Goal: Task Accomplishment & Management: Manage account settings

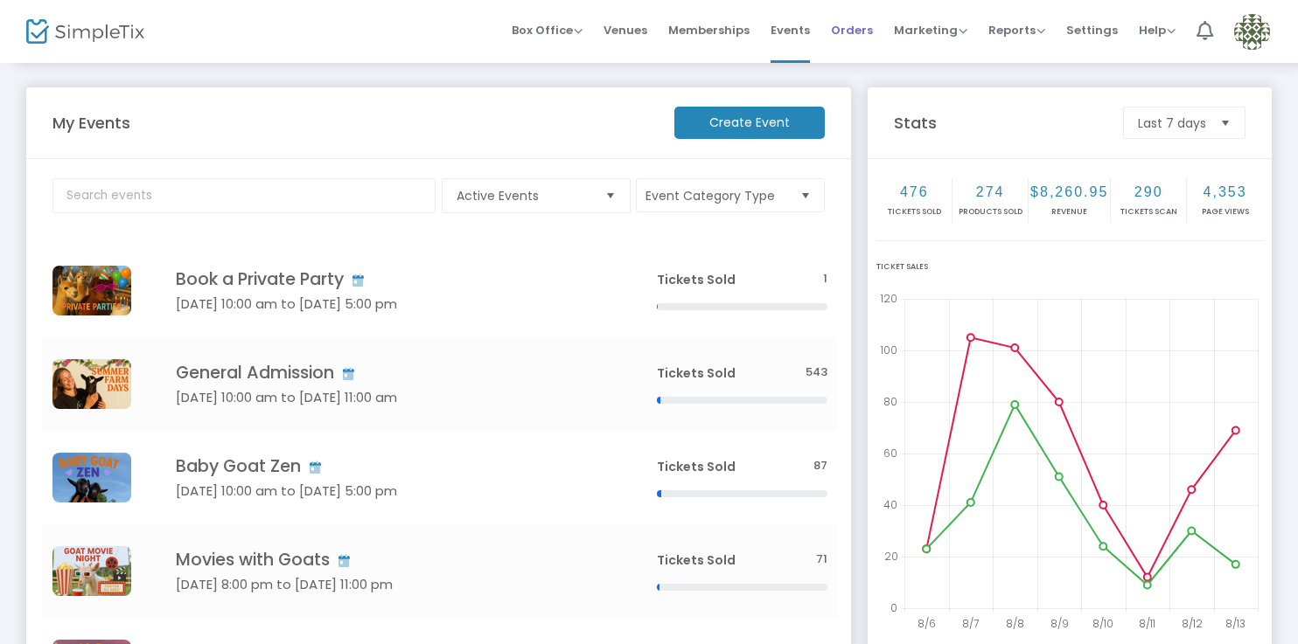
click at [851, 27] on span "Orders" at bounding box center [852, 30] width 42 height 45
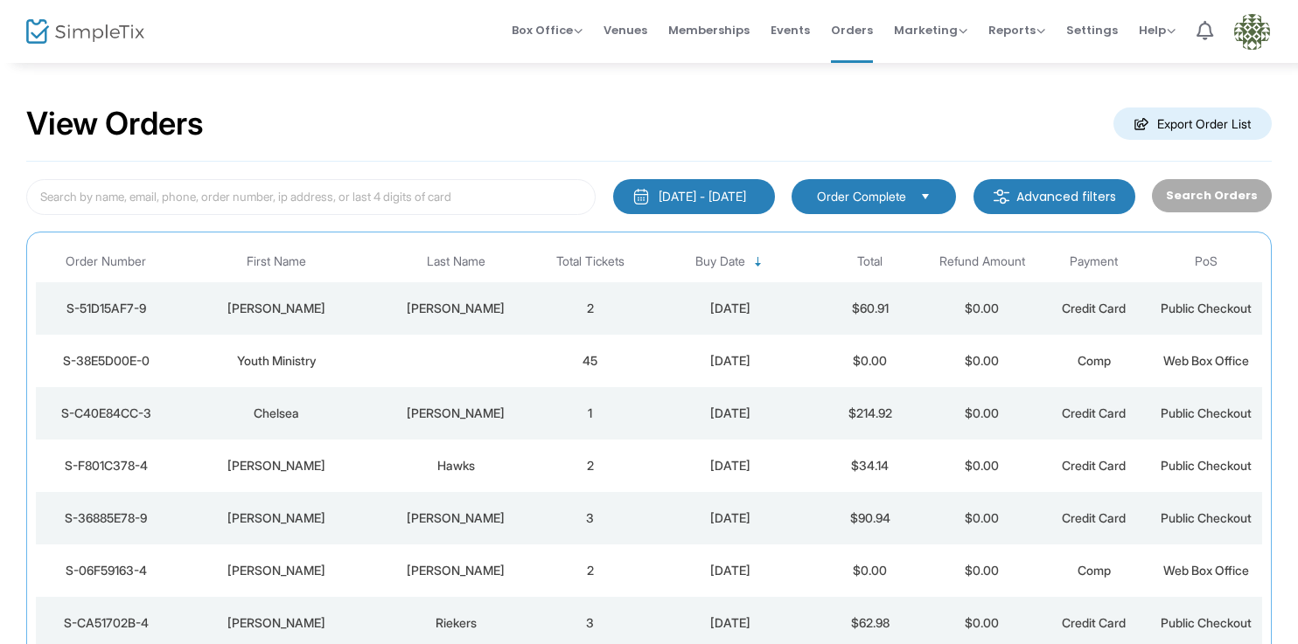
click at [534, 317] on td "2" at bounding box center [590, 308] width 112 height 52
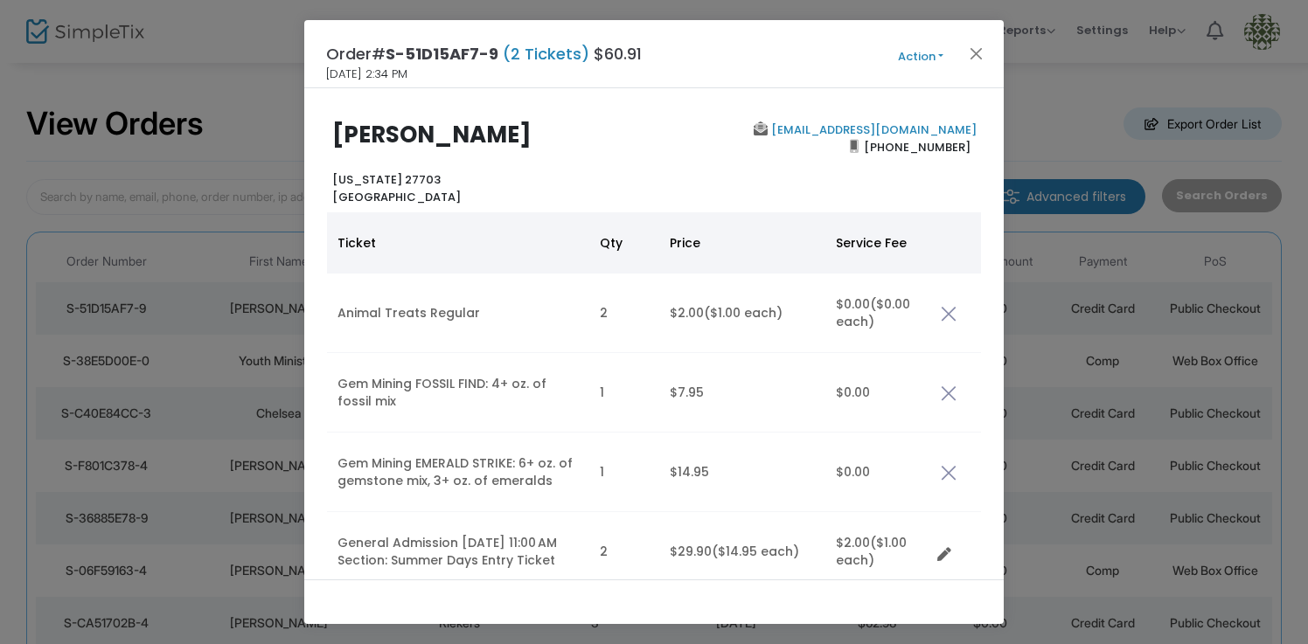
click at [946, 51] on button "Action" at bounding box center [920, 56] width 105 height 19
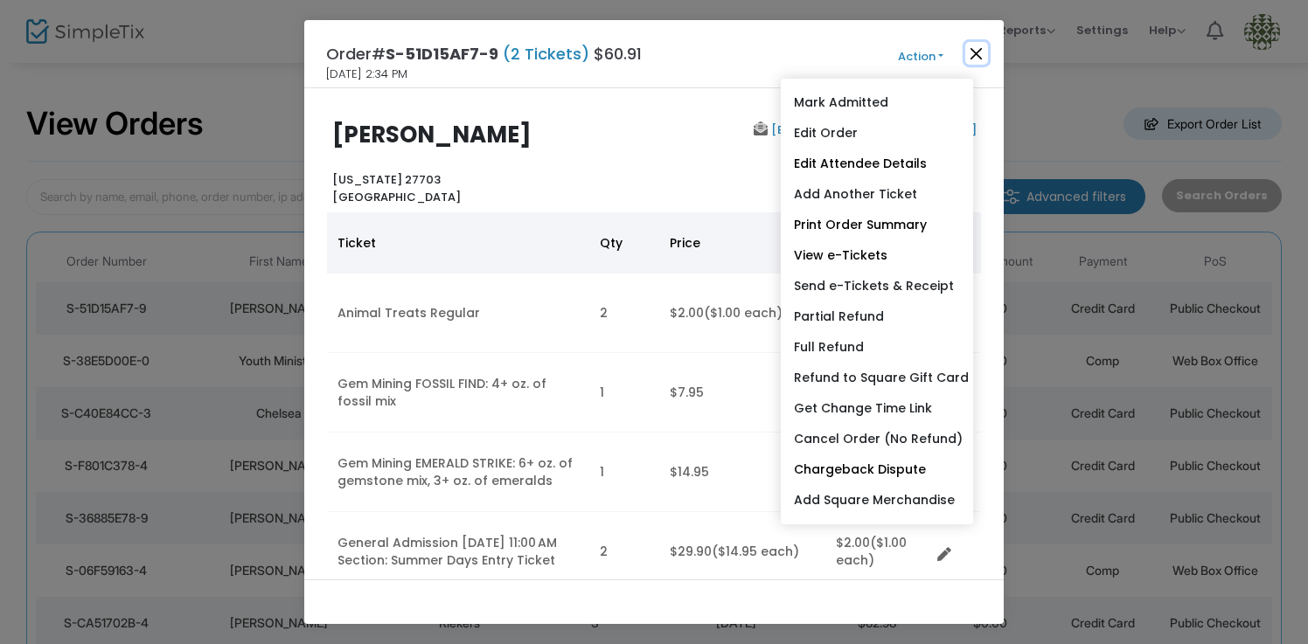
click at [977, 54] on button "Close" at bounding box center [976, 53] width 23 height 23
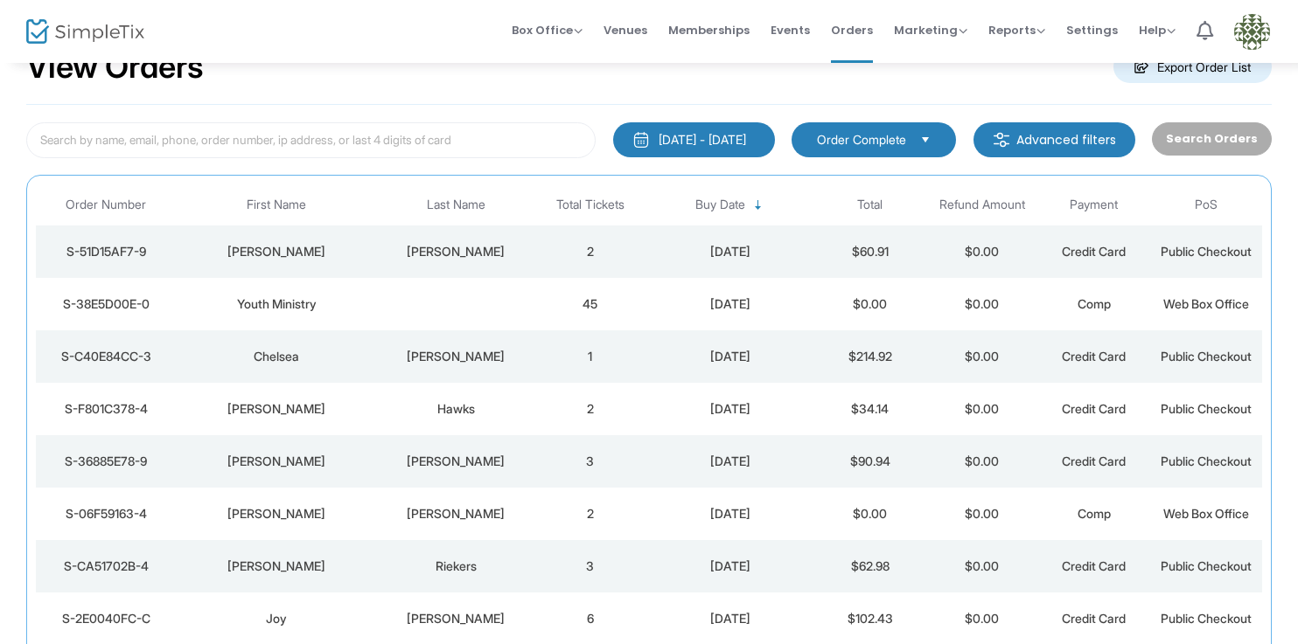
scroll to position [58, 0]
click at [638, 243] on td "2" at bounding box center [590, 251] width 112 height 52
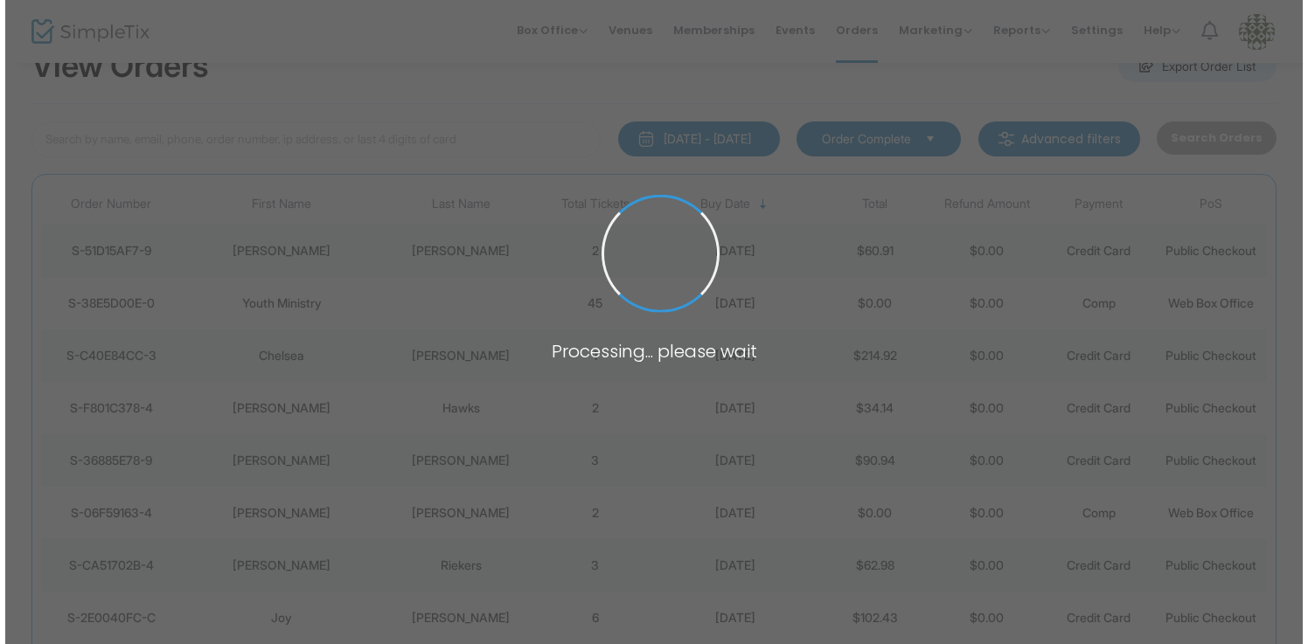
scroll to position [0, 0]
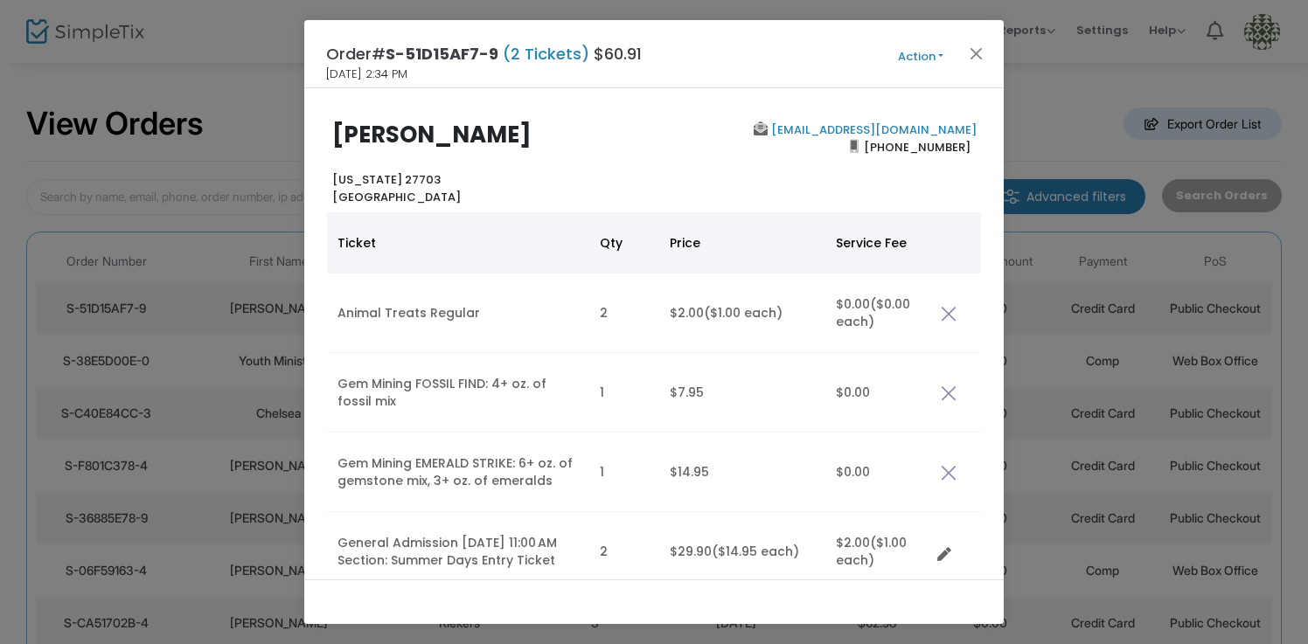
click at [926, 57] on button "Action" at bounding box center [920, 56] width 105 height 19
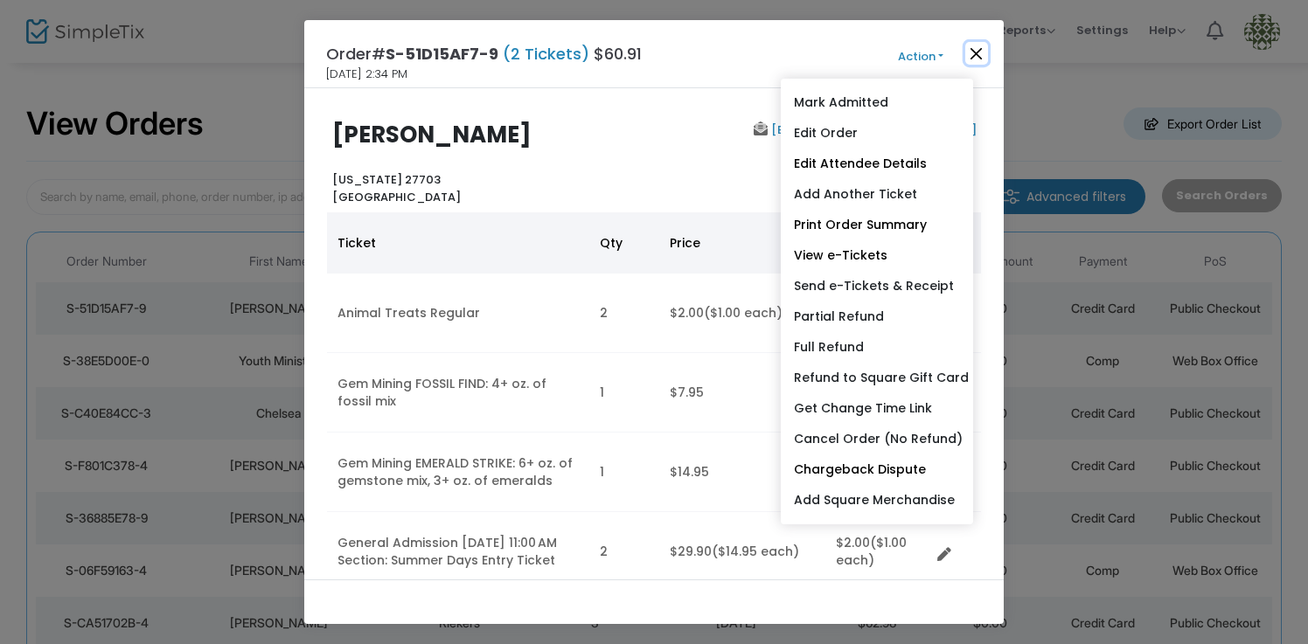
click at [970, 49] on button "Close" at bounding box center [976, 53] width 23 height 23
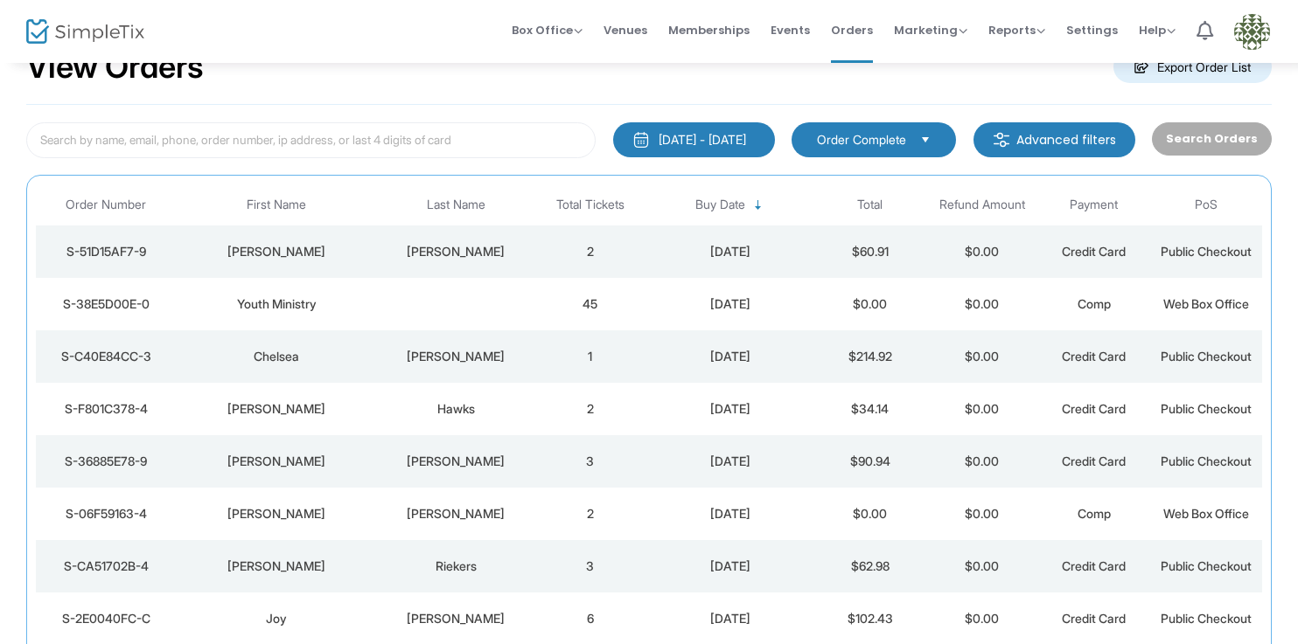
scroll to position [58, 0]
click at [1254, 34] on img at bounding box center [1252, 32] width 36 height 36
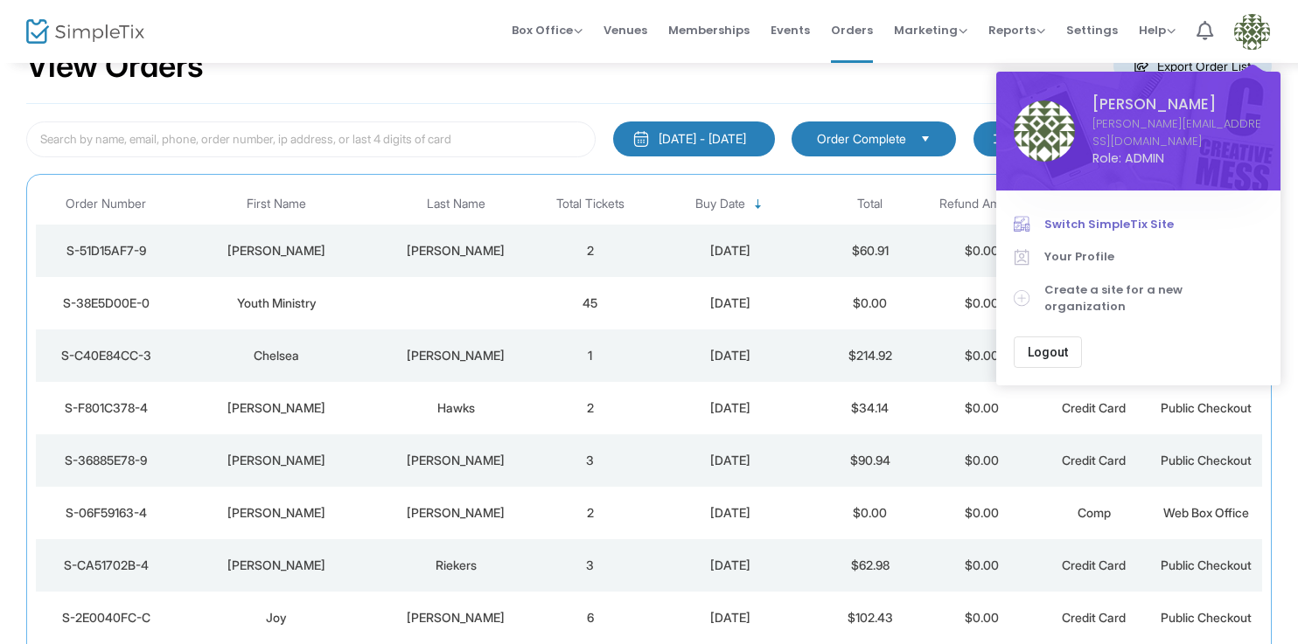
click at [1136, 216] on span "Switch SimpleTix Site" at bounding box center [1153, 224] width 219 height 17
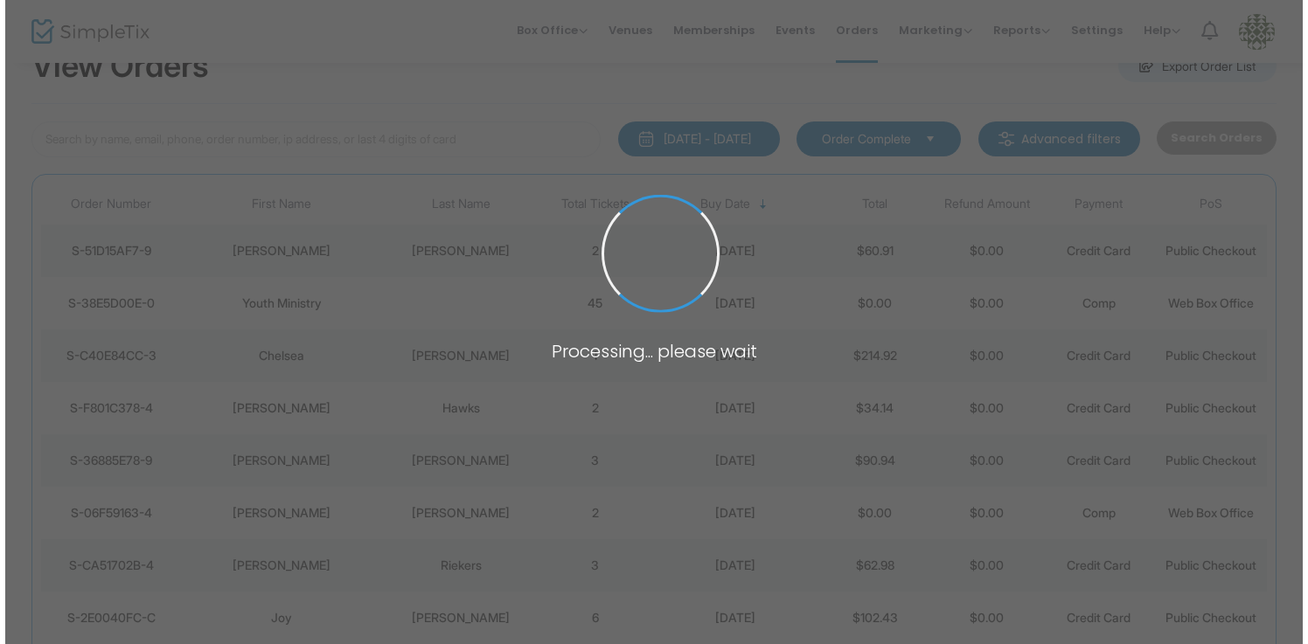
scroll to position [0, 0]
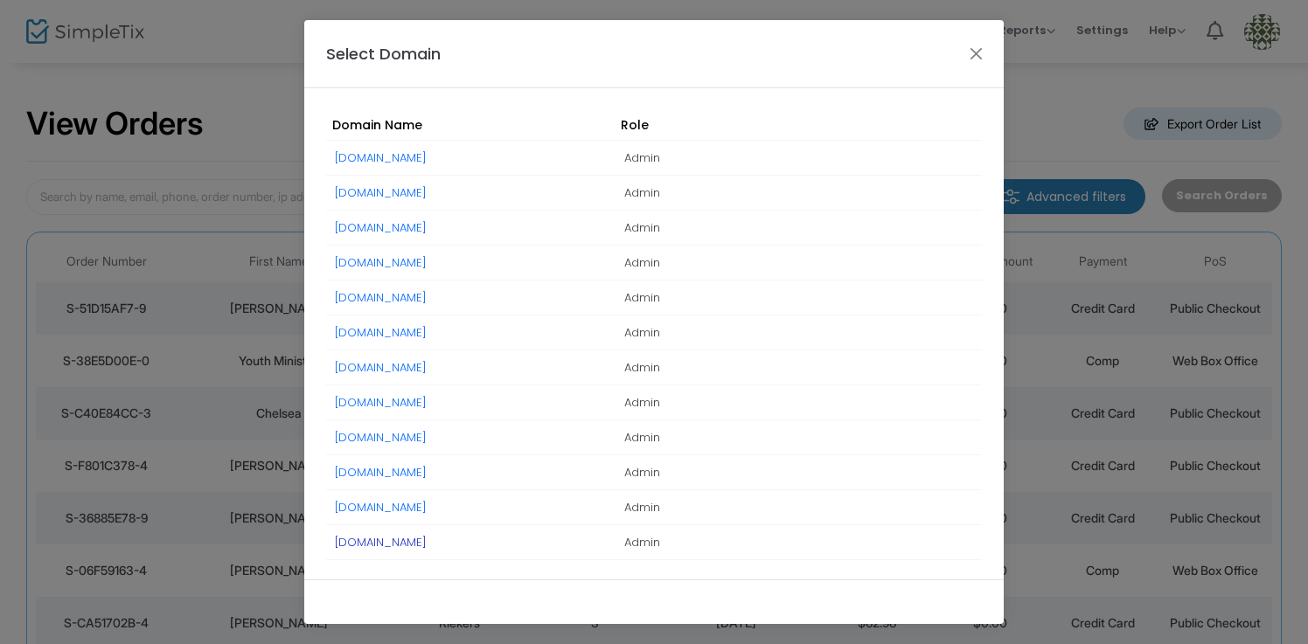
click at [427, 543] on link "[DOMAIN_NAME]" at bounding box center [381, 542] width 92 height 17
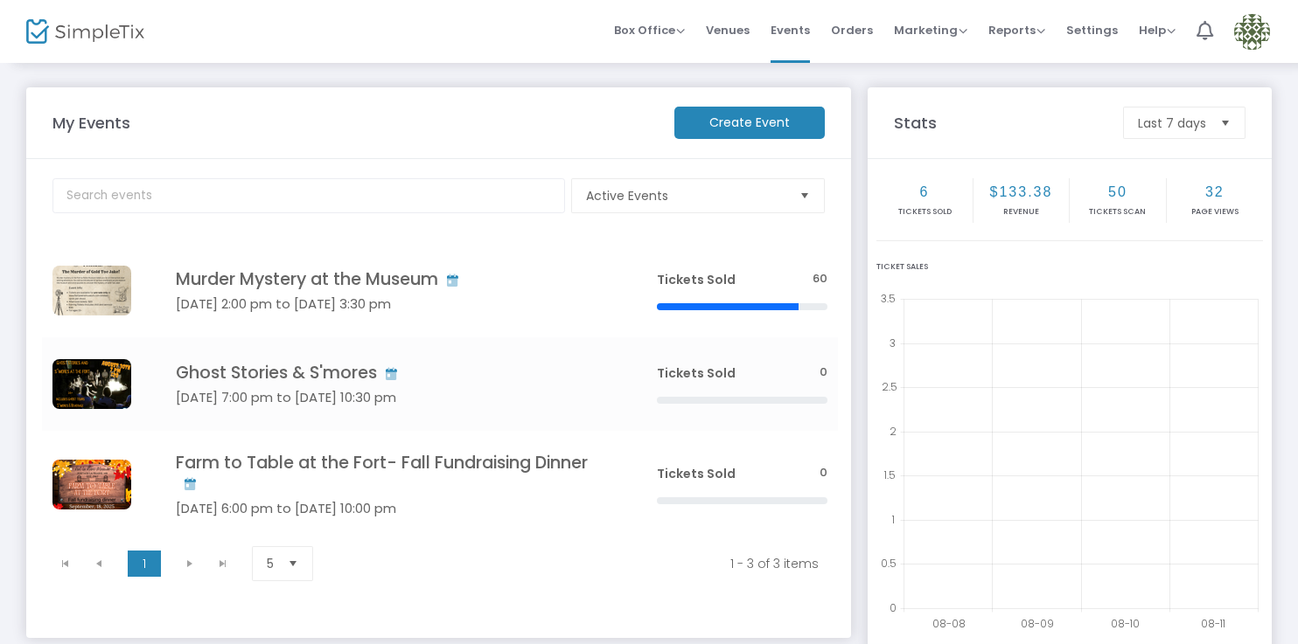
scroll to position [94, 0]
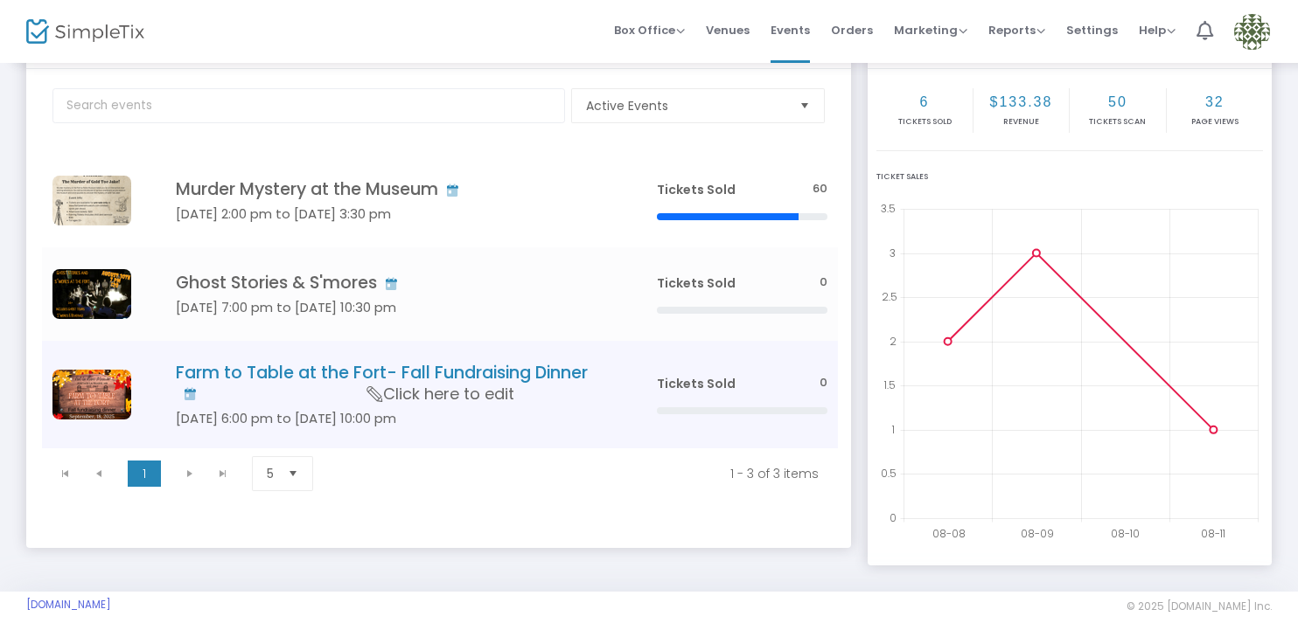
click at [549, 411] on h5 "Sep 18 6:00 pm to Sep 18 10:00 pm" at bounding box center [390, 419] width 428 height 16
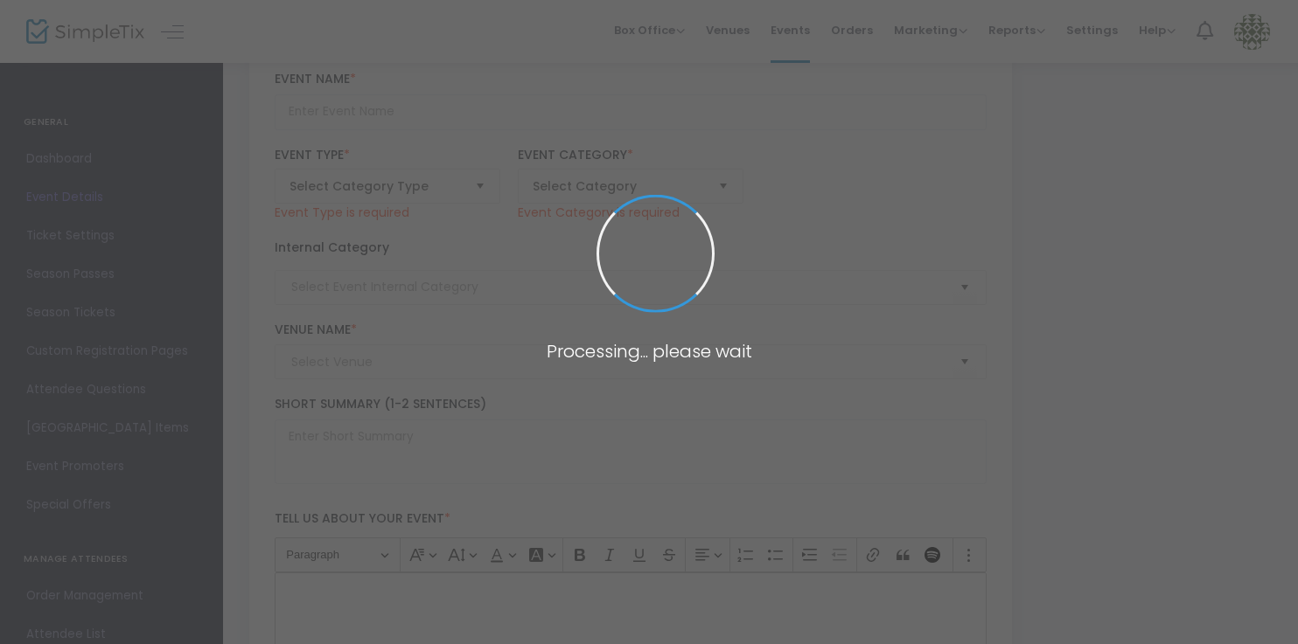
type input "Farm to Table at the Fort- Fall Fundraising Dinner"
type textarea "Thursday September 18th 6-10 pm @ the Fort la Reine Museum Cocktails- 6 pm Dinn…"
type input "Buy Tickets"
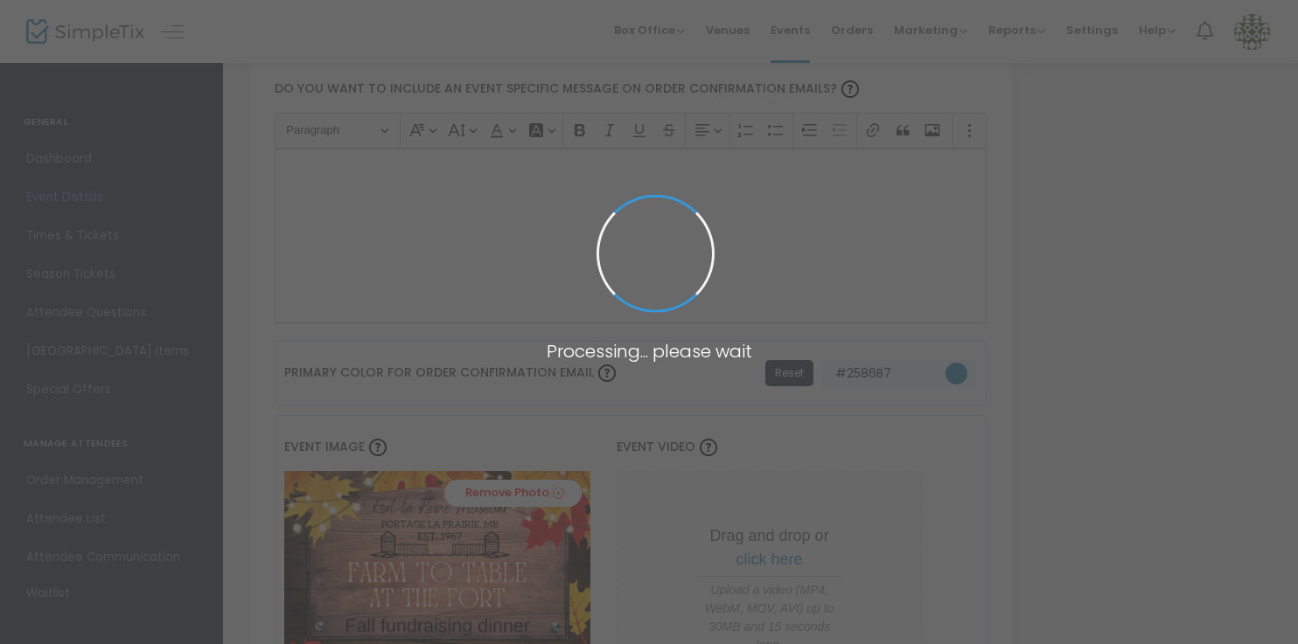
type input "Fort la Reine Museum"
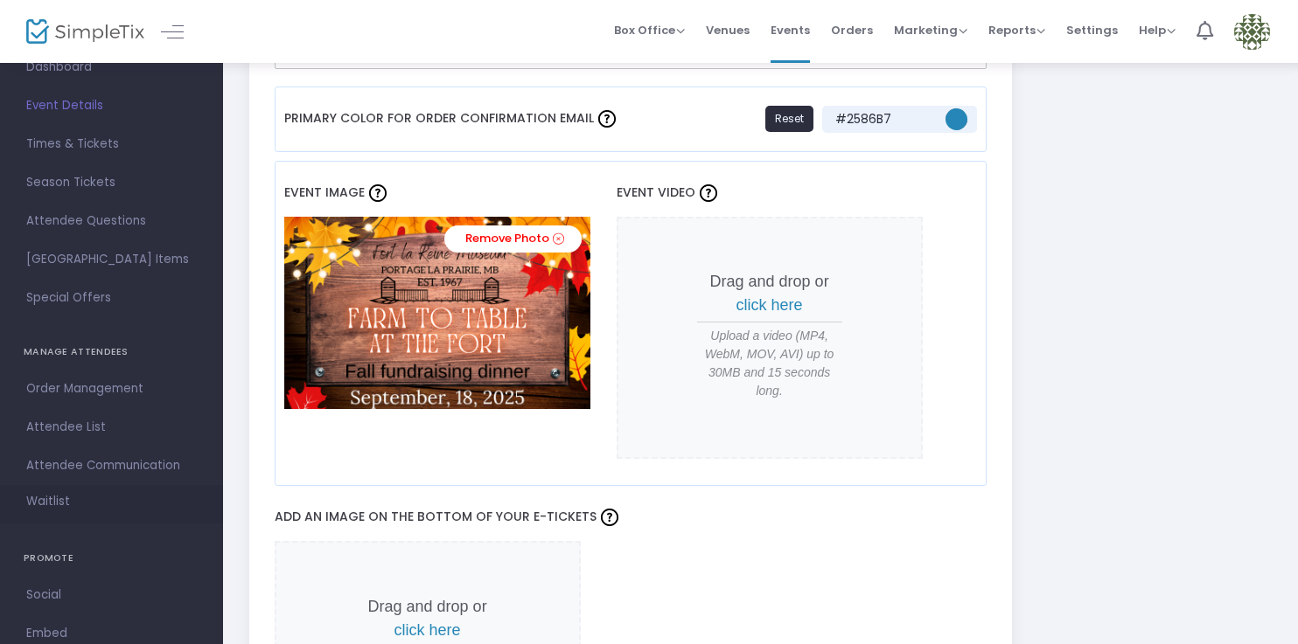
scroll to position [215, 0]
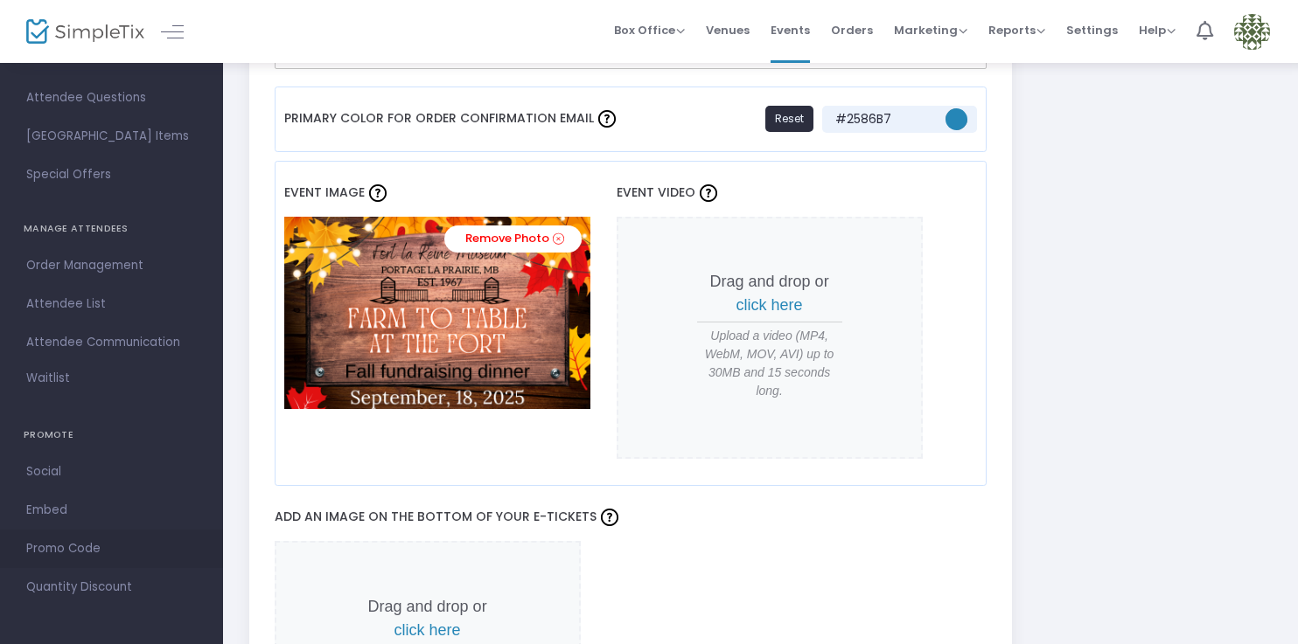
click at [91, 545] on span "Promo Code" at bounding box center [111, 549] width 171 height 23
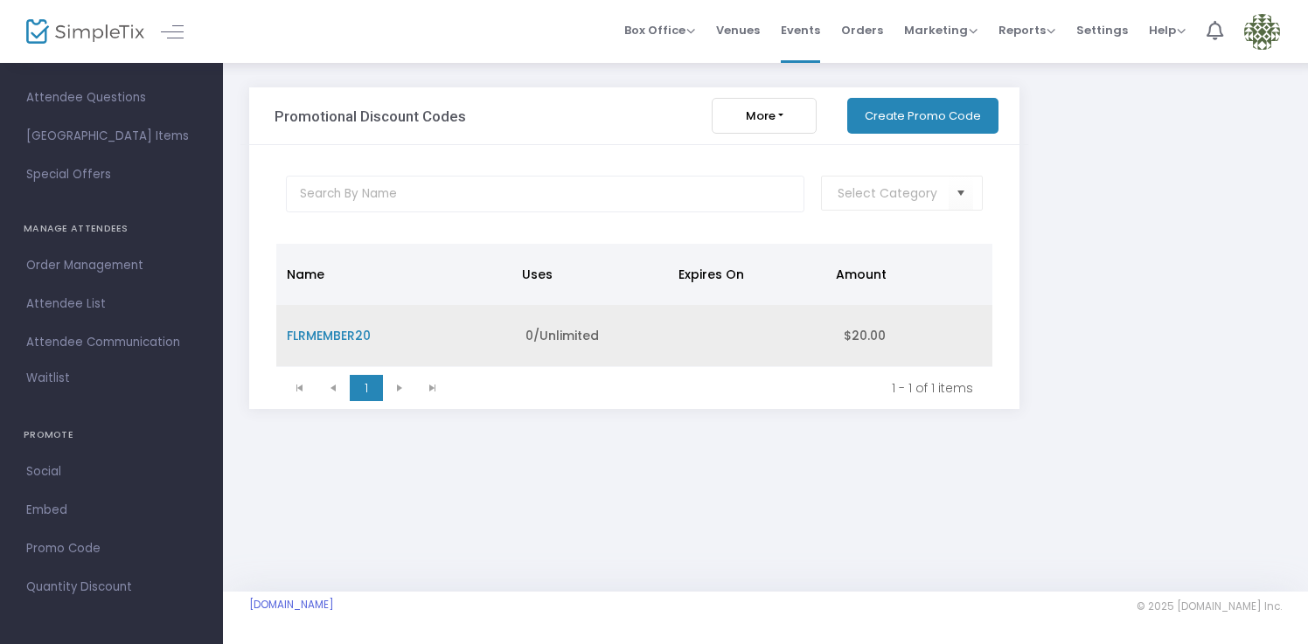
click at [338, 333] on span "FLRMEMBER20" at bounding box center [329, 335] width 84 height 17
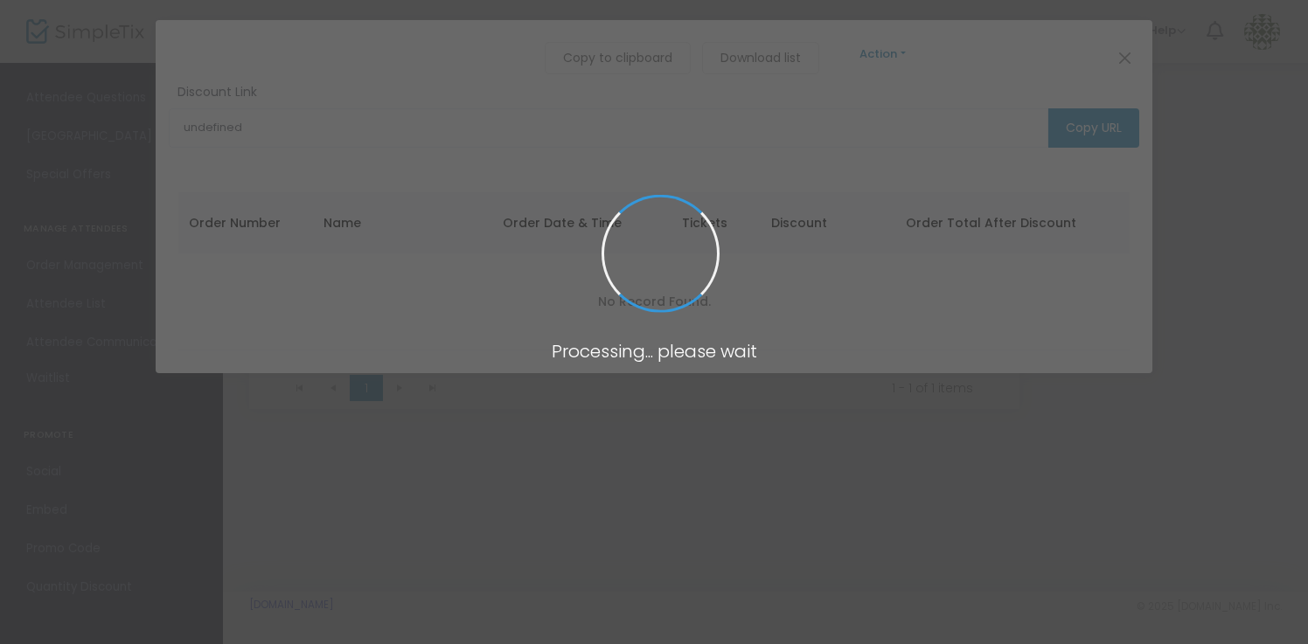
type input "https://www.simpletix.com/e/farm-to-table-at-the-fort-fall-fundraising-tickets-…"
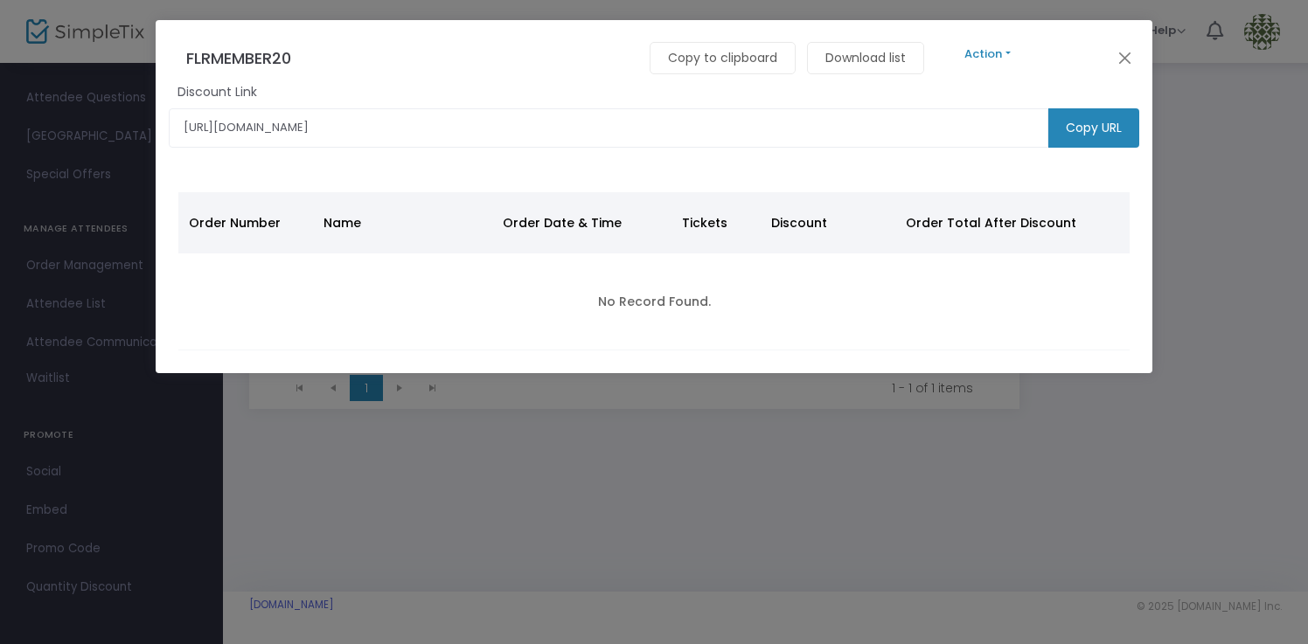
click at [999, 51] on button "Action" at bounding box center [988, 54] width 105 height 19
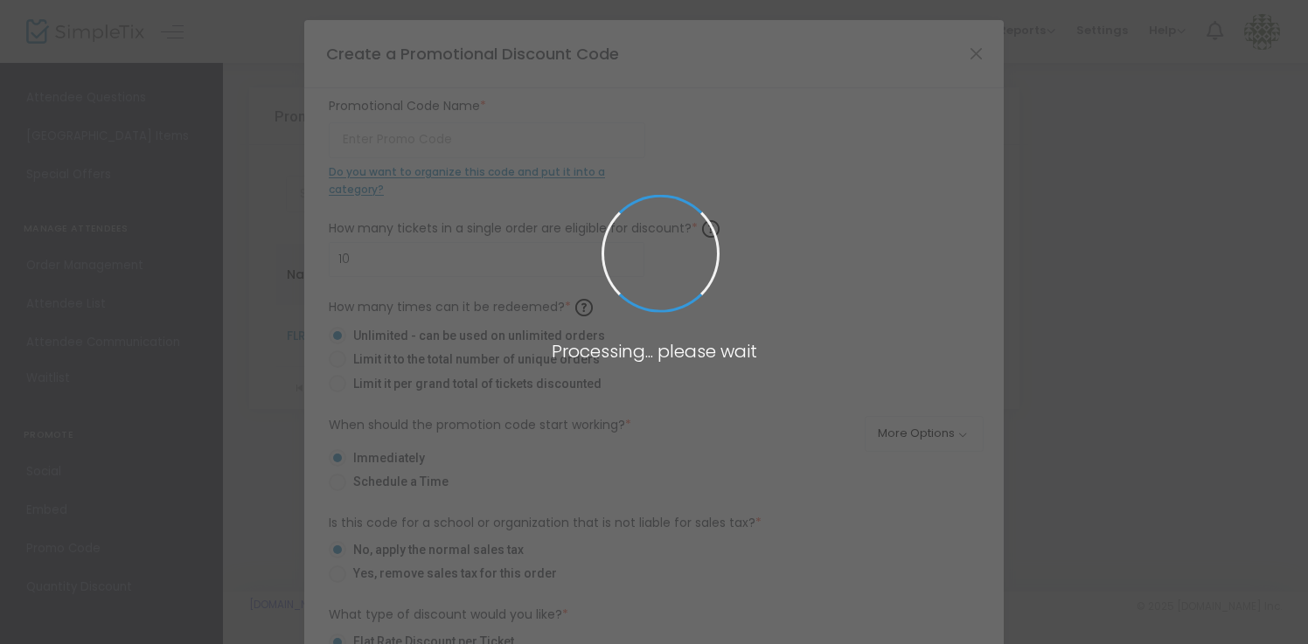
type input "FLRMEMBER20"
type input "8"
radio input "false"
radio input "true"
type input "$20.00"
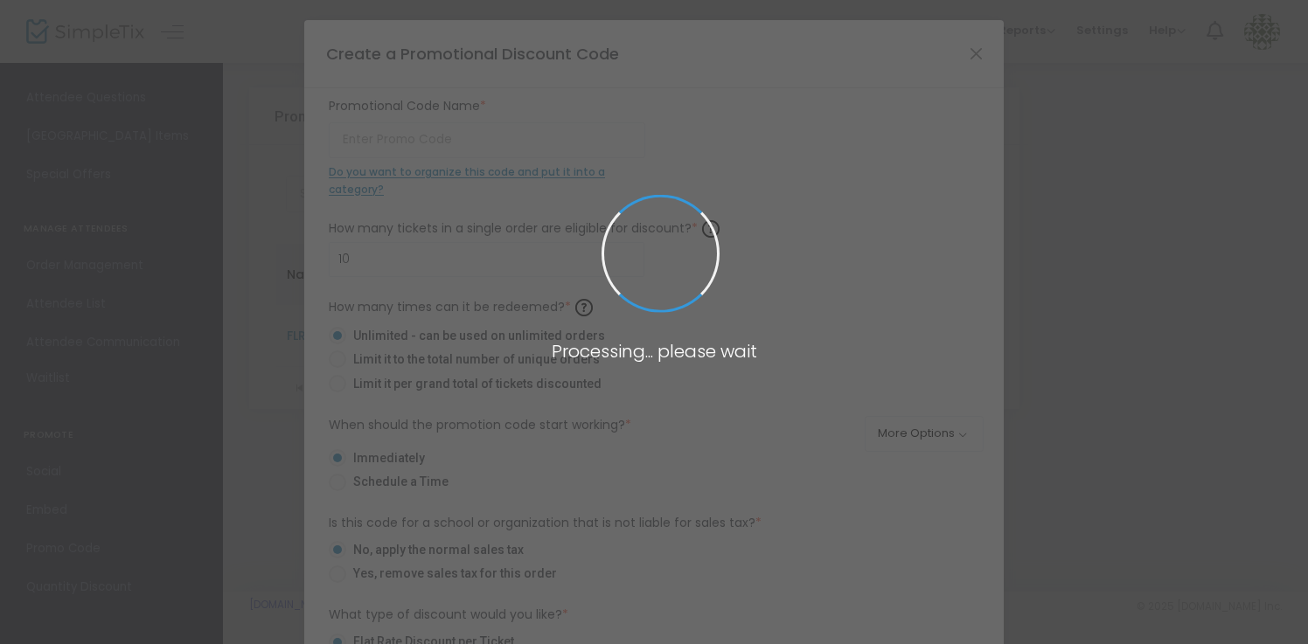
radio input "false"
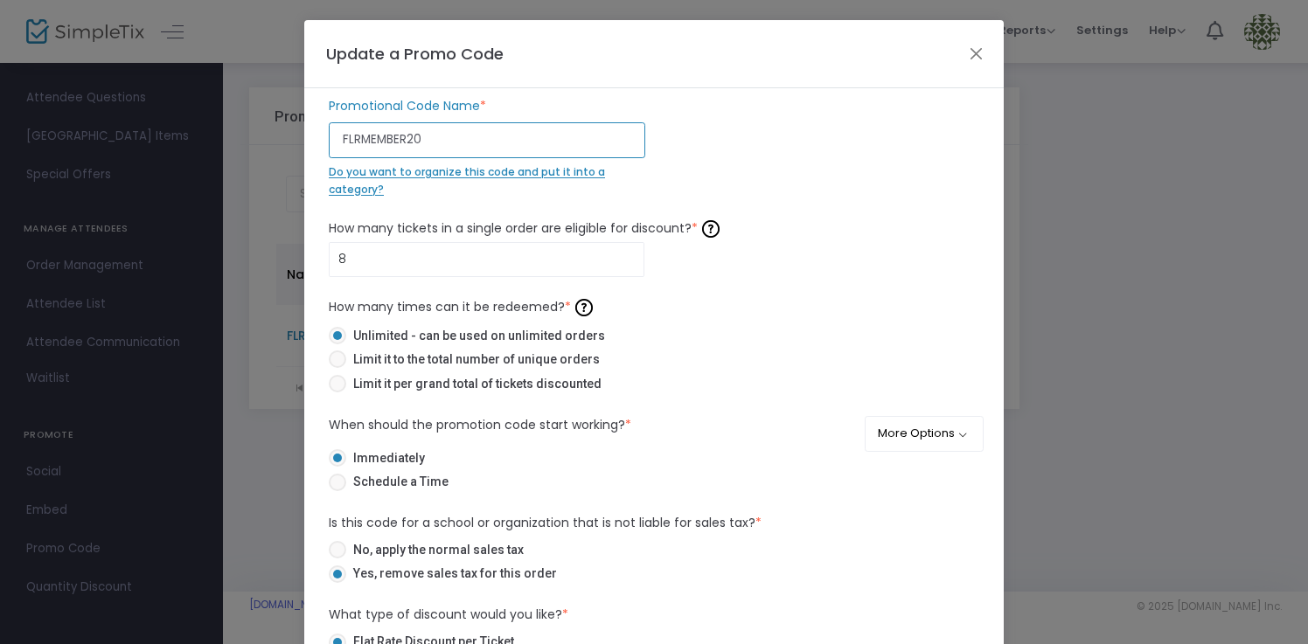
drag, startPoint x: 432, startPoint y: 135, endPoint x: 309, endPoint y: 140, distance: 123.4
click at [309, 140] on div "FLRMEMBER20 Promotional Code Name * Do you want to organize this code and put i…" at bounding box center [654, 392] width 700 height 608
click at [974, 53] on button "Close" at bounding box center [976, 53] width 23 height 23
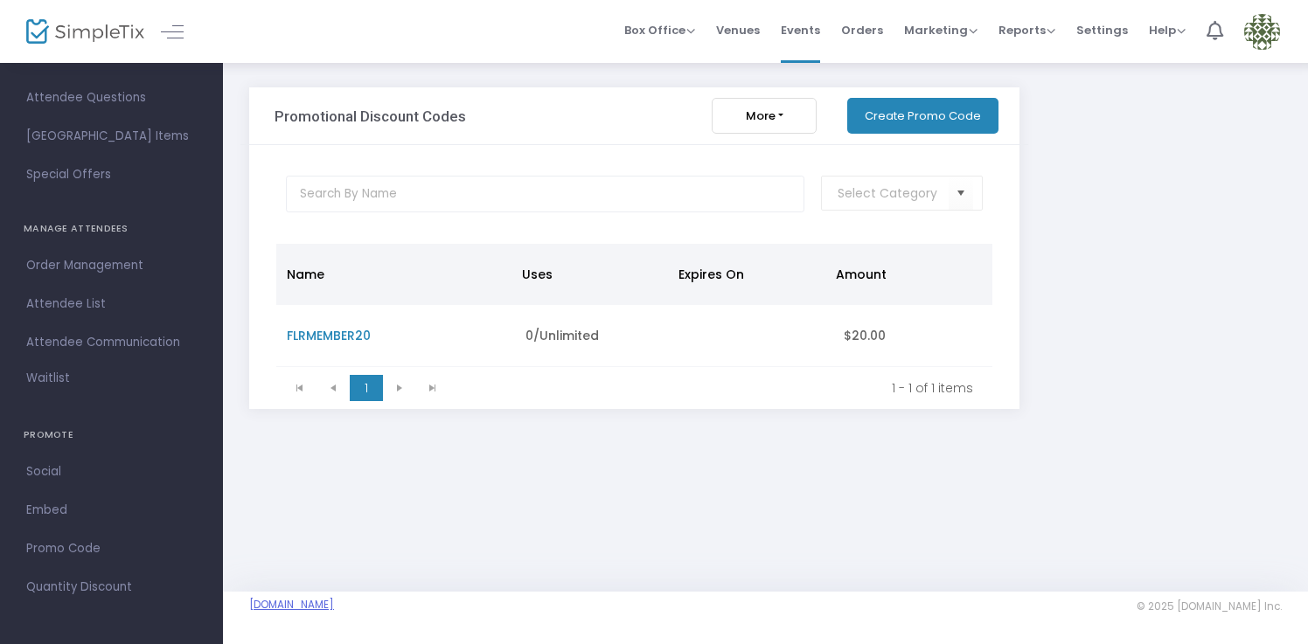
click at [330, 612] on link "[DOMAIN_NAME]" at bounding box center [291, 605] width 85 height 14
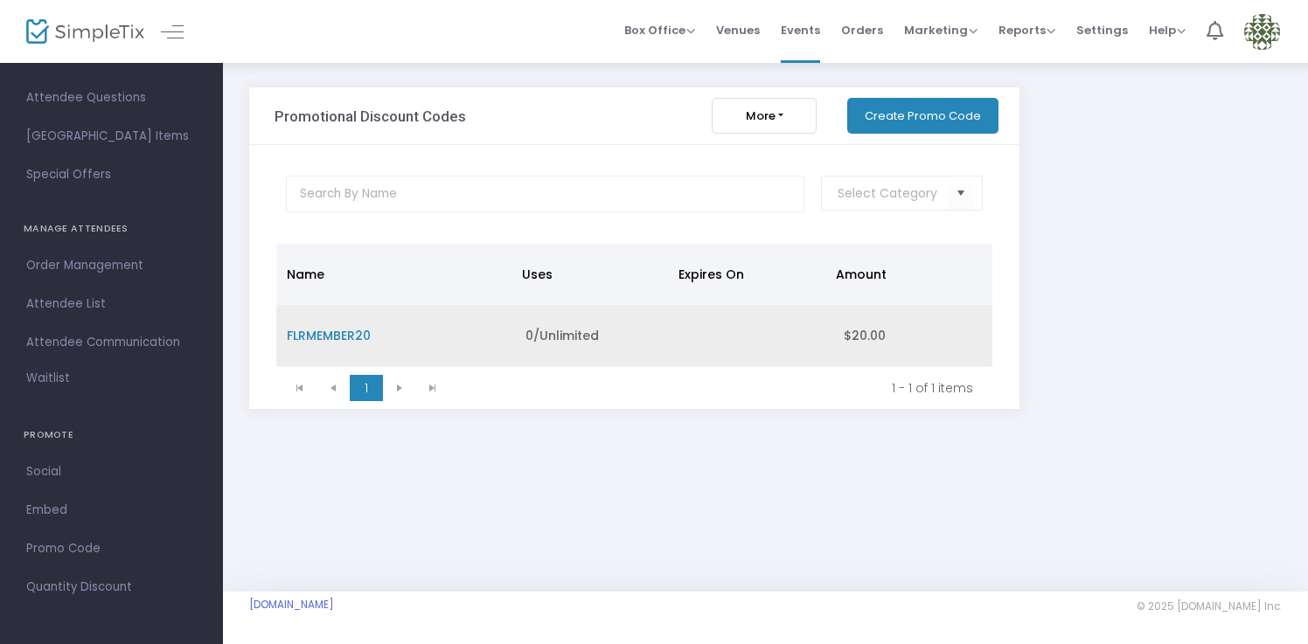
click at [357, 333] on span "FLRMEMBER20" at bounding box center [329, 335] width 84 height 17
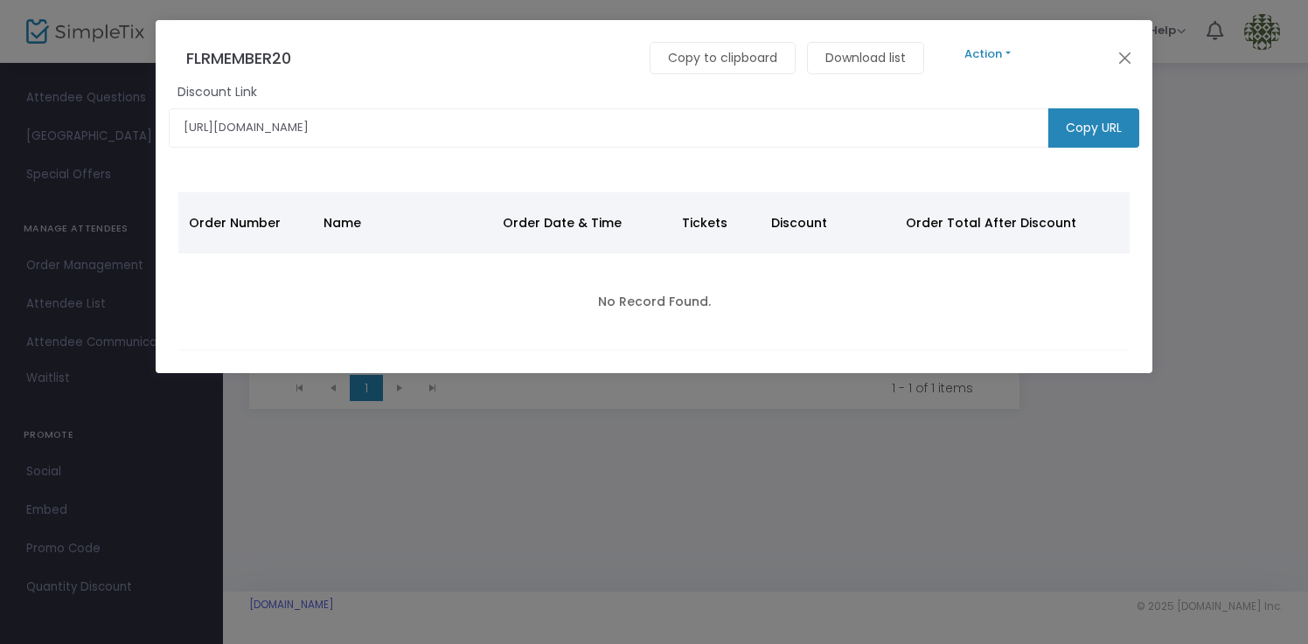
click at [1008, 53] on button "Action" at bounding box center [988, 54] width 105 height 19
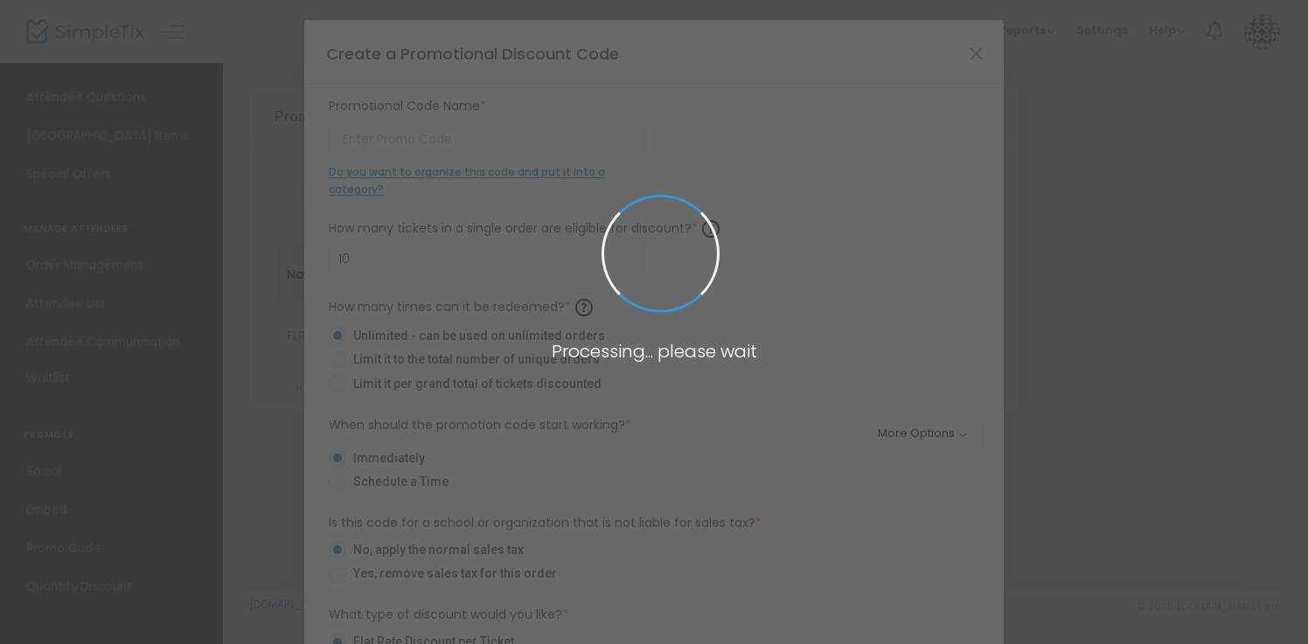
type input "FLRMEMBER20"
type input "8"
radio input "false"
radio input "true"
type input "$20.00"
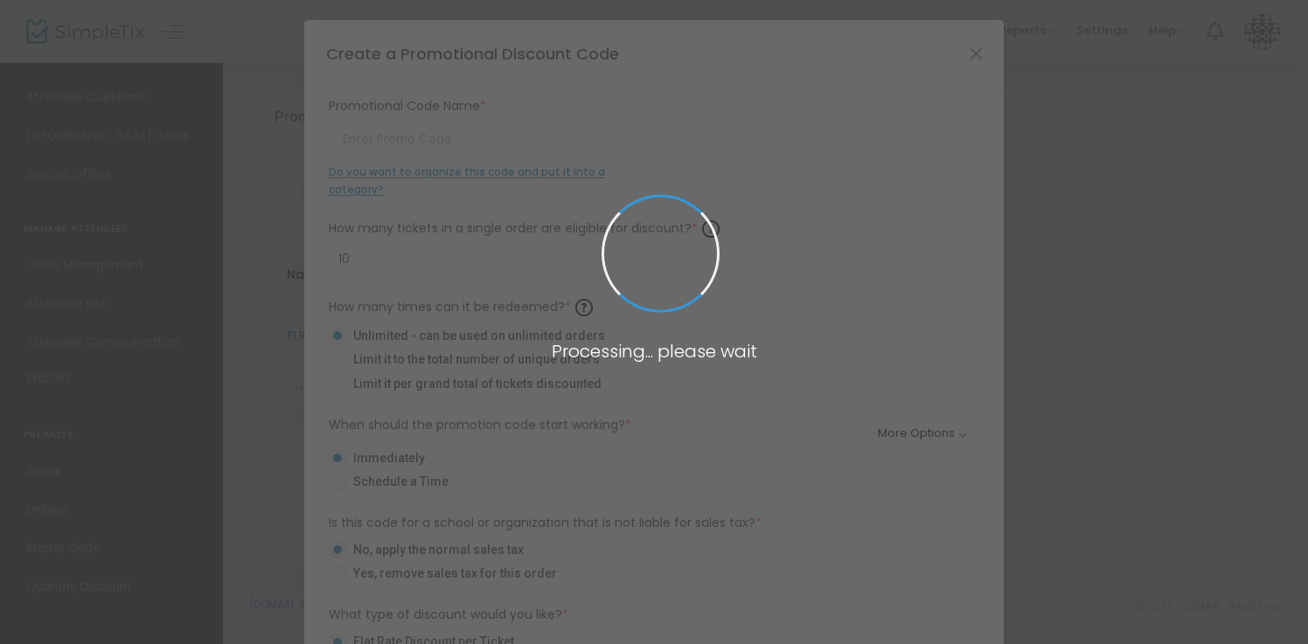
radio input "false"
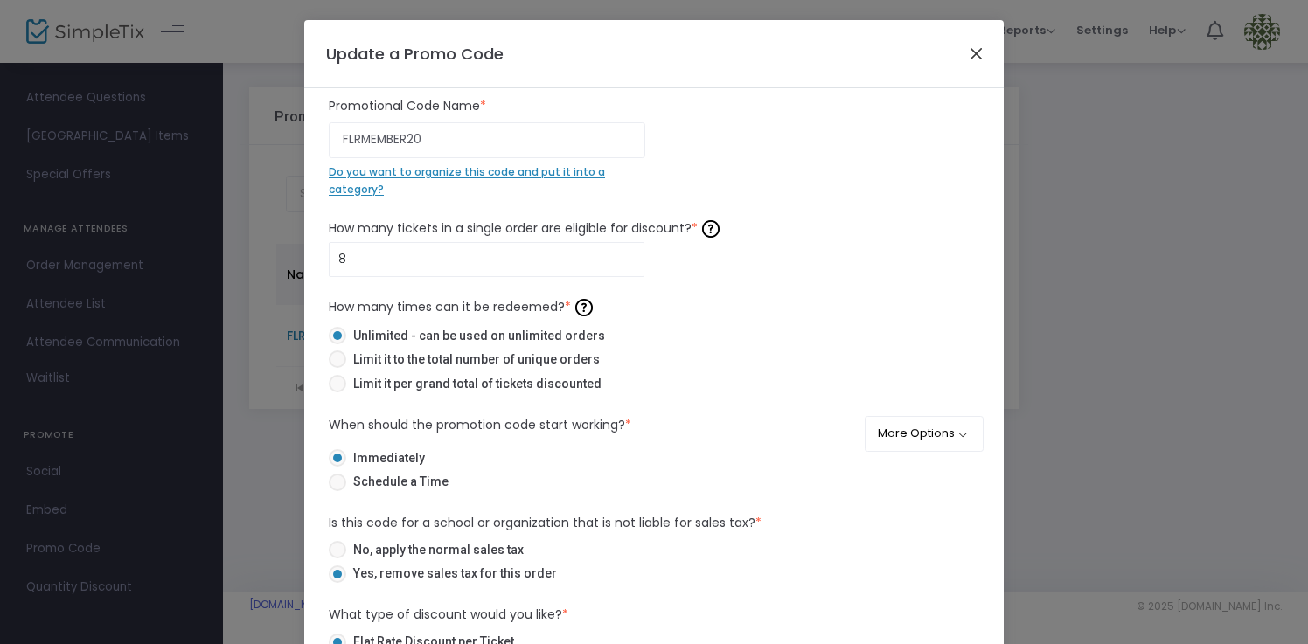
click at [974, 52] on button "Close" at bounding box center [976, 53] width 23 height 23
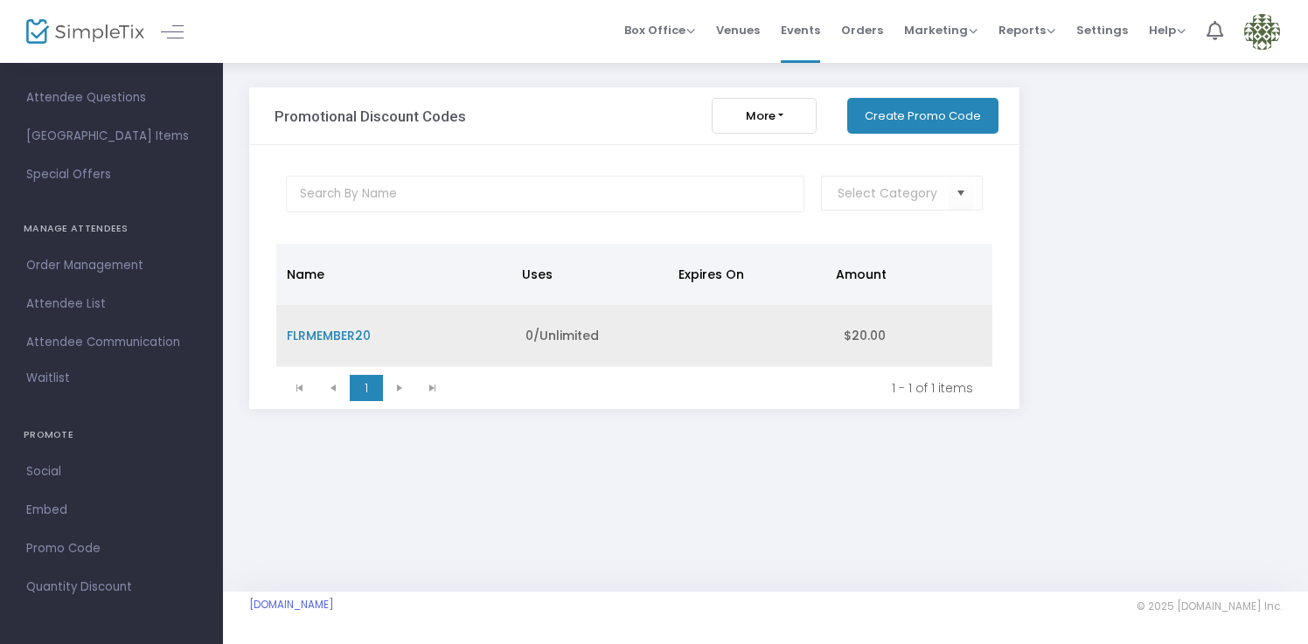
click at [333, 340] on span "FLRMEMBER20" at bounding box center [329, 335] width 84 height 17
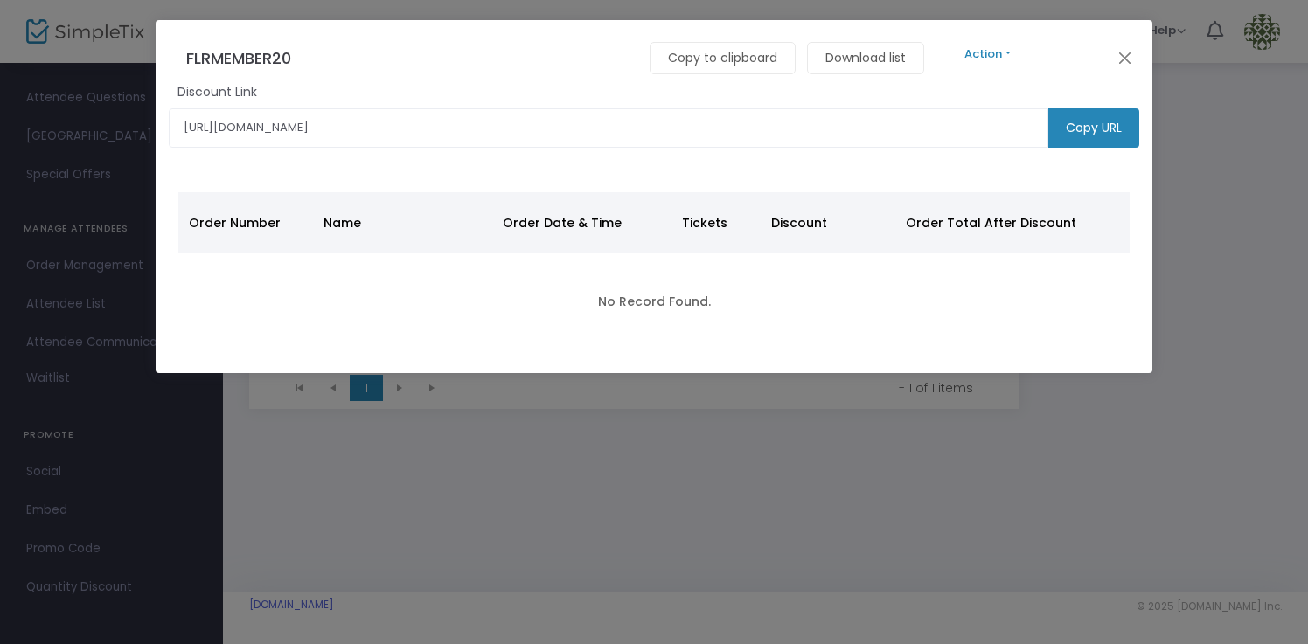
click at [1014, 50] on button "Action" at bounding box center [988, 54] width 105 height 19
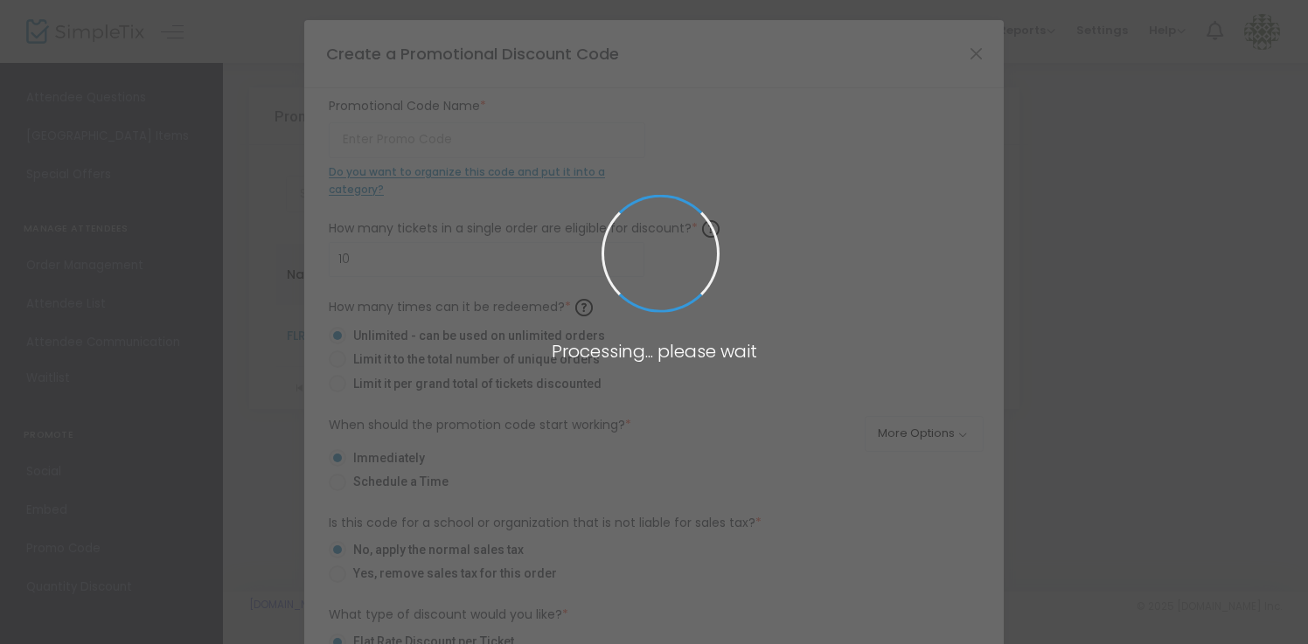
type input "FLRMEMBER20"
type input "8"
radio input "false"
radio input "true"
type input "$20.00"
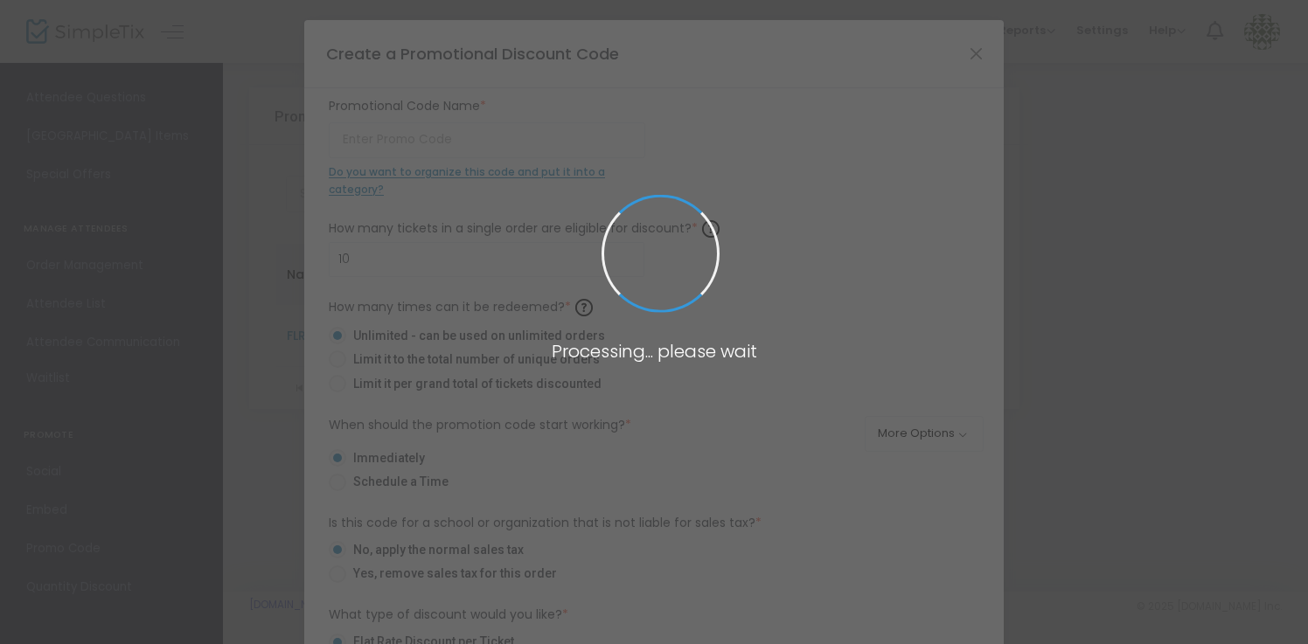
radio input "false"
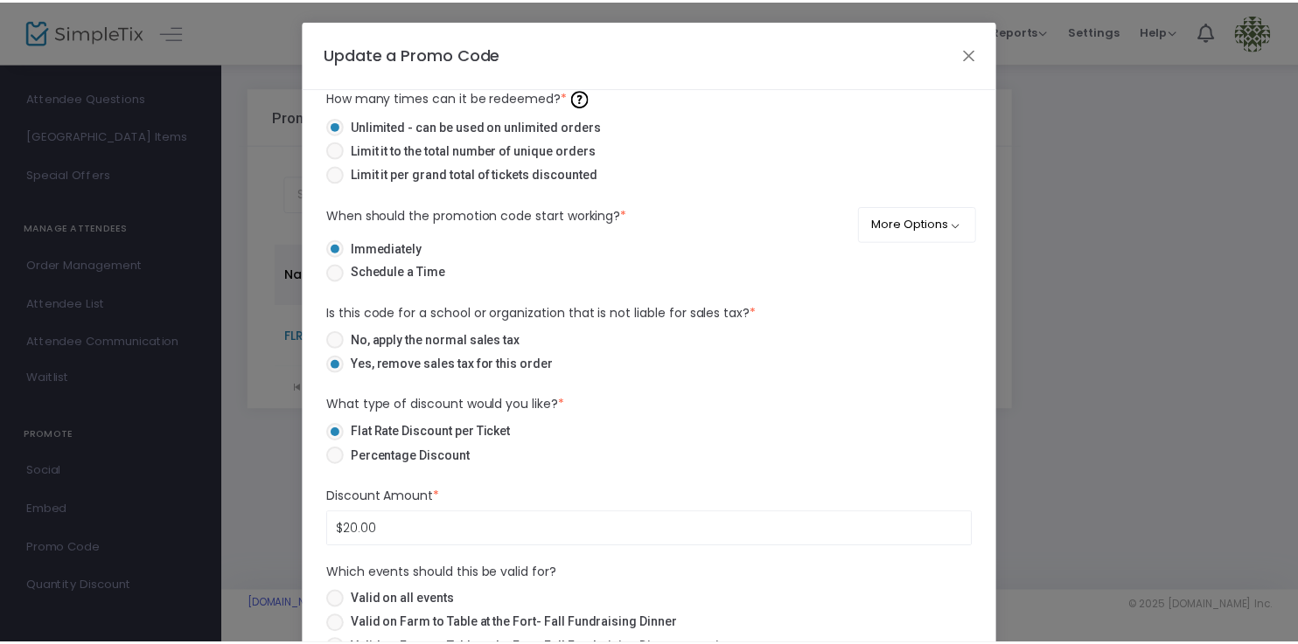
scroll to position [157, 0]
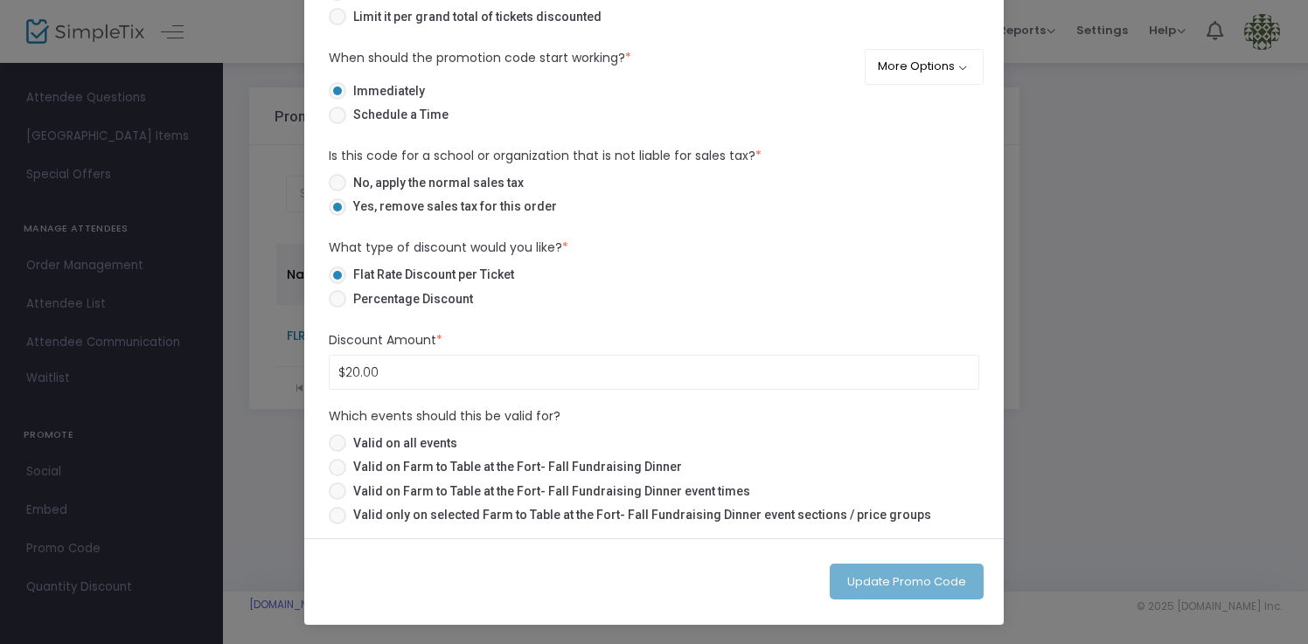
click at [330, 467] on span at bounding box center [337, 467] width 17 height 17
click at [337, 477] on input "Valid on Farm to Table at the Fort- Fall Fundraising Dinner" at bounding box center [337, 477] width 1 height 1
radio input "true"
click at [884, 593] on button "Update Promo Code" at bounding box center [907, 582] width 154 height 36
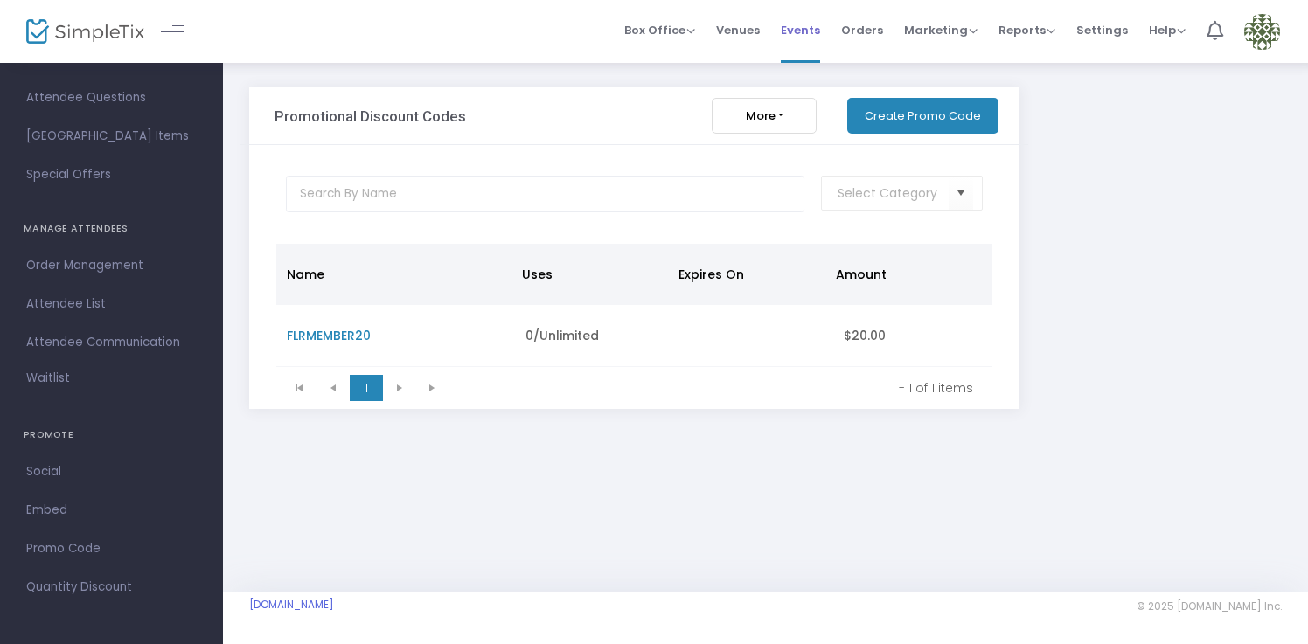
click at [814, 28] on span "Events" at bounding box center [800, 30] width 39 height 45
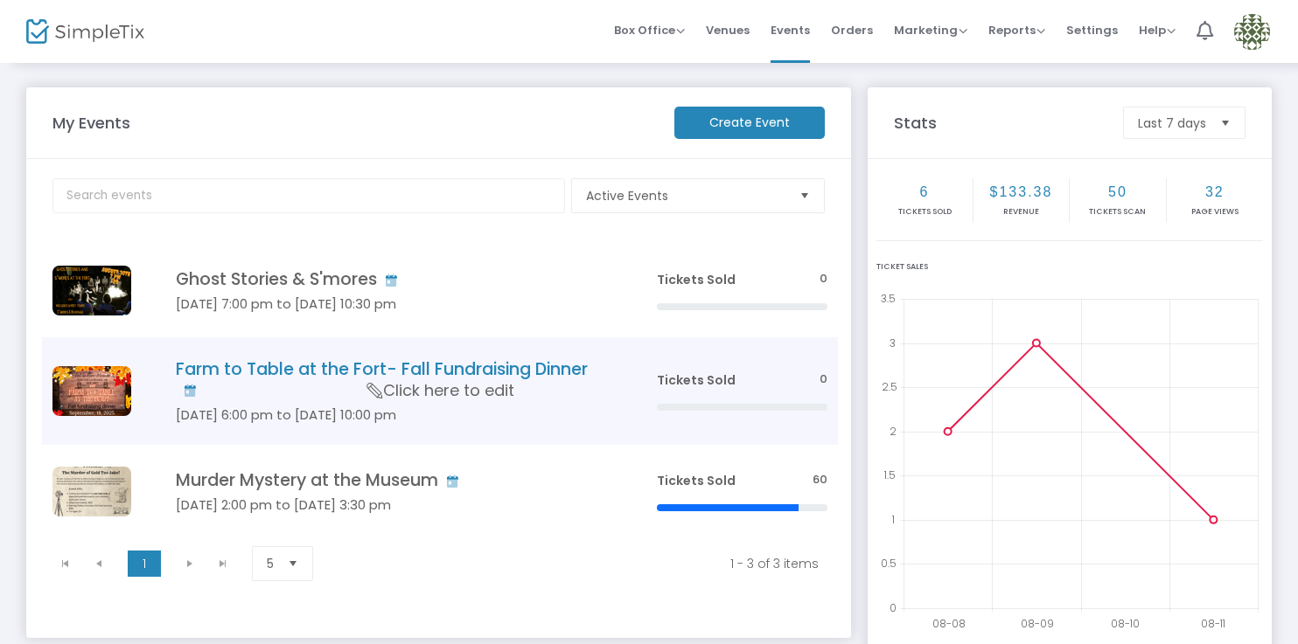
click at [574, 354] on td "Farm to Table at the Fort- Fall Fundraising Dinner Sep 18 6:00 pm to Sep 18 10:…" at bounding box center [390, 392] width 512 height 108
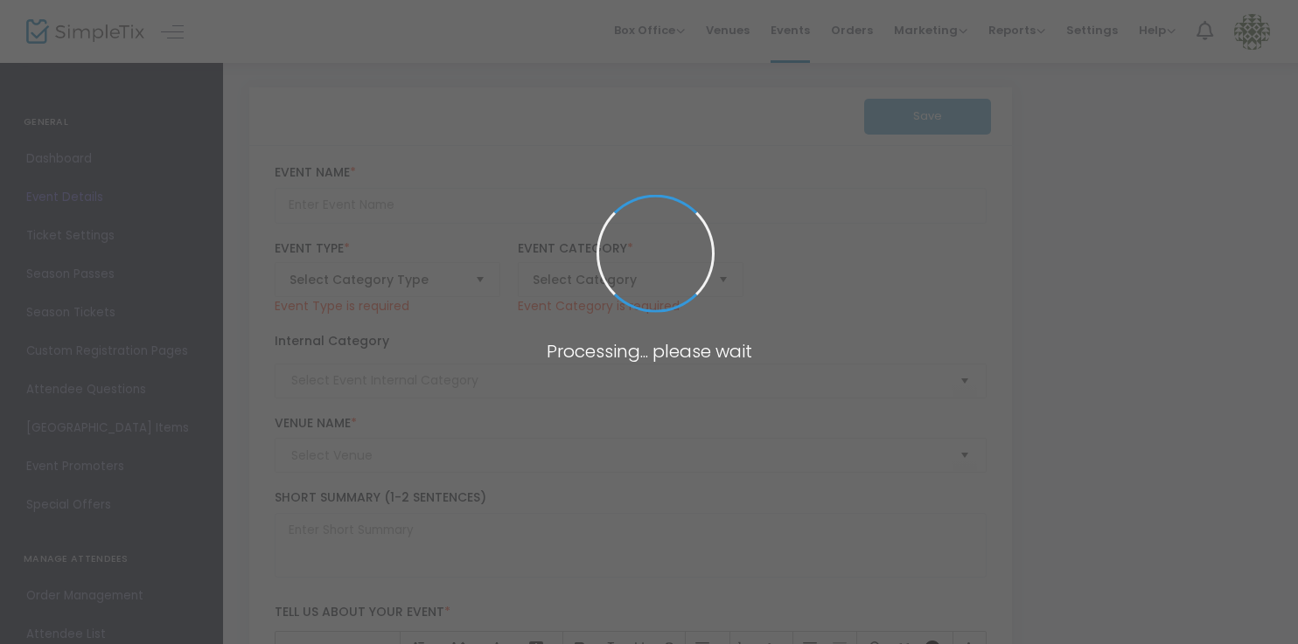
type input "Farm to Table at the Fort- Fall Fundraising Dinner"
type textarea "Thursday September 18th 6-10 pm @ the Fort la Reine Museum Cocktails- 6 pm Dinn…"
type input "Buy Tickets"
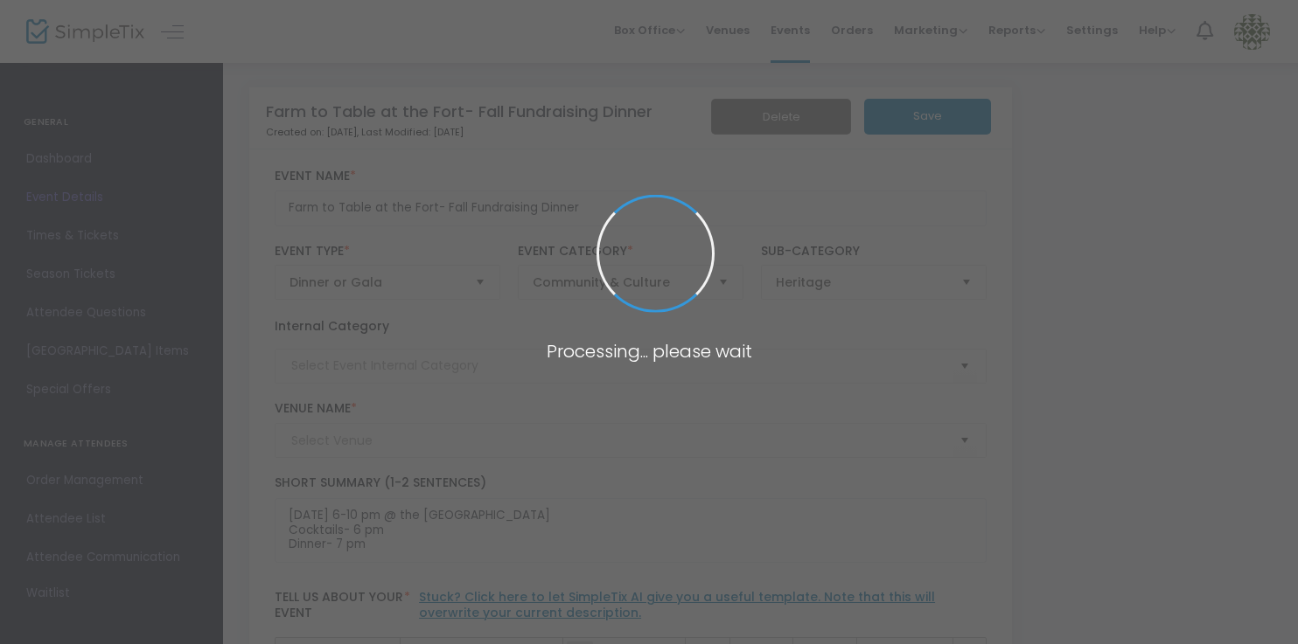
type input "Fort la Reine Museum"
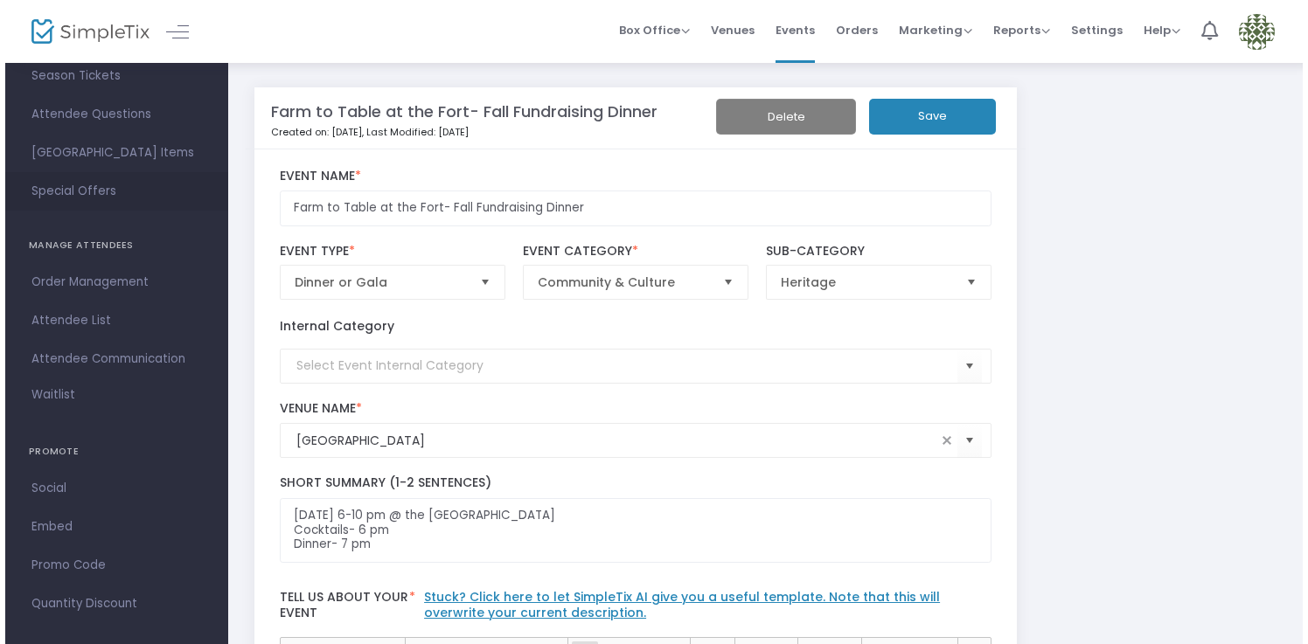
scroll to position [215, 0]
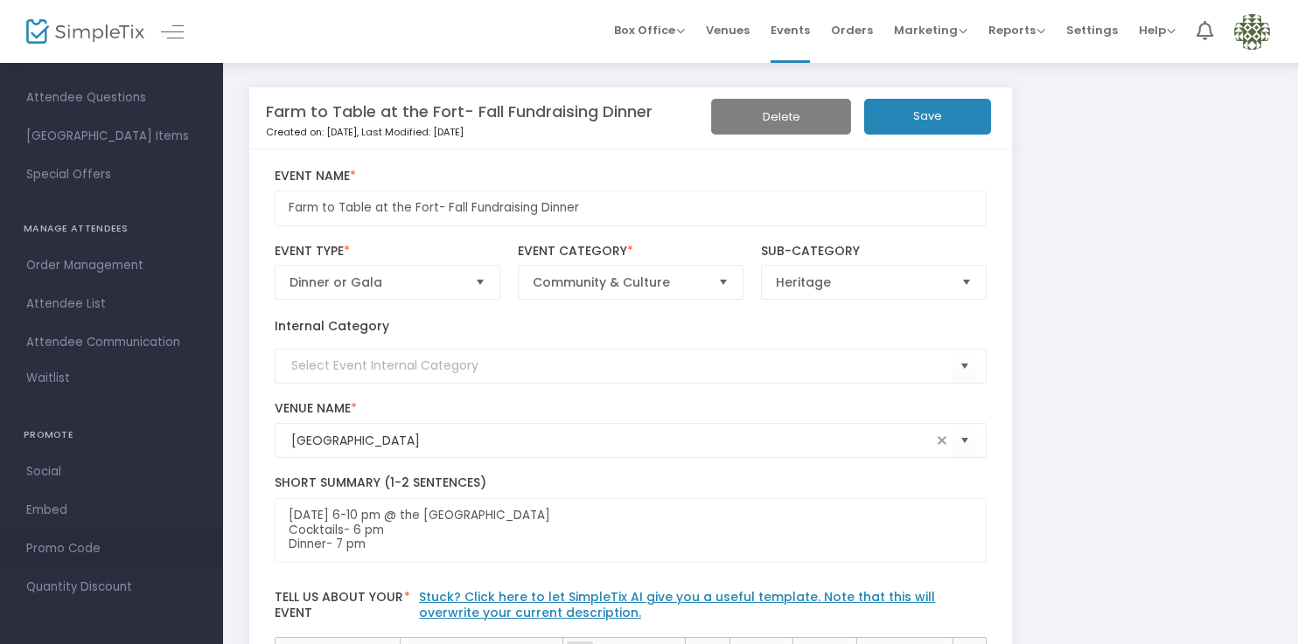
click at [61, 547] on span "Promo Code" at bounding box center [111, 549] width 171 height 23
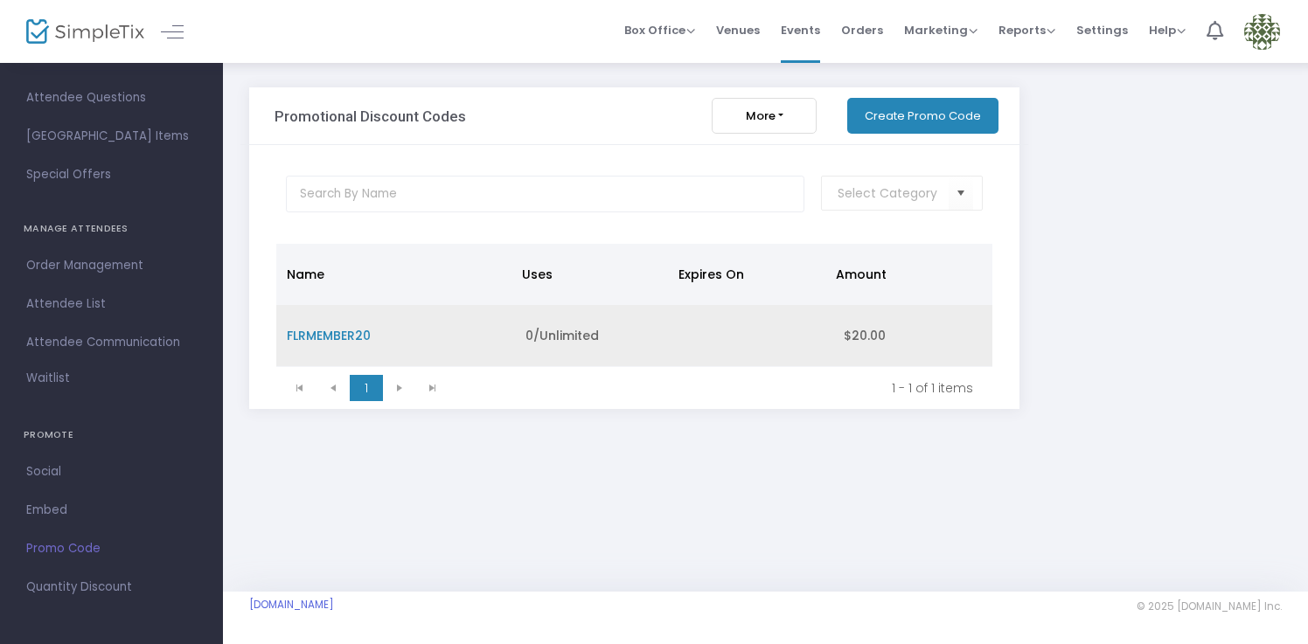
click at [347, 336] on span "FLRMEMBER20" at bounding box center [329, 335] width 84 height 17
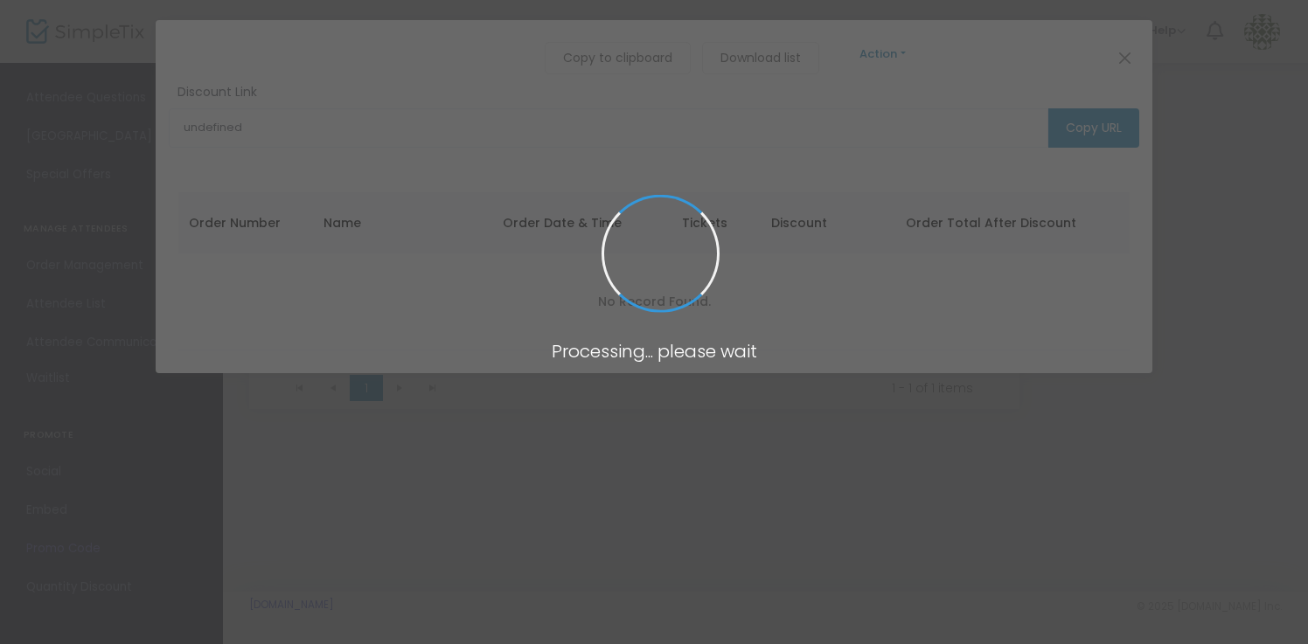
type input "https://www.simpletix.com/e/farm-to-table-at-the-fort-fall-fundraising-tickets-…"
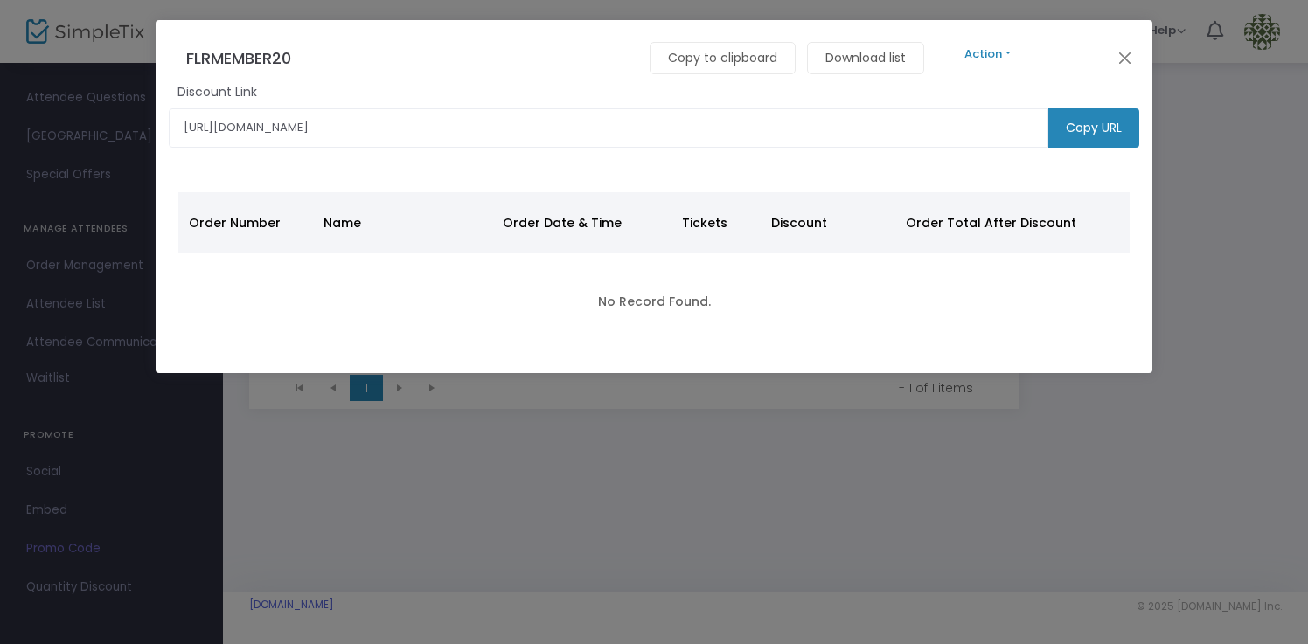
click at [1006, 59] on button "Action" at bounding box center [988, 54] width 105 height 19
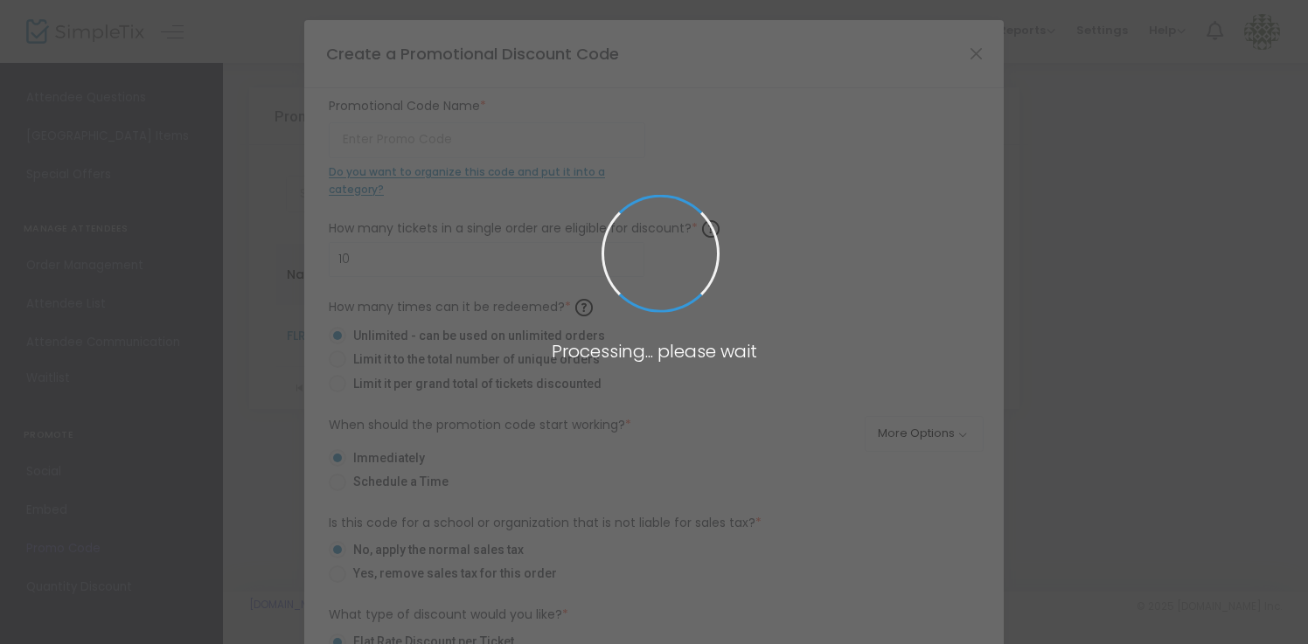
type input "FLRMEMBER20"
type input "8"
radio input "false"
radio input "true"
type input "$20.00"
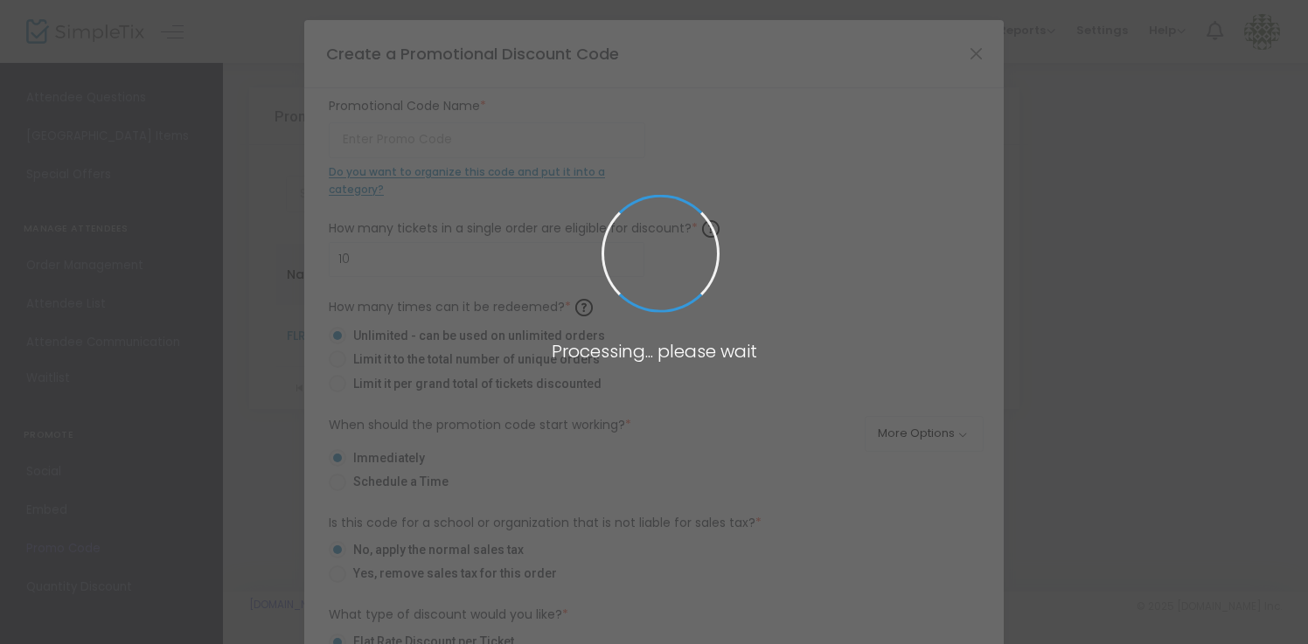
radio input "false"
radio input "true"
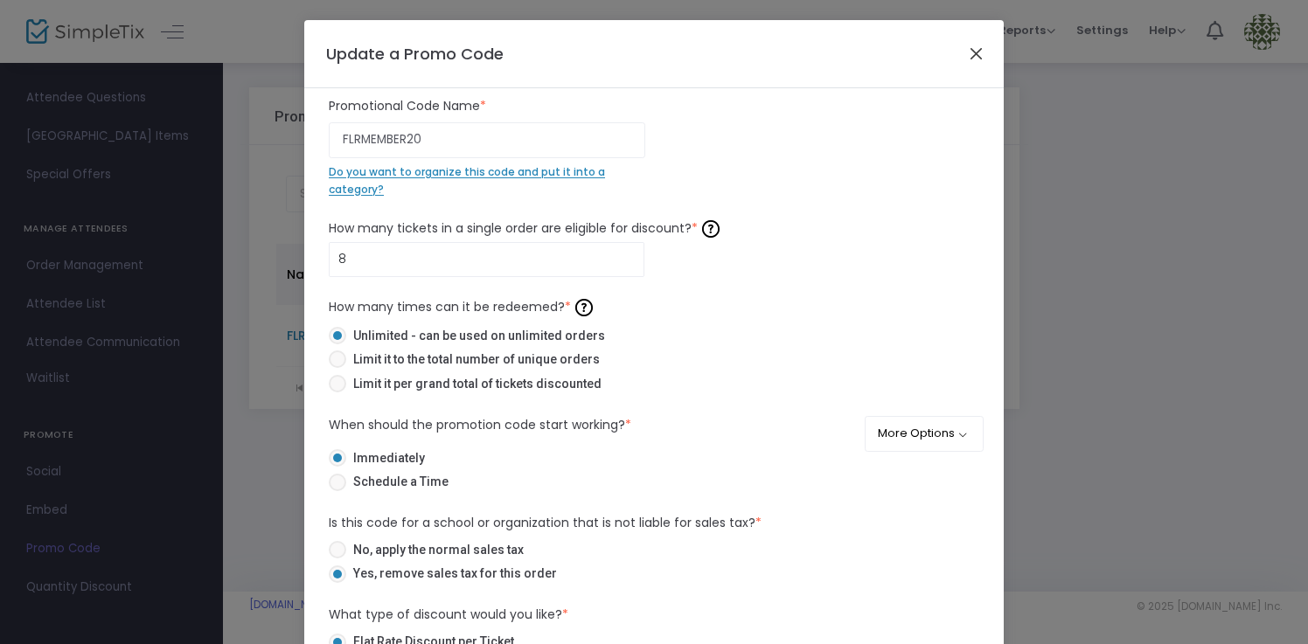
click at [968, 50] on button "Close" at bounding box center [976, 53] width 23 height 23
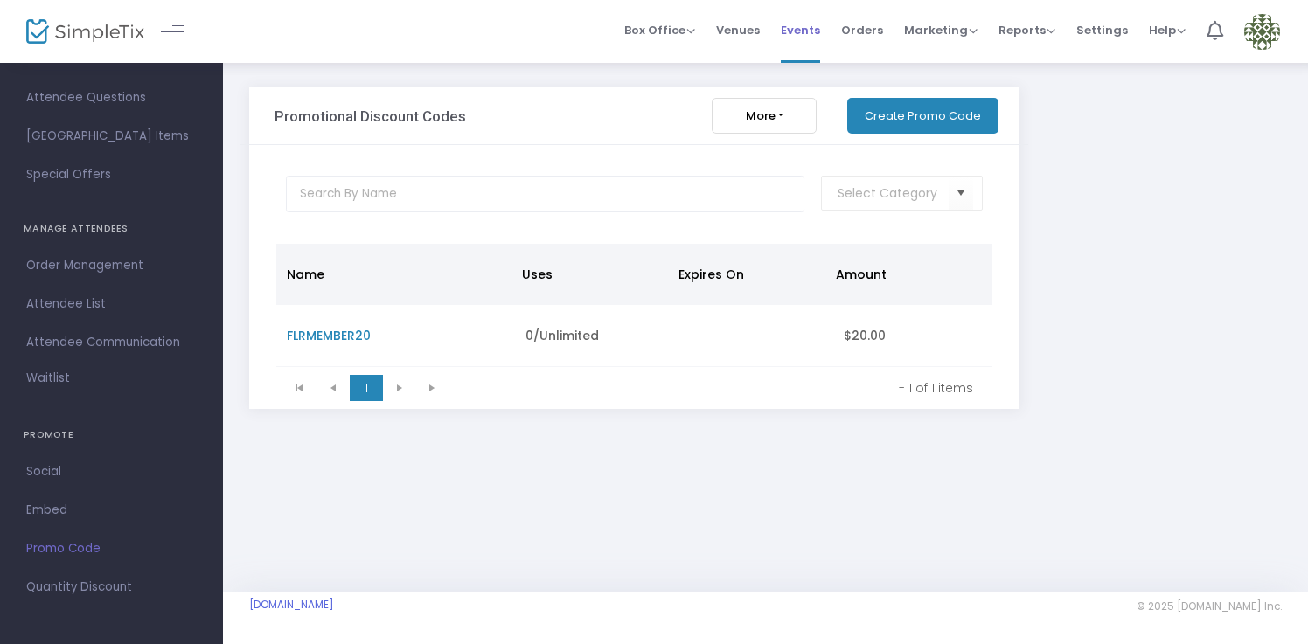
click at [797, 27] on span "Events" at bounding box center [800, 30] width 39 height 45
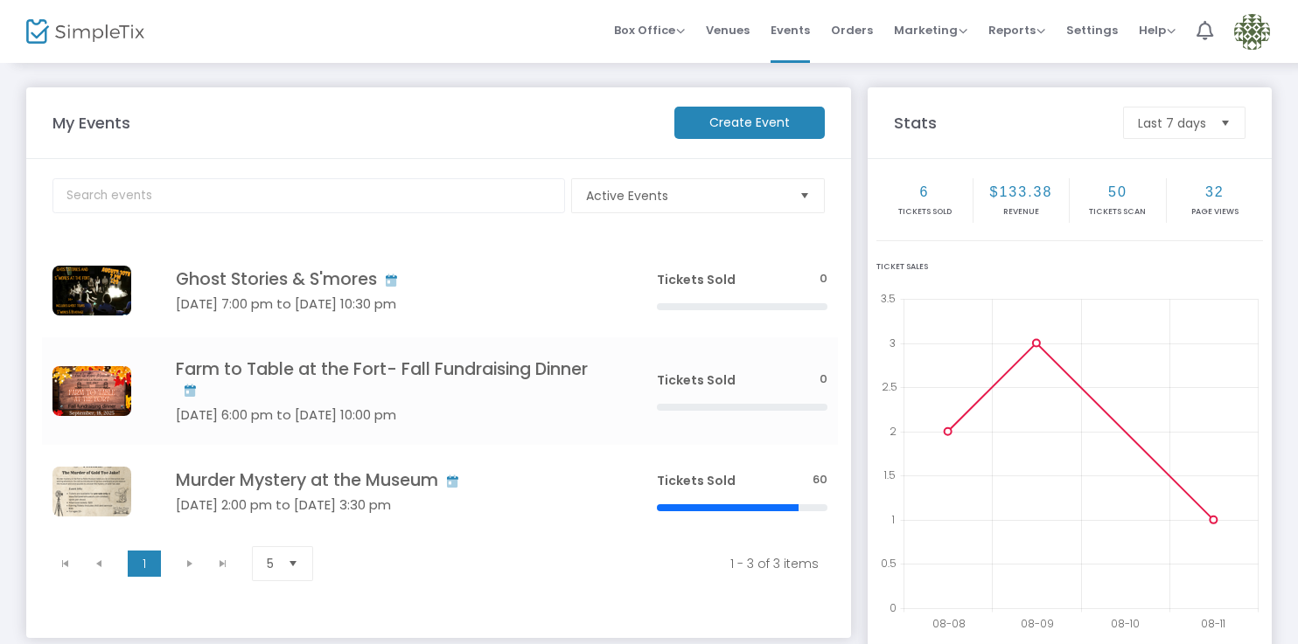
click at [1265, 32] on img at bounding box center [1252, 32] width 36 height 36
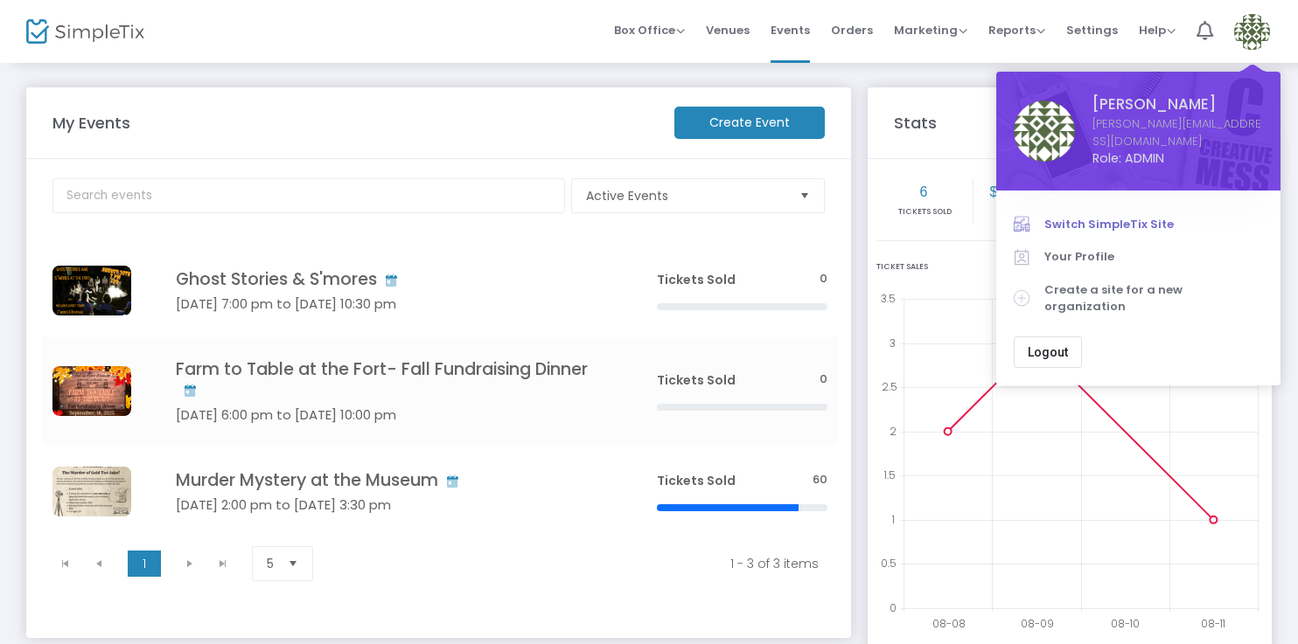
click at [1111, 216] on span "Switch SimpleTix Site" at bounding box center [1153, 224] width 219 height 17
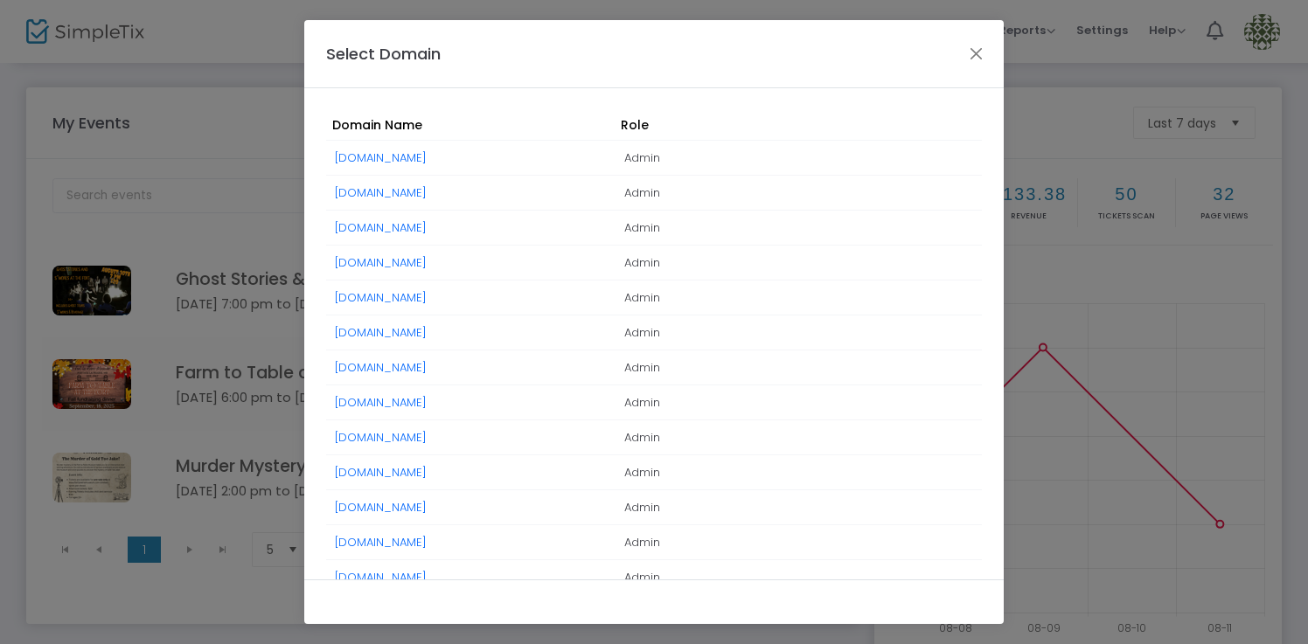
scroll to position [48, 0]
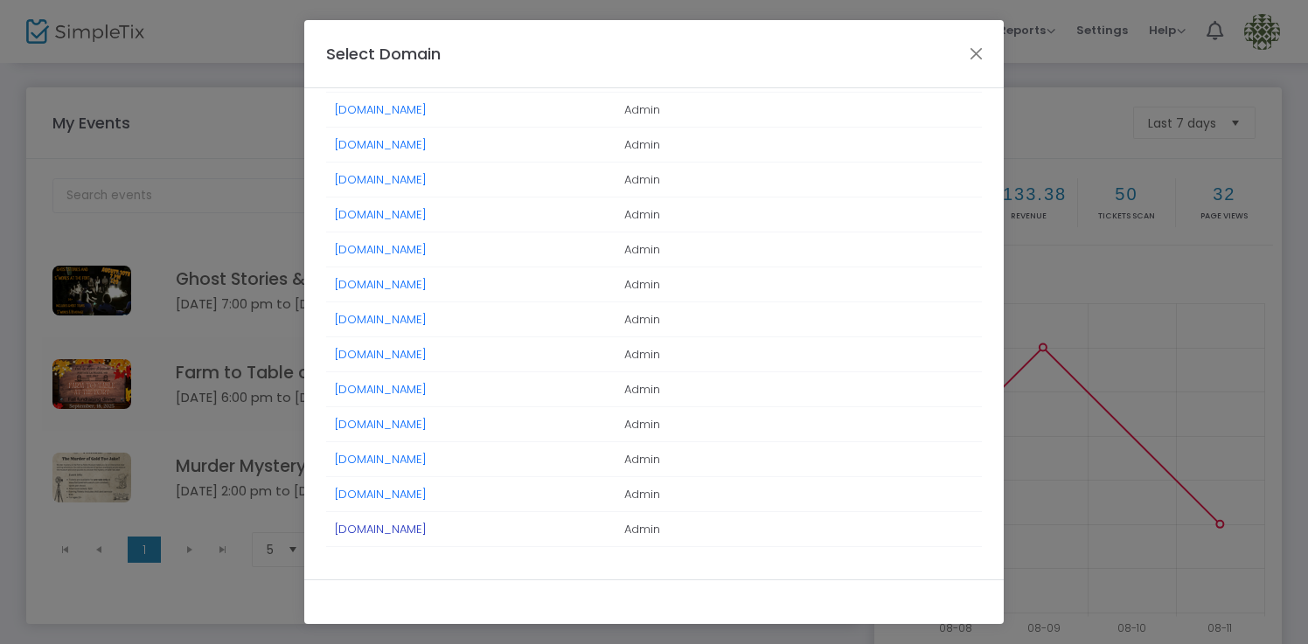
click at [409, 529] on link "TempleEmanuelNewton.SimpleTix.com" at bounding box center [381, 529] width 92 height 17
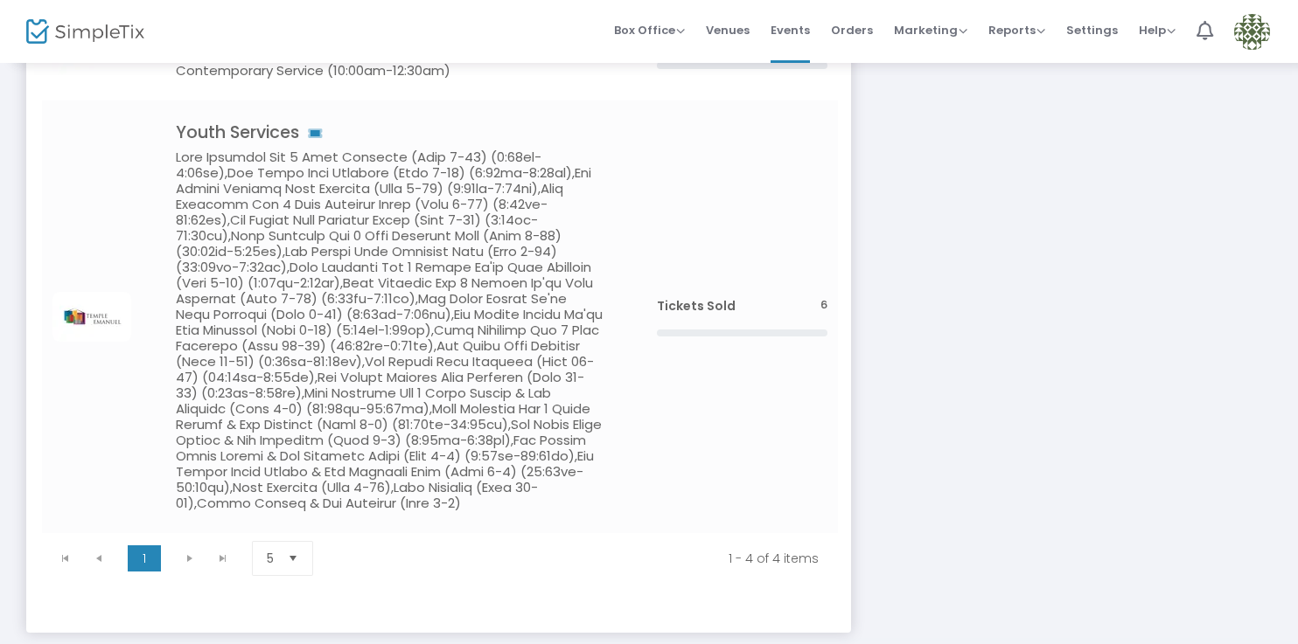
scroll to position [732, 0]
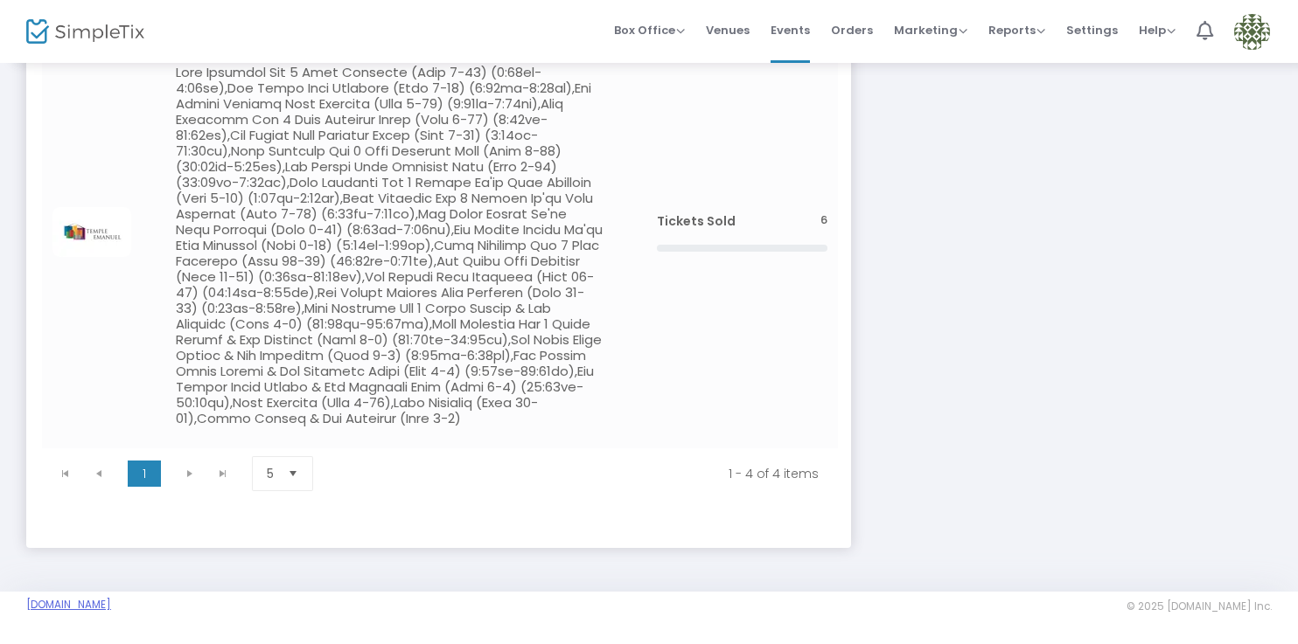
click at [111, 602] on link "TempleEmanuelNewton.SimpleTix.com" at bounding box center [68, 605] width 85 height 14
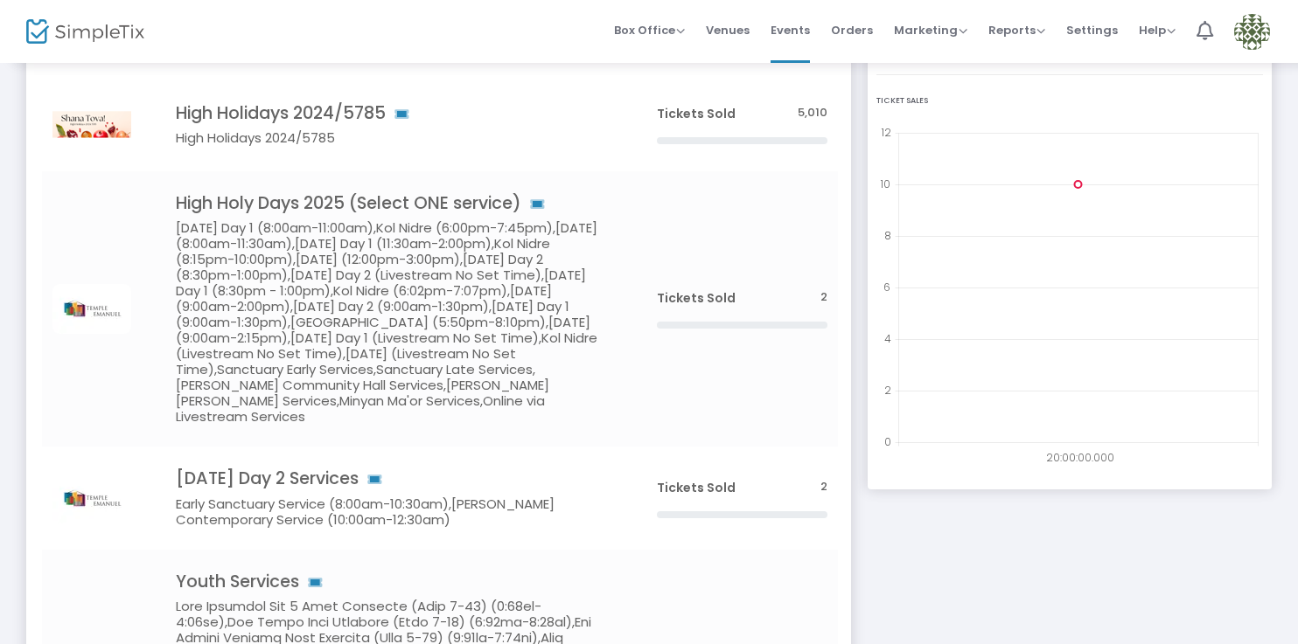
scroll to position [234, 0]
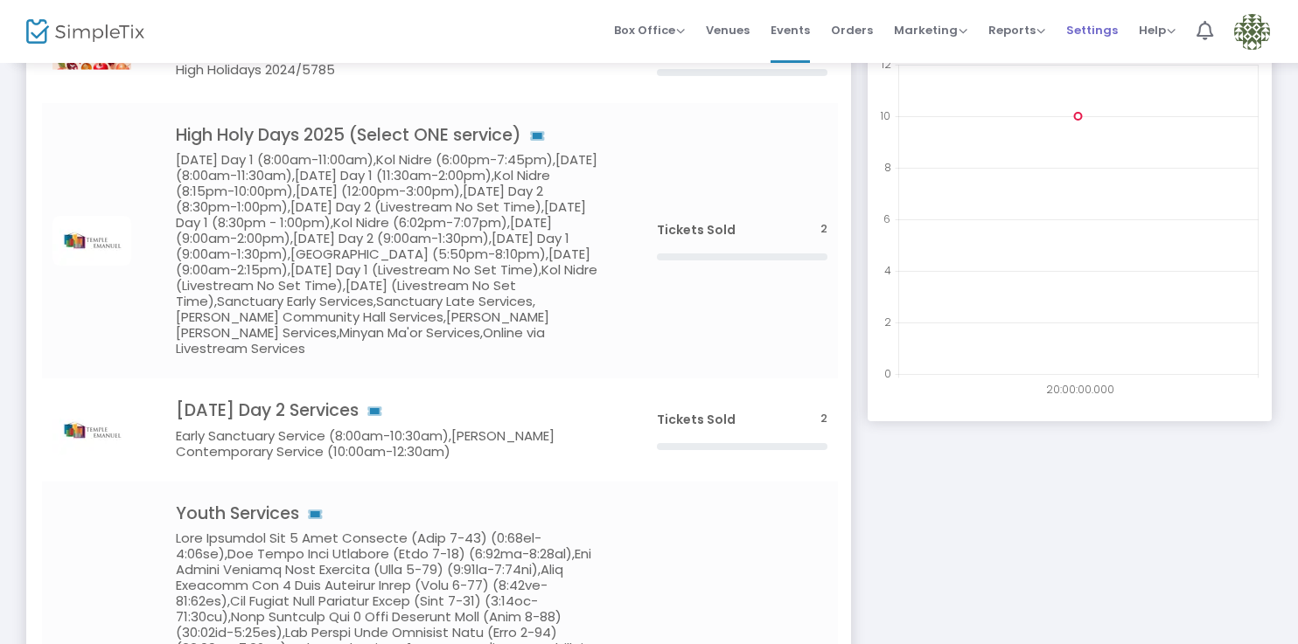
click at [1076, 31] on span "Settings" at bounding box center [1092, 30] width 52 height 45
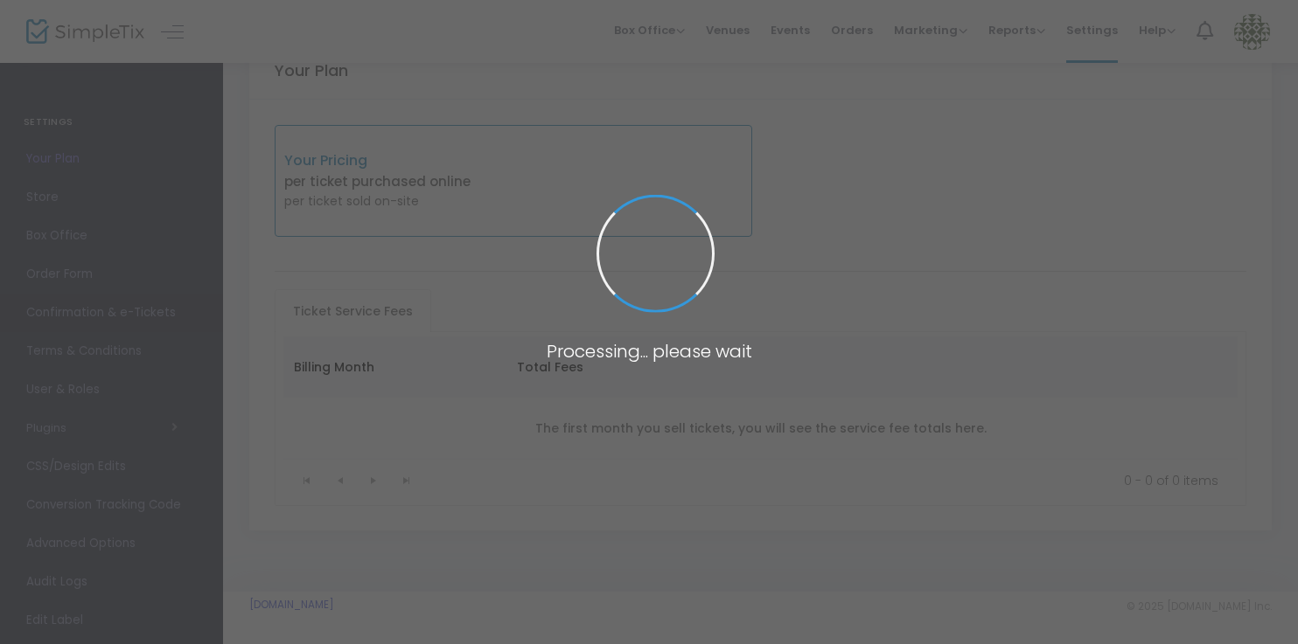
scroll to position [49, 0]
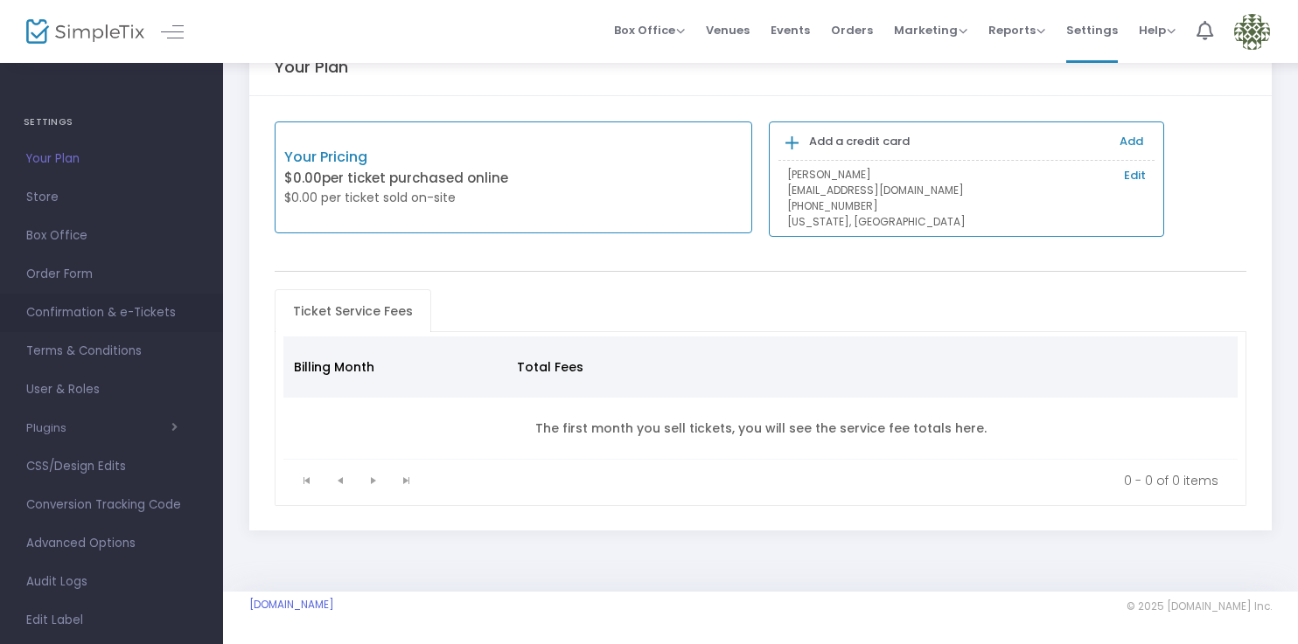
click at [124, 310] on span "Confirmation & e-Tickets" at bounding box center [111, 313] width 171 height 23
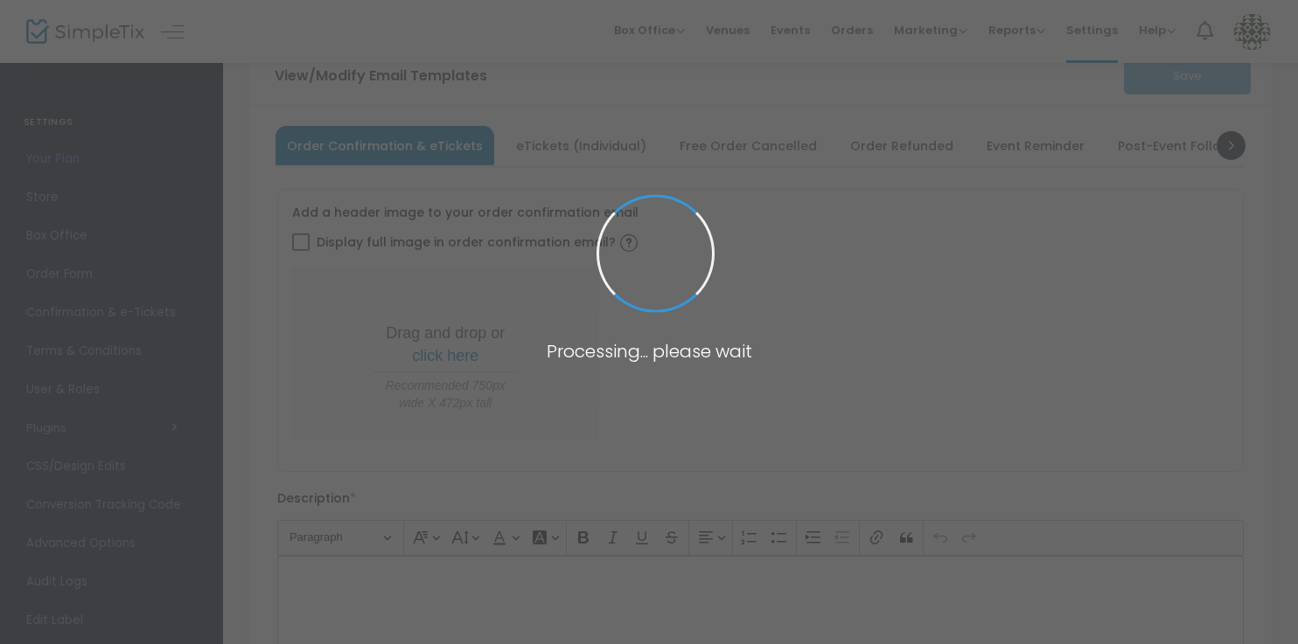
type input "hhd@templeemanuel.com"
type input "Print and bring this ticket with you"
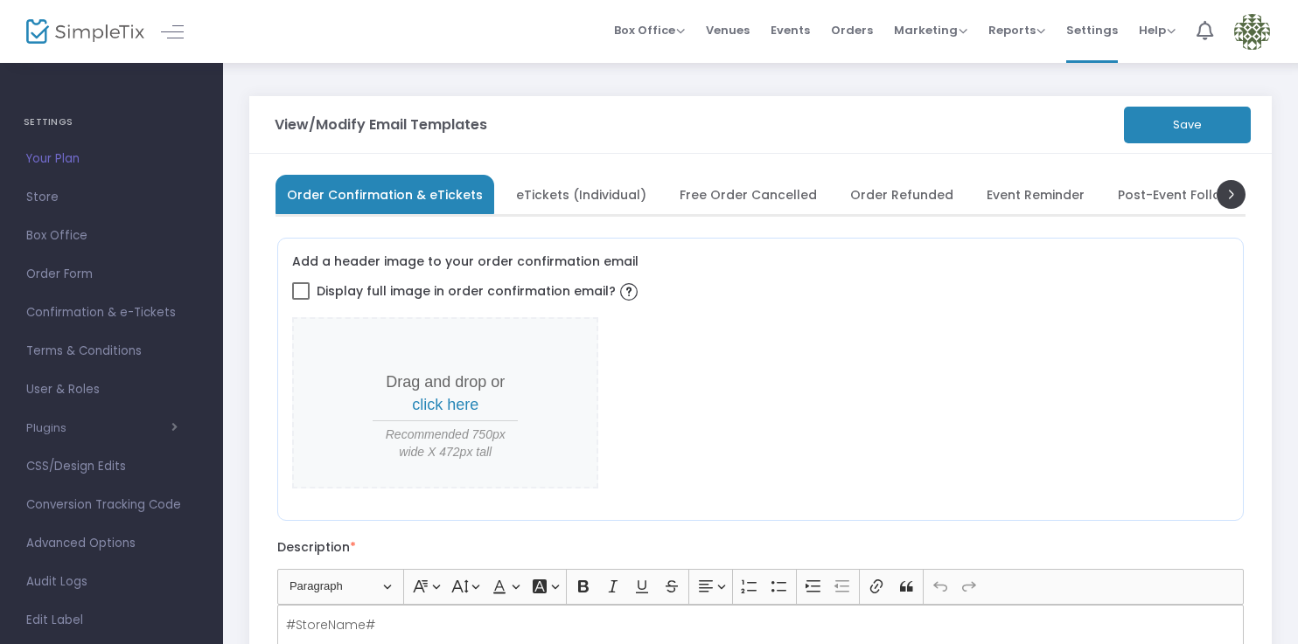
click at [592, 198] on span "eTickets (Individual)" at bounding box center [581, 195] width 130 height 10
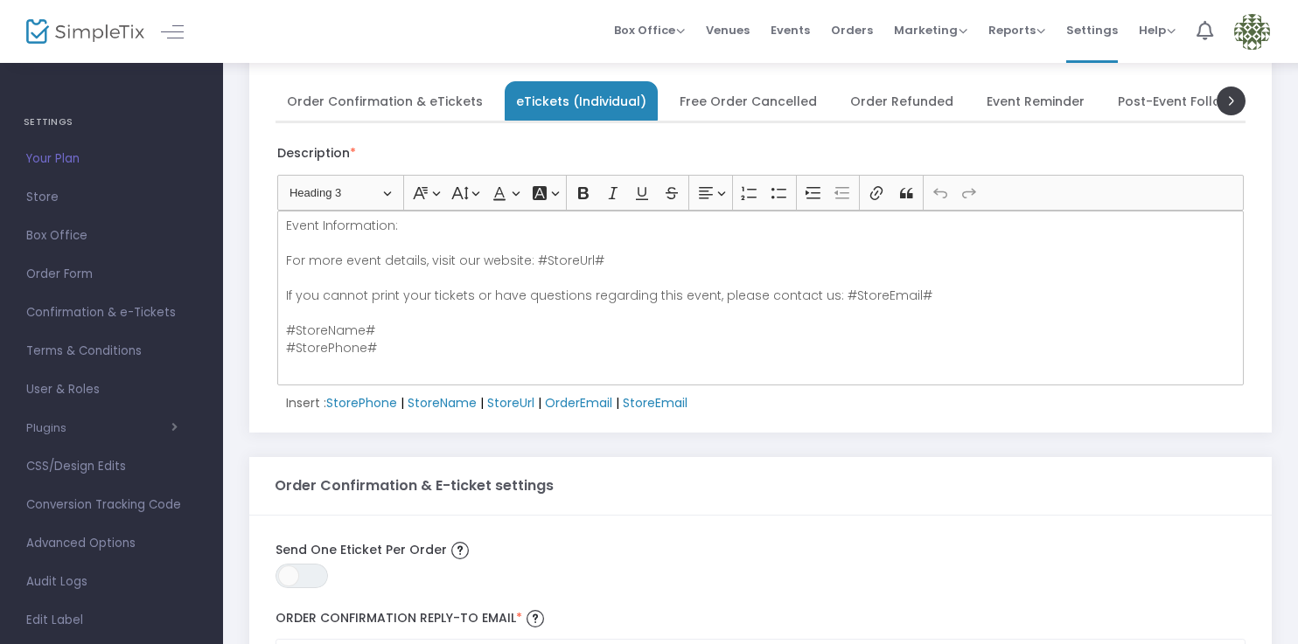
scroll to position [64, 0]
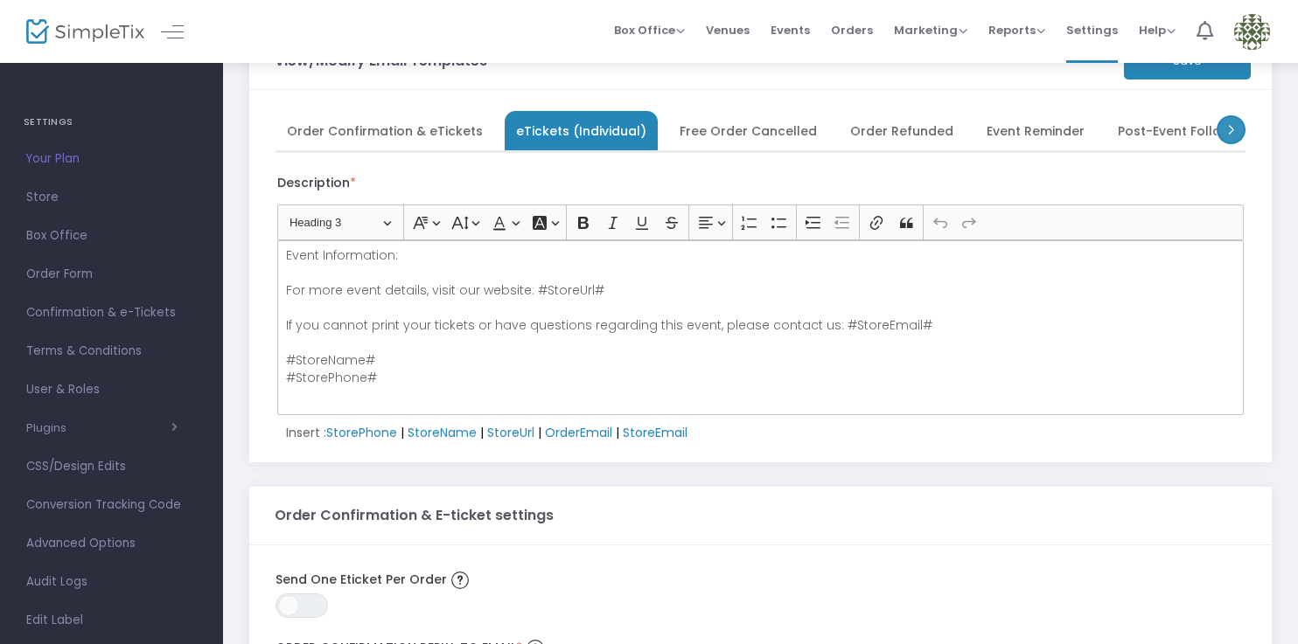
click at [1237, 132] on span at bounding box center [1230, 129] width 29 height 29
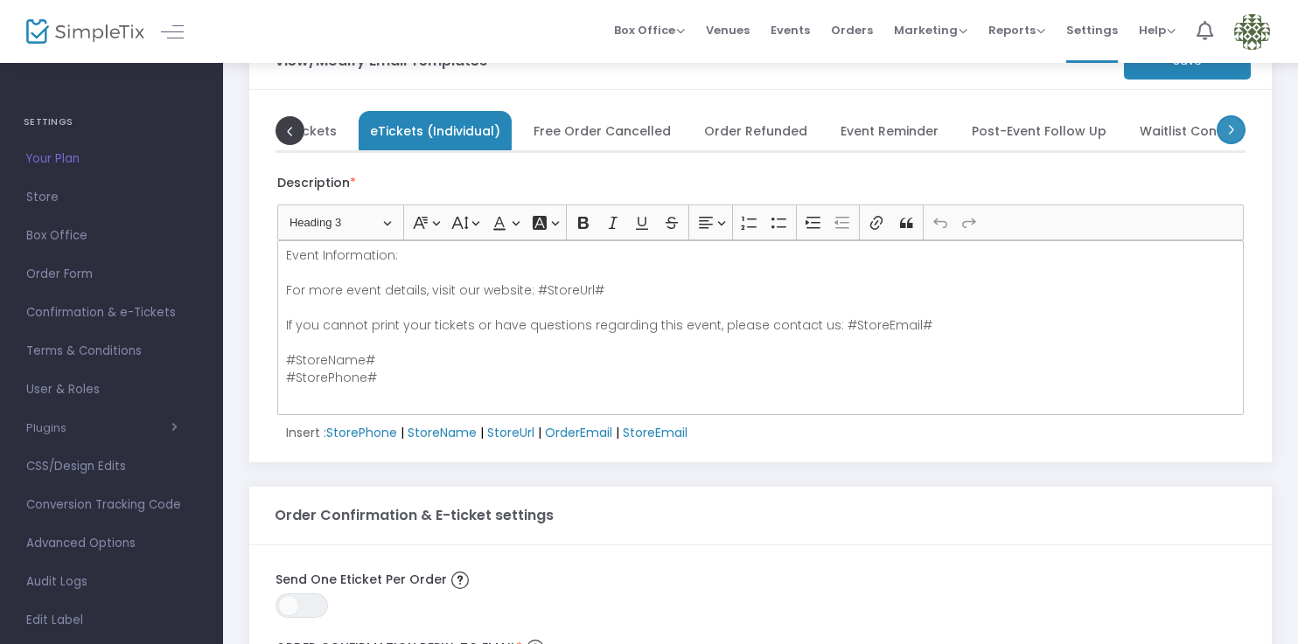
click at [1237, 132] on span at bounding box center [1230, 129] width 29 height 29
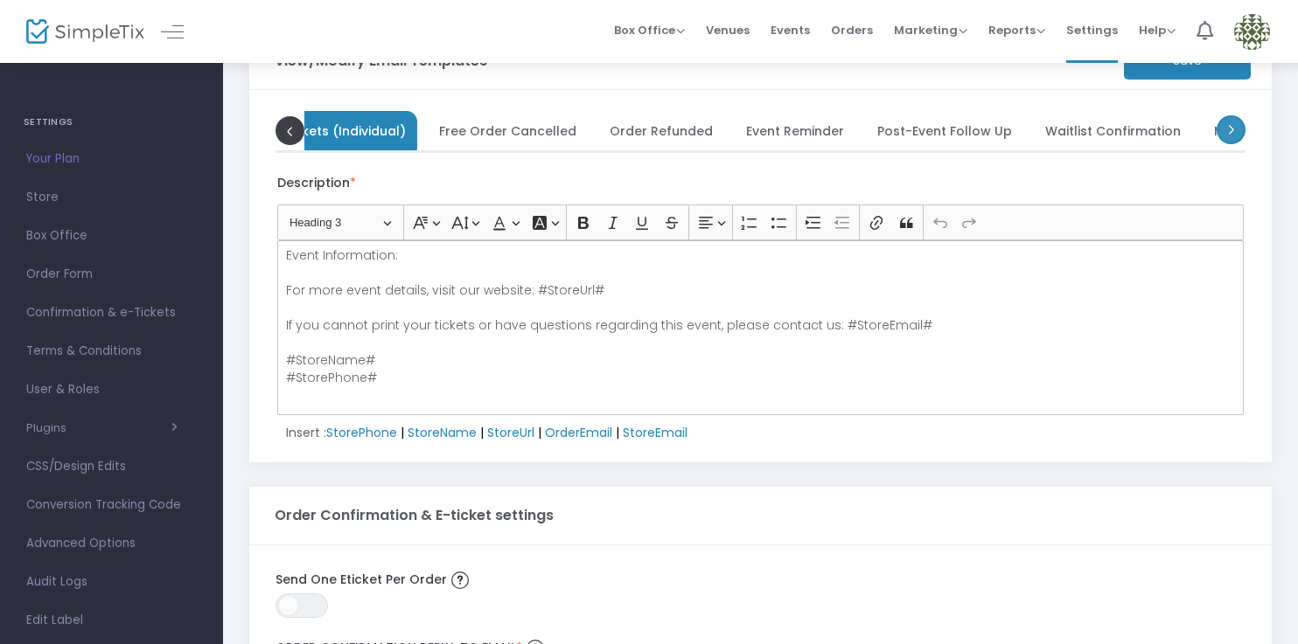
scroll to position [0, 350]
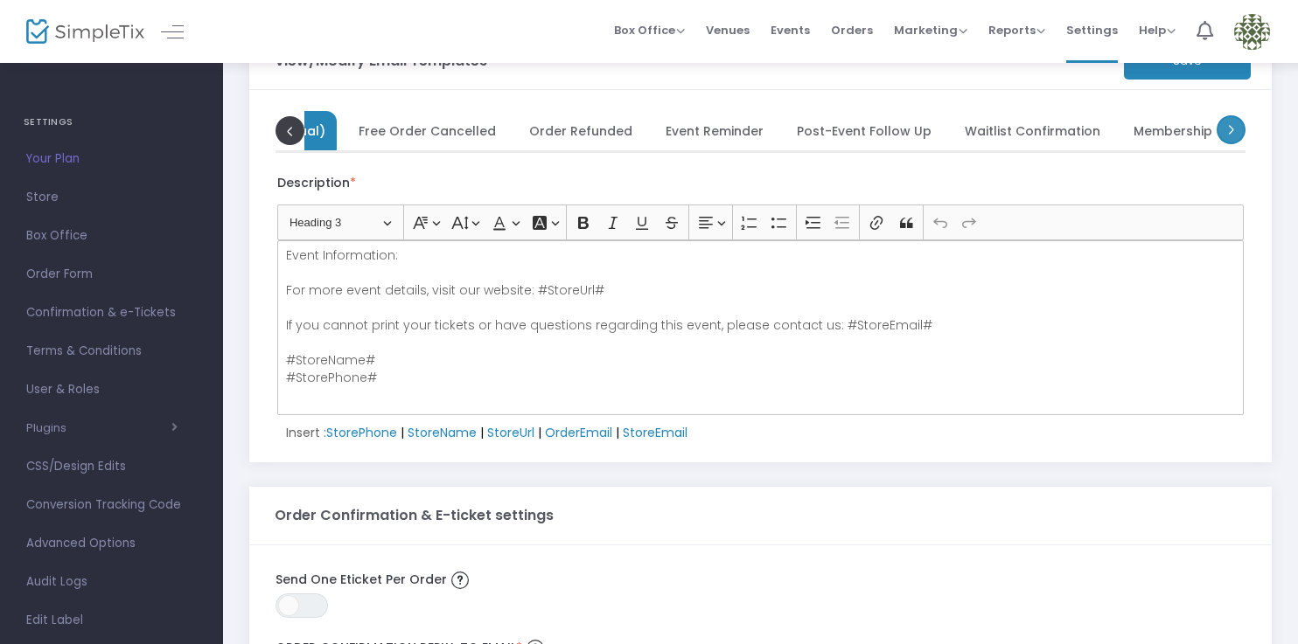
click at [1237, 132] on span at bounding box center [1230, 129] width 29 height 29
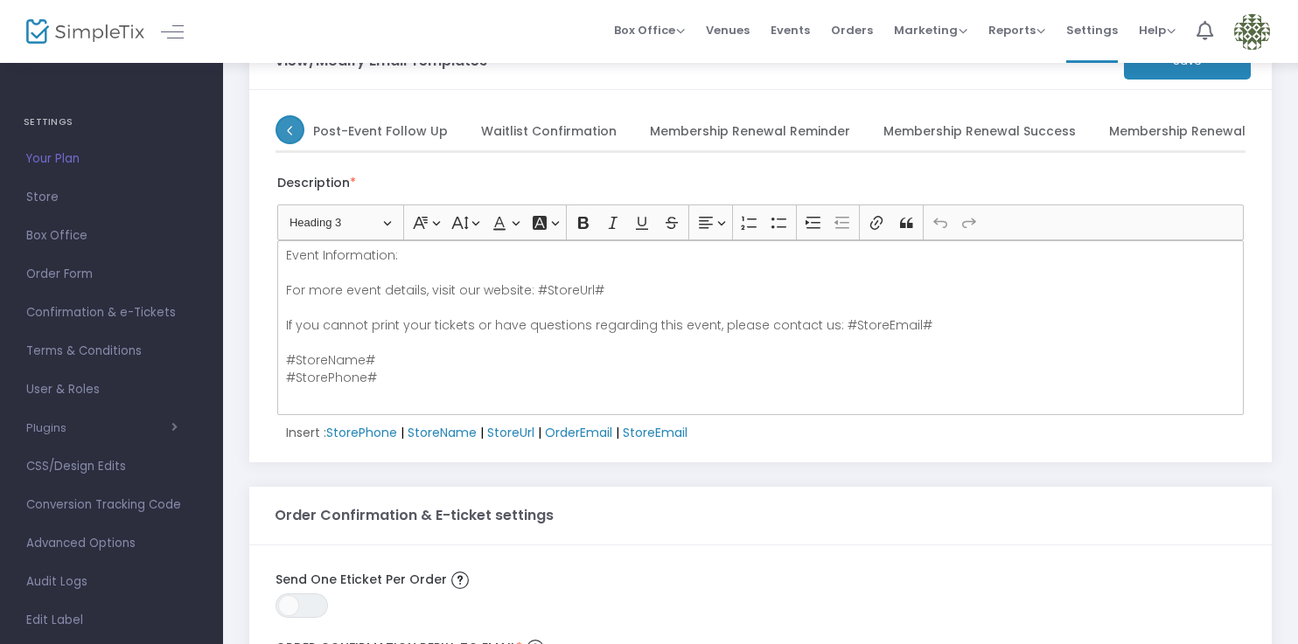
click at [301, 136] on span at bounding box center [289, 129] width 29 height 29
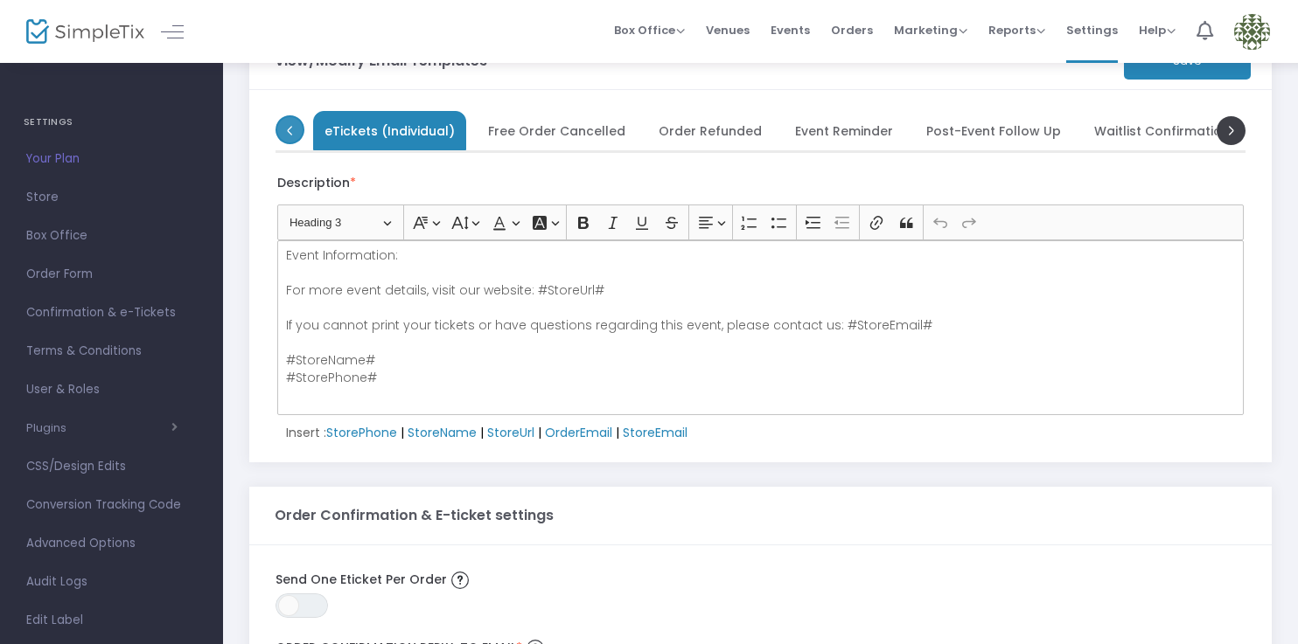
click at [301, 136] on span at bounding box center [289, 129] width 29 height 29
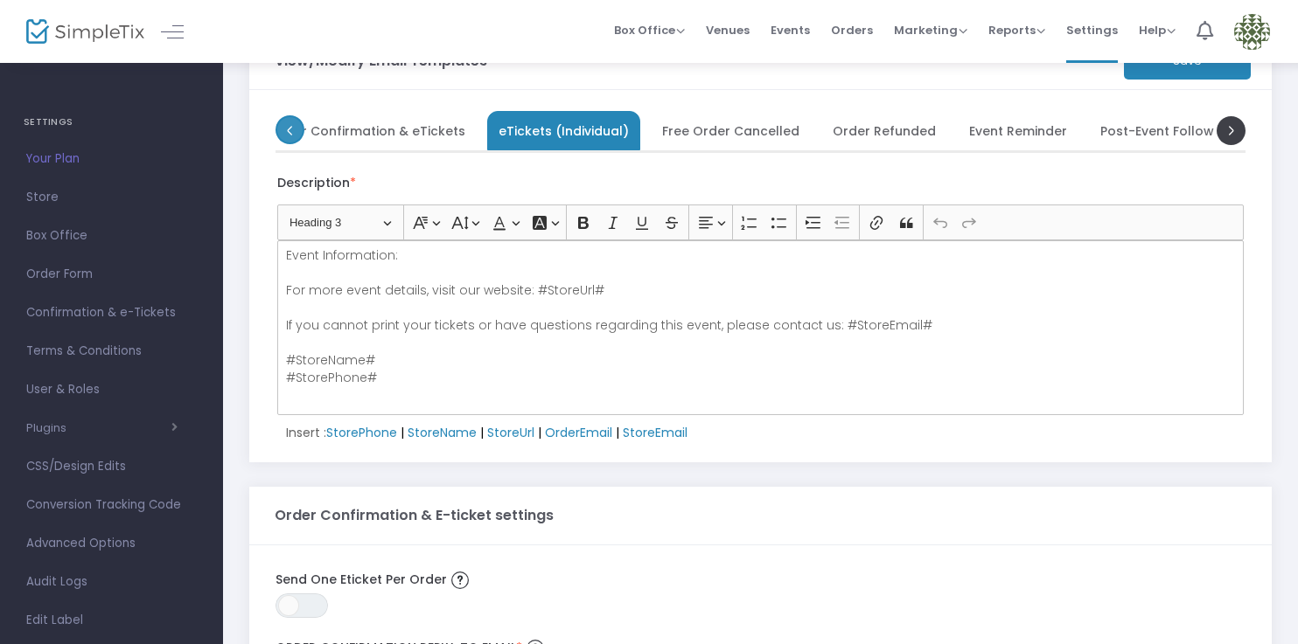
scroll to position [0, 45]
click at [301, 136] on span at bounding box center [289, 129] width 29 height 29
click at [348, 134] on span "Order Confirmation & eTickets" at bounding box center [385, 131] width 196 height 10
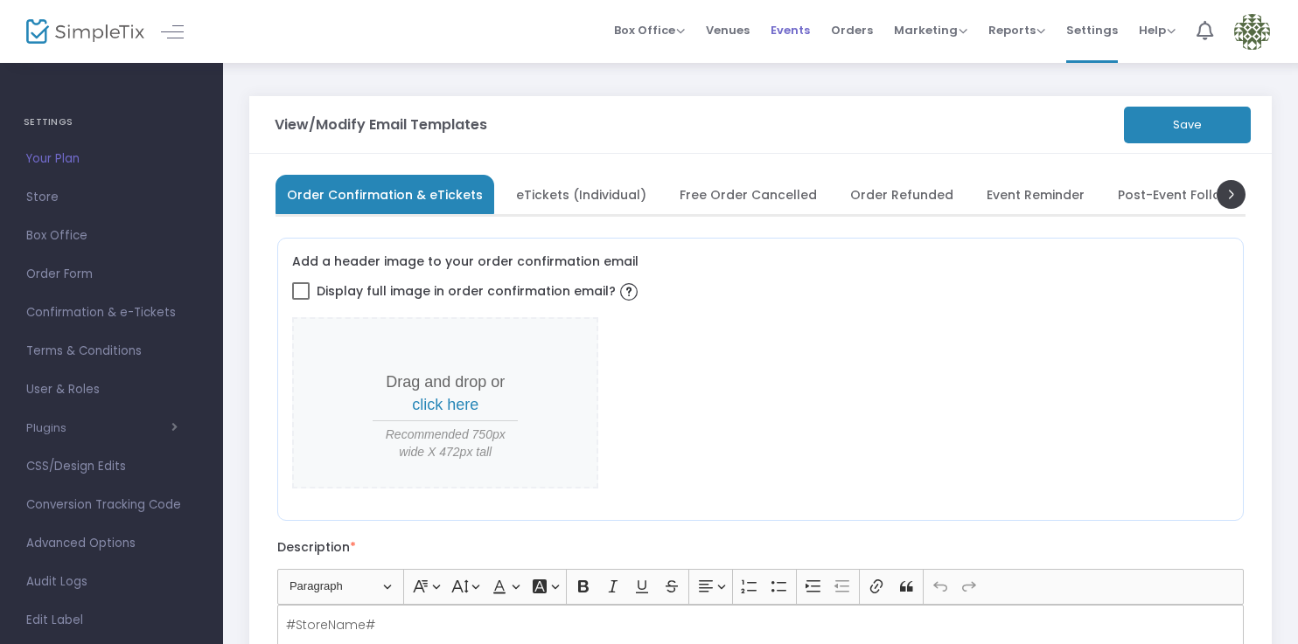
click at [810, 30] on span "Events" at bounding box center [789, 30] width 39 height 45
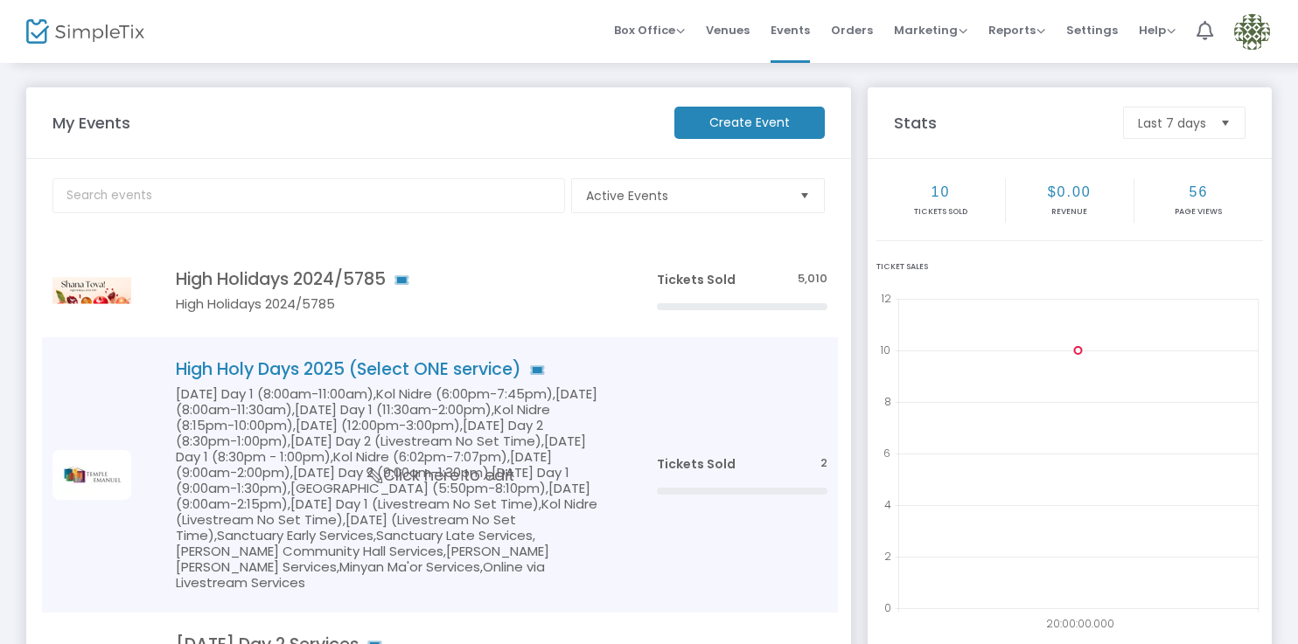
click at [502, 448] on h5 "Rosh Hashanah Day 1 (8:00am-11:00am),Kol Nidre (6:00pm-7:45pm),Yom Kippur (8:00…" at bounding box center [390, 488] width 428 height 205
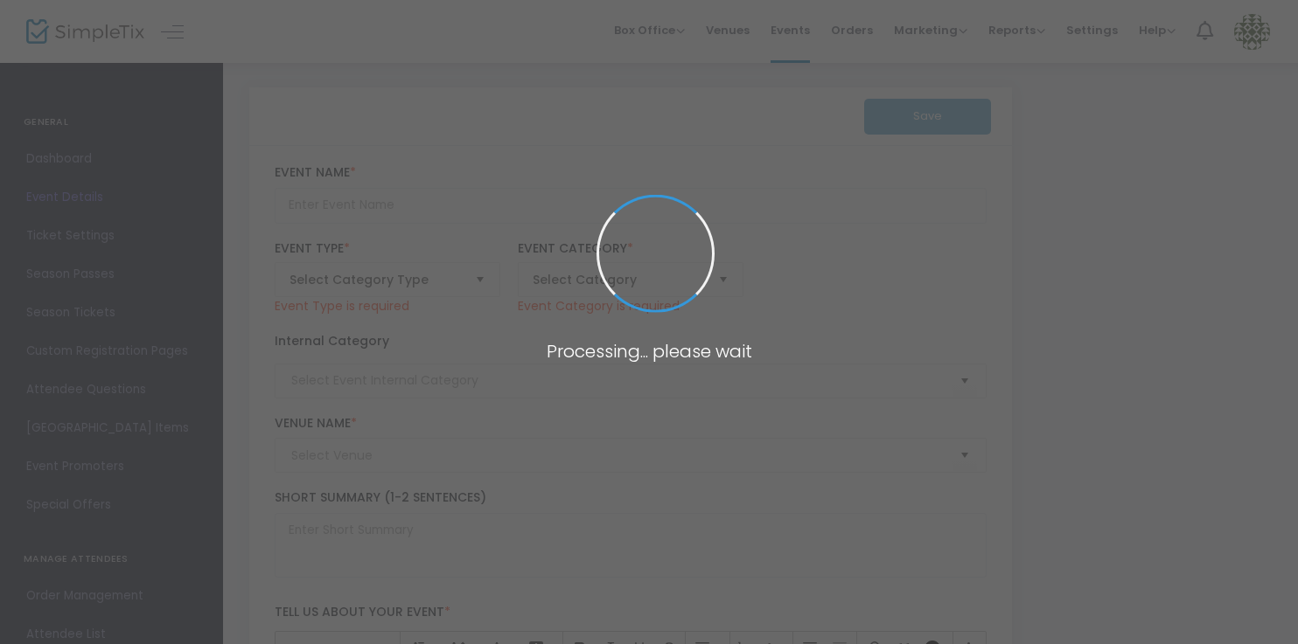
type input "High Holy Days 2025 (Select ONE service)"
type textarea "Shana Tova!High Holiday tickets are included for all Temple Emanuel members.Thi…"
type input "Register"
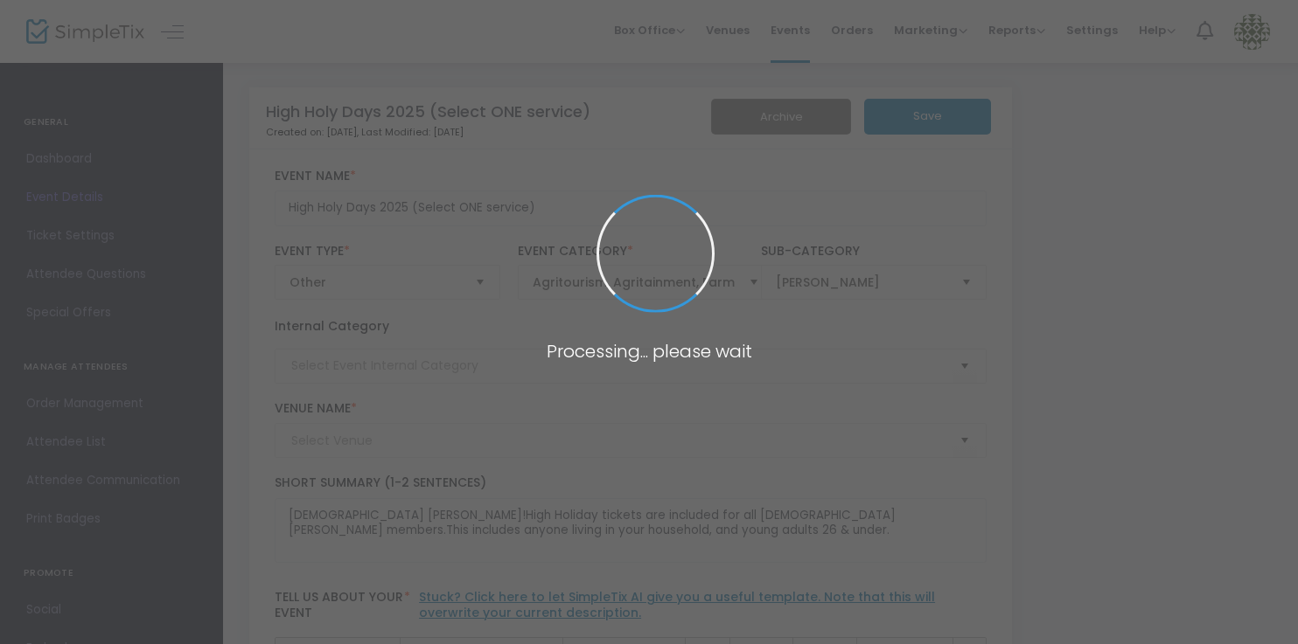
type input "Temple Emanuel of Newton"
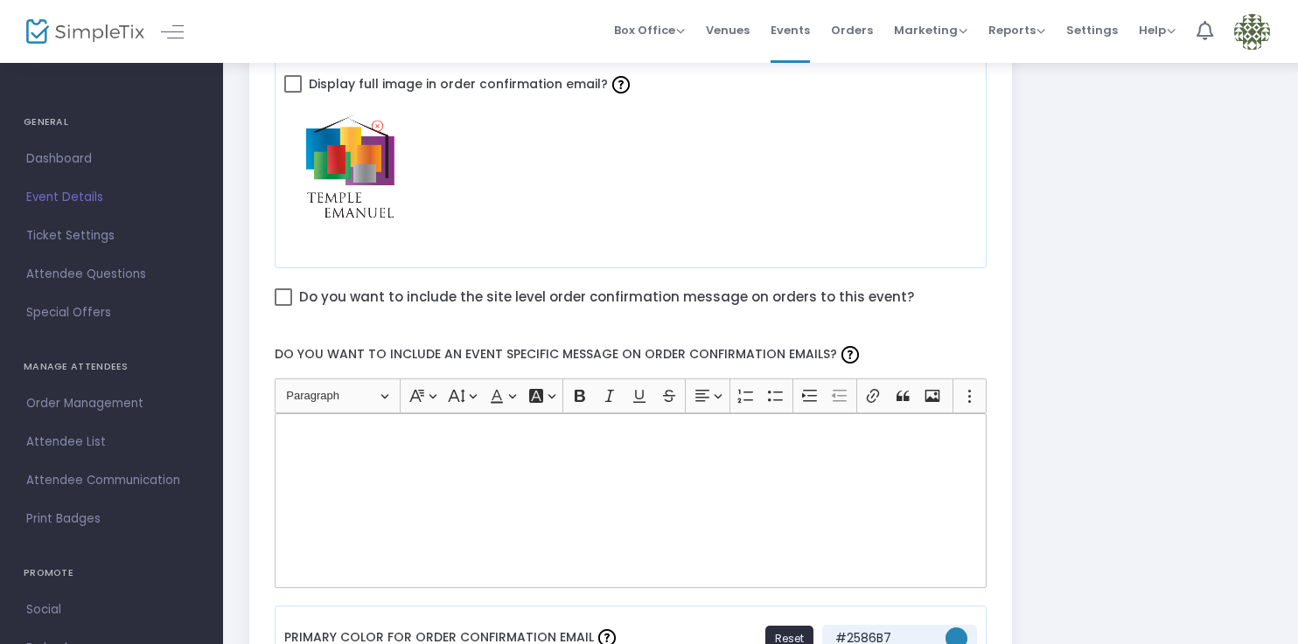
scroll to position [826, 0]
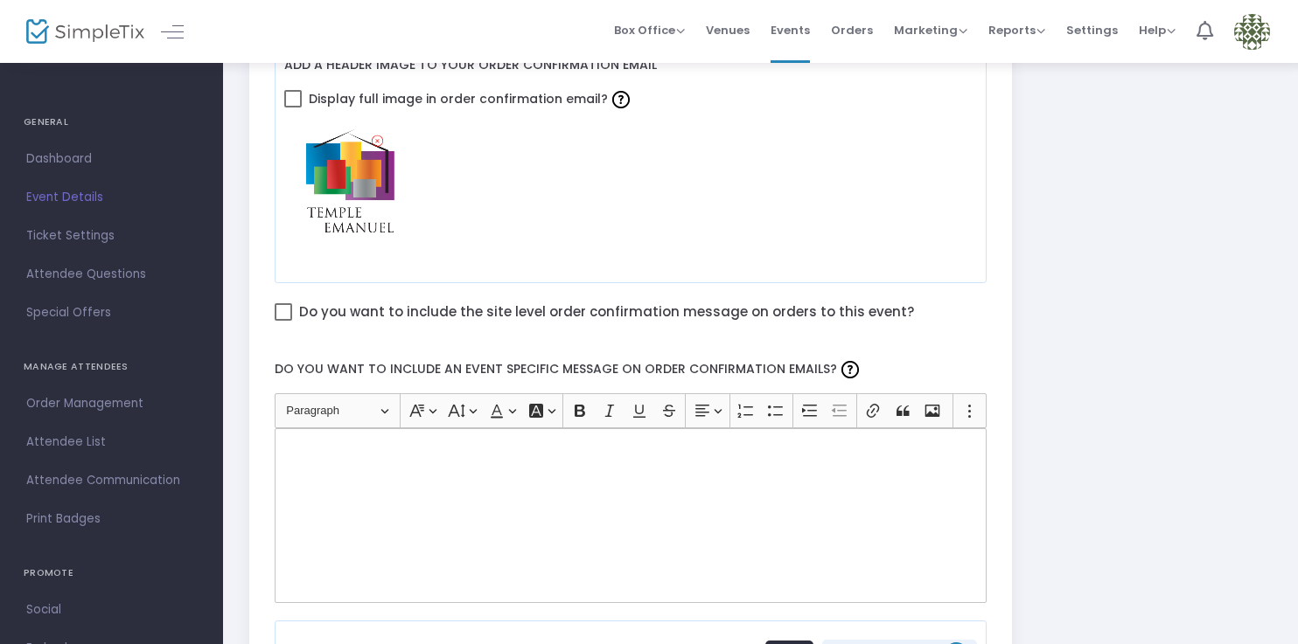
click at [281, 310] on span at bounding box center [283, 311] width 17 height 17
click at [282, 321] on input "Do you want to include the site level order confirmation message on orders to t…" at bounding box center [282, 321] width 1 height 1
checkbox input "true"
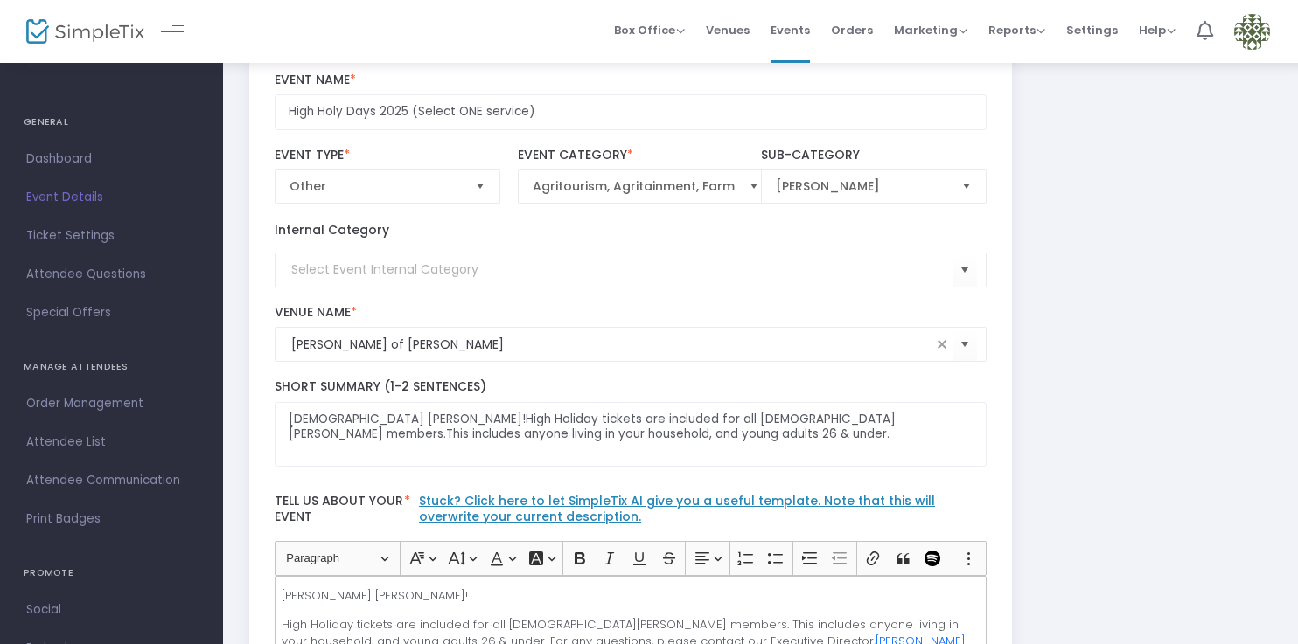
scroll to position [0, 0]
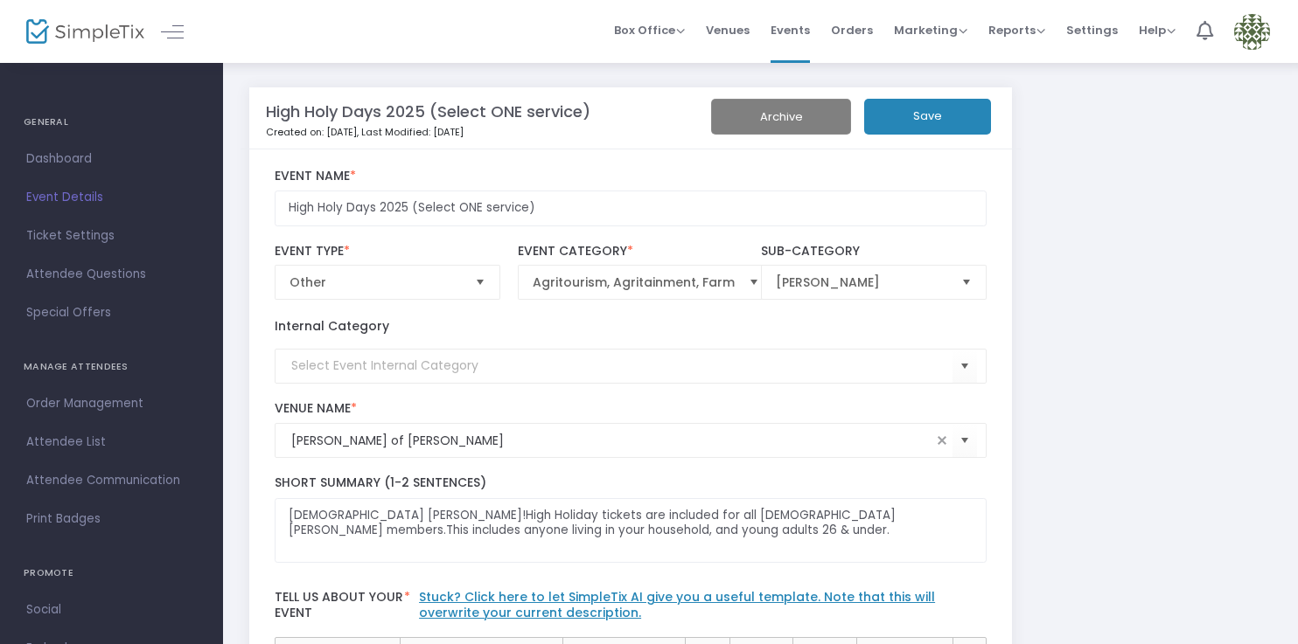
click at [944, 118] on button "Save" at bounding box center [927, 117] width 127 height 36
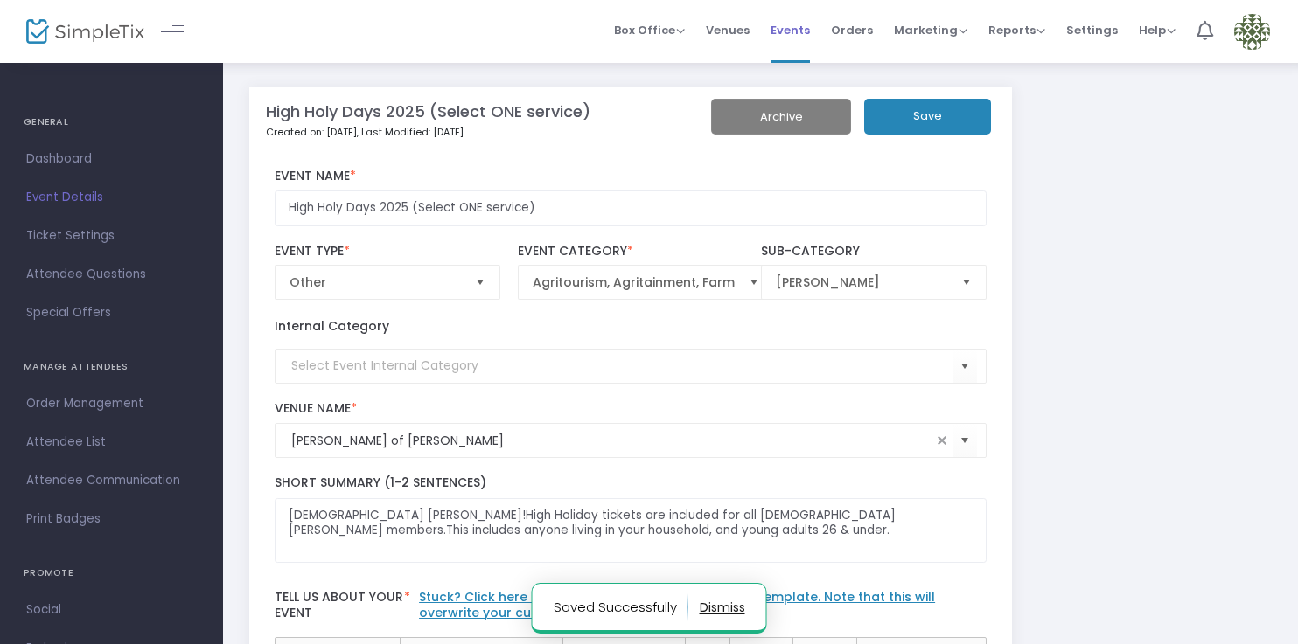
click at [801, 28] on span "Events" at bounding box center [789, 30] width 39 height 45
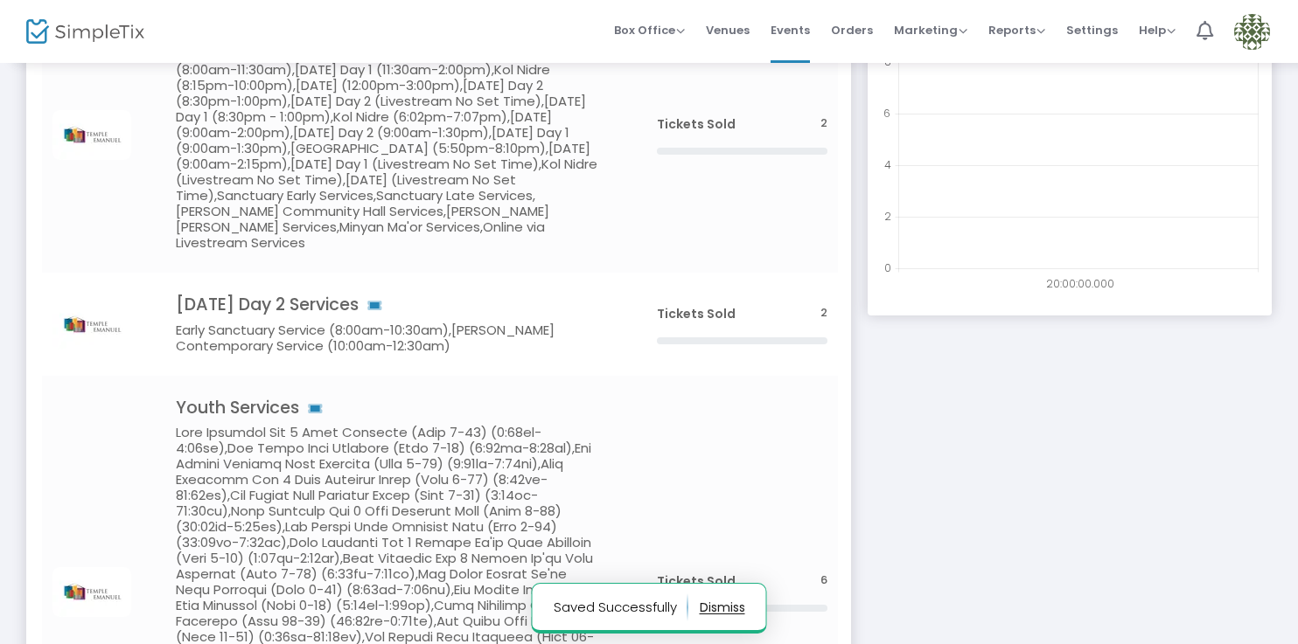
scroll to position [352, 0]
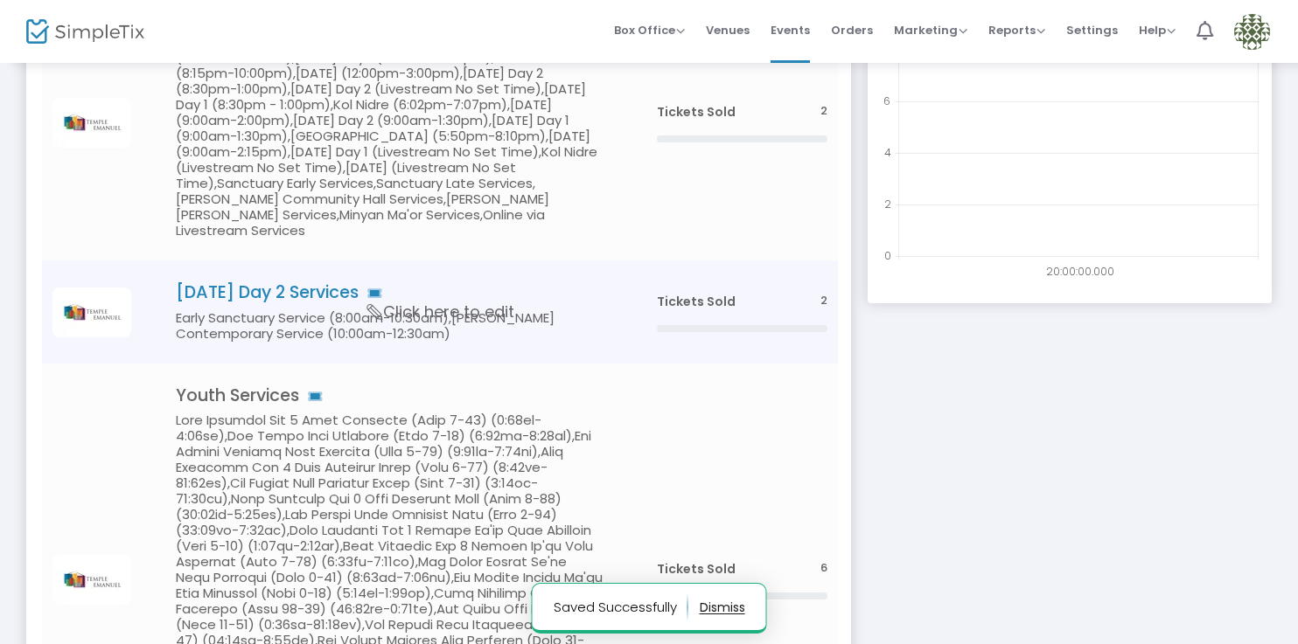
click at [394, 324] on span "Click here to edit" at bounding box center [440, 312] width 147 height 23
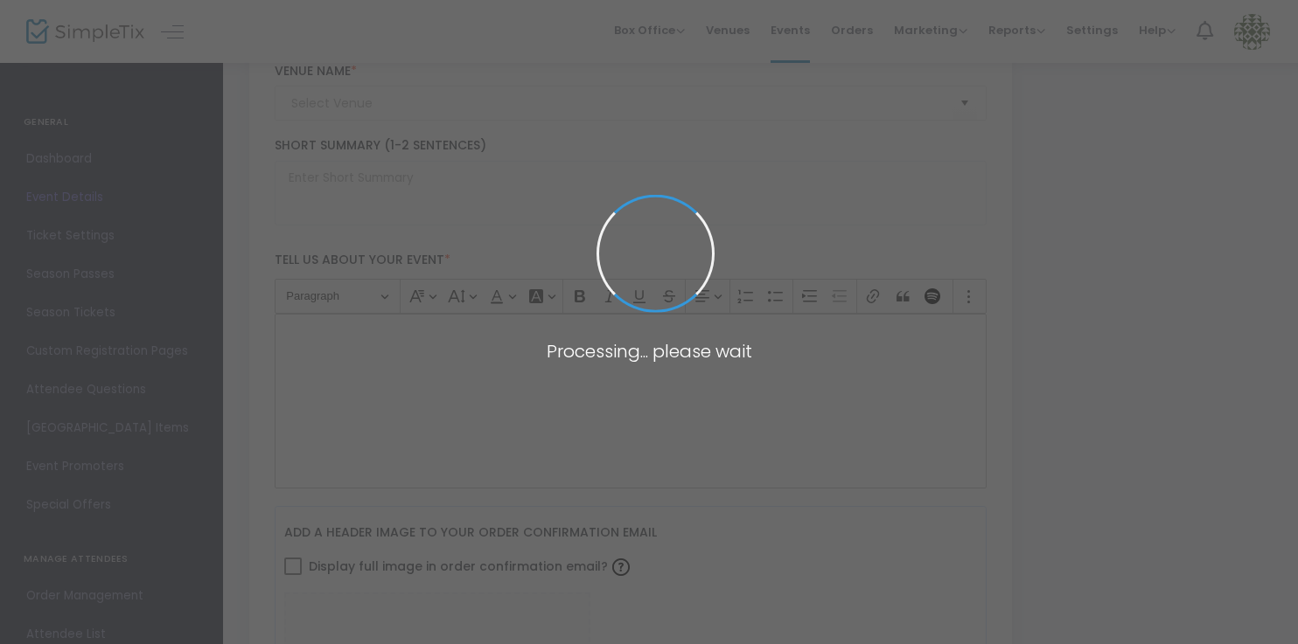
type input "Rosh Hashanah Day 2 Services"
type textarea "text"
type input "Buy Tickets"
type input "Temple Emanuel of Newton"
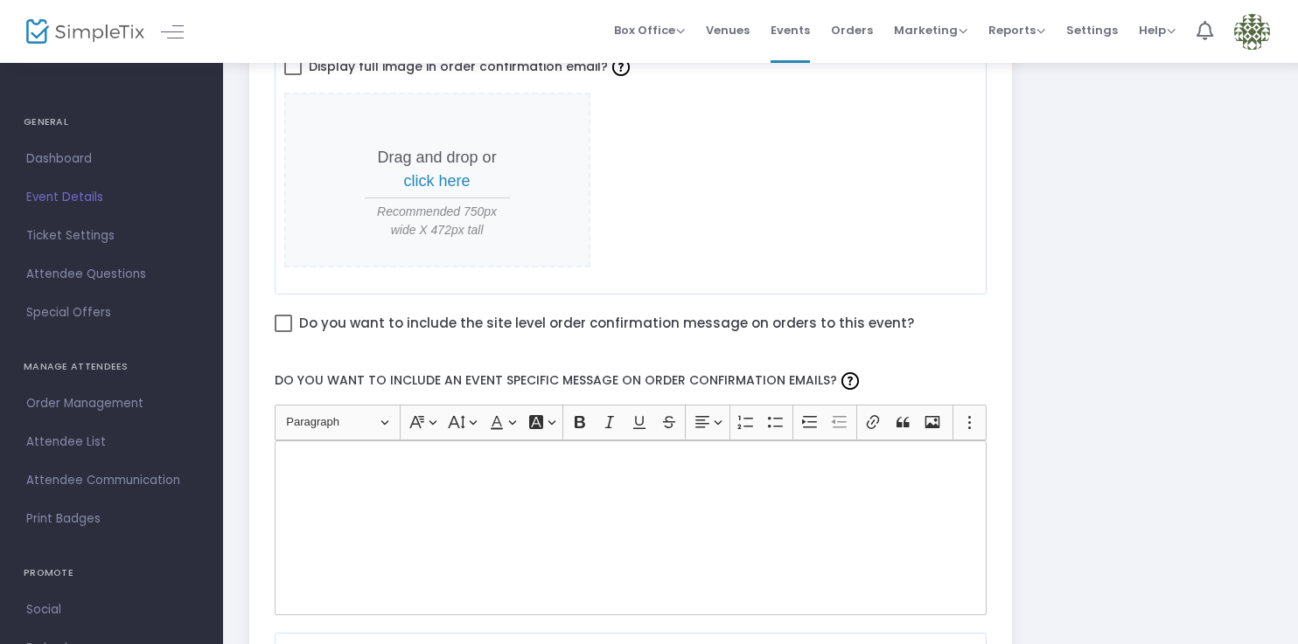
scroll to position [874, 0]
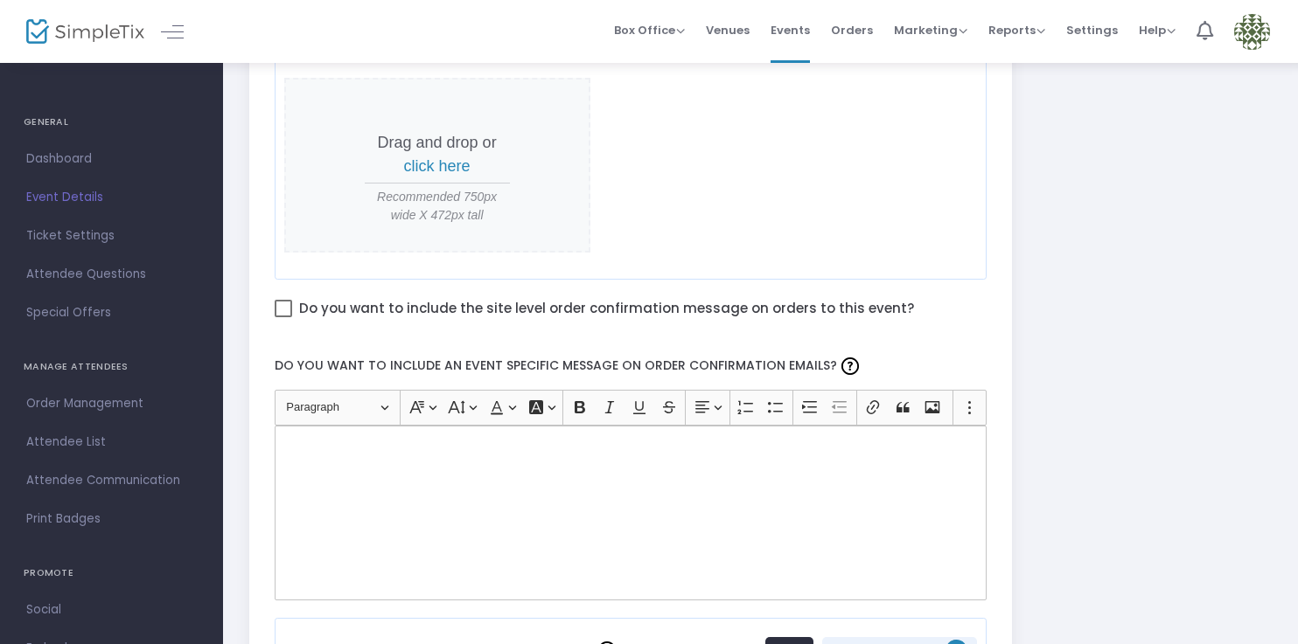
click at [278, 302] on span at bounding box center [283, 308] width 17 height 17
click at [282, 317] on input "Do you want to include the site level order confirmation message on orders to t…" at bounding box center [282, 317] width 1 height 1
checkbox input "true"
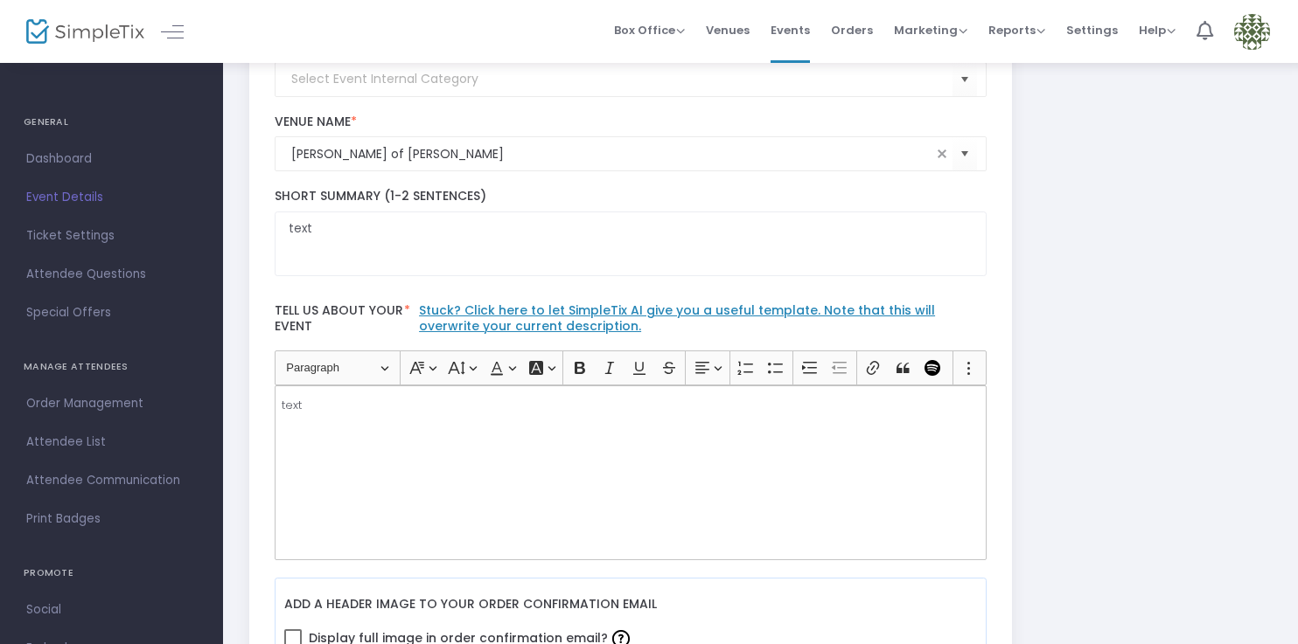
scroll to position [0, 0]
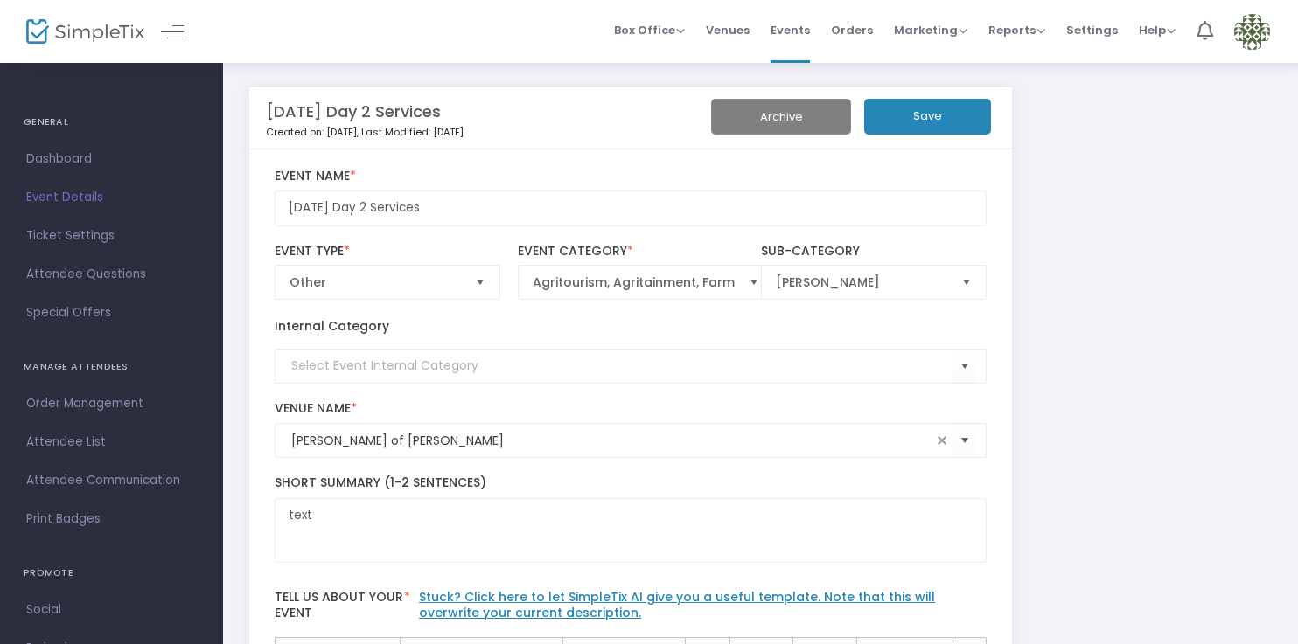
click at [961, 98] on div "Rosh Hashanah Day 2 Services Created on: 8/9/2025 , Last Modified: 8/12/2025 Ar…" at bounding box center [629, 118] width 779 height 62
click at [959, 124] on button "Save" at bounding box center [927, 117] width 127 height 36
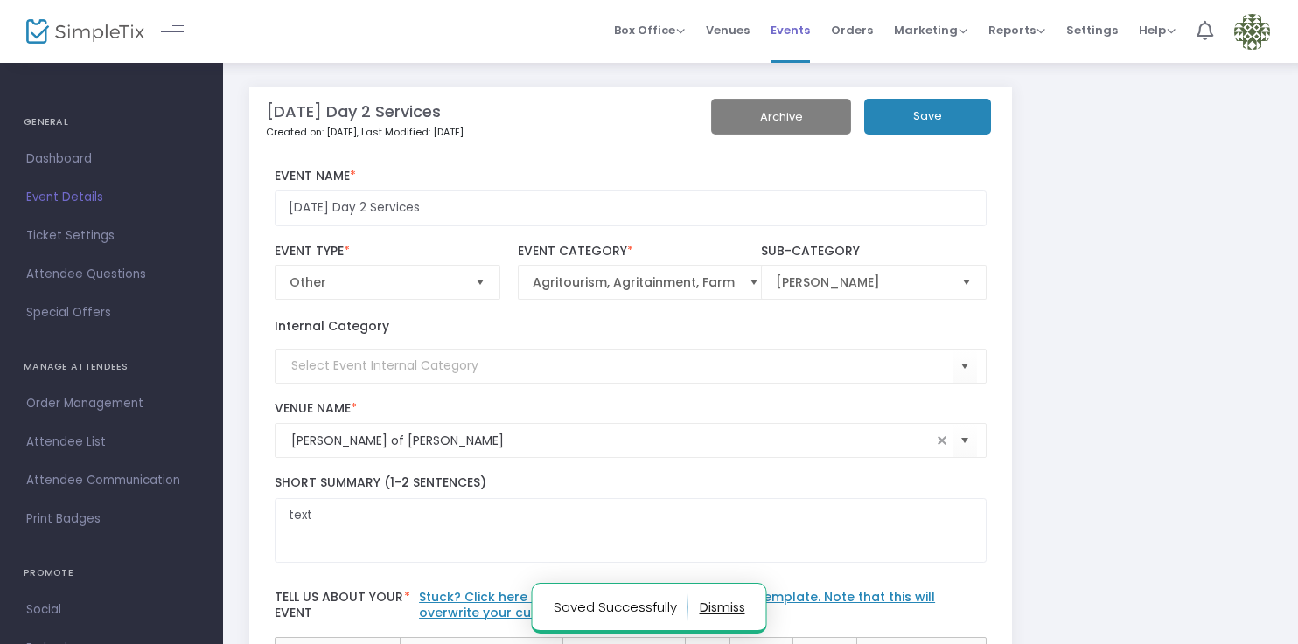
click at [791, 31] on span "Events" at bounding box center [789, 30] width 39 height 45
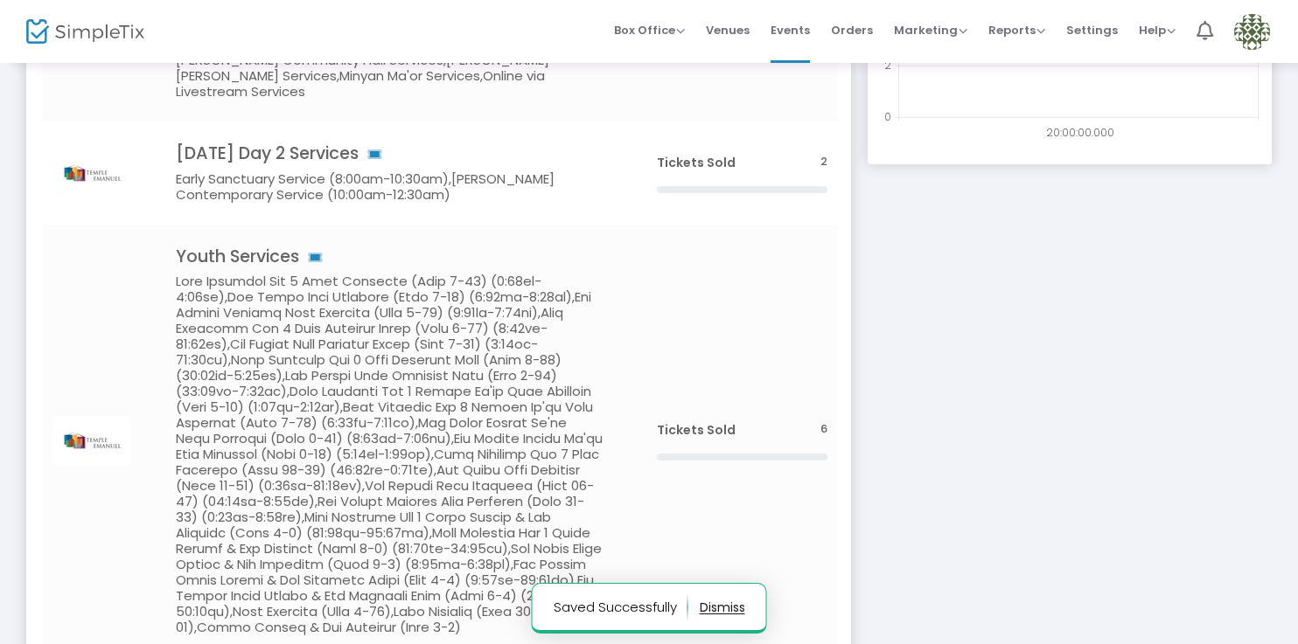
scroll to position [506, 0]
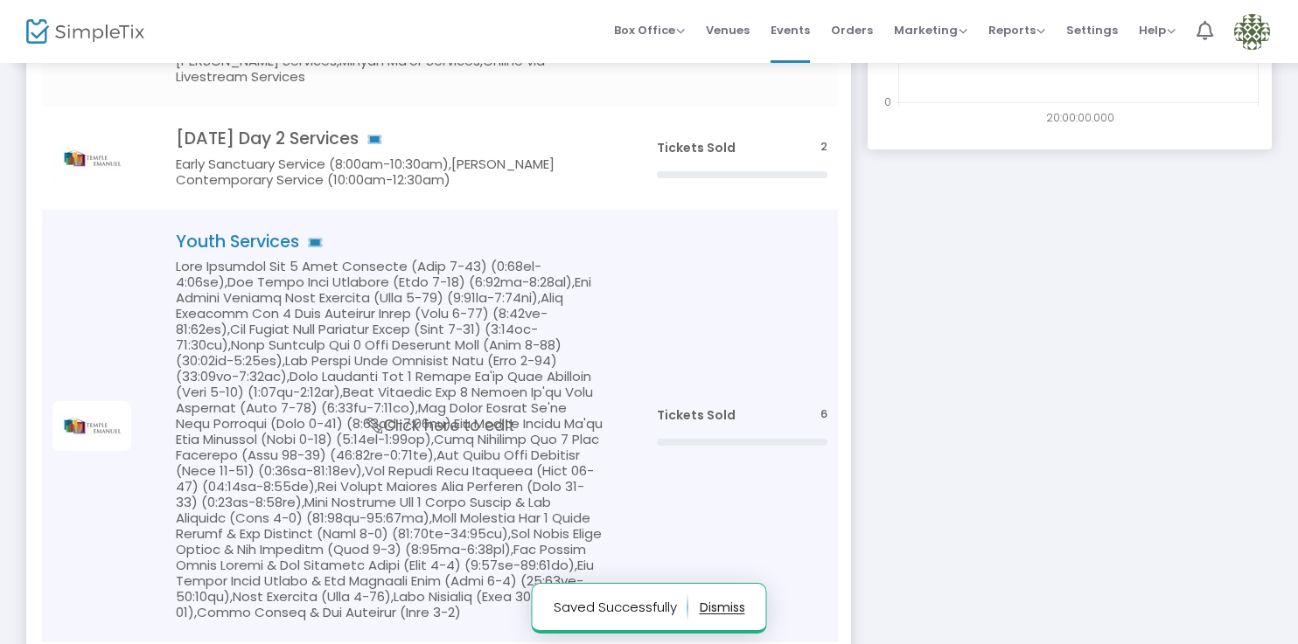
click at [535, 356] on h5 "Data table" at bounding box center [390, 440] width 428 height 362
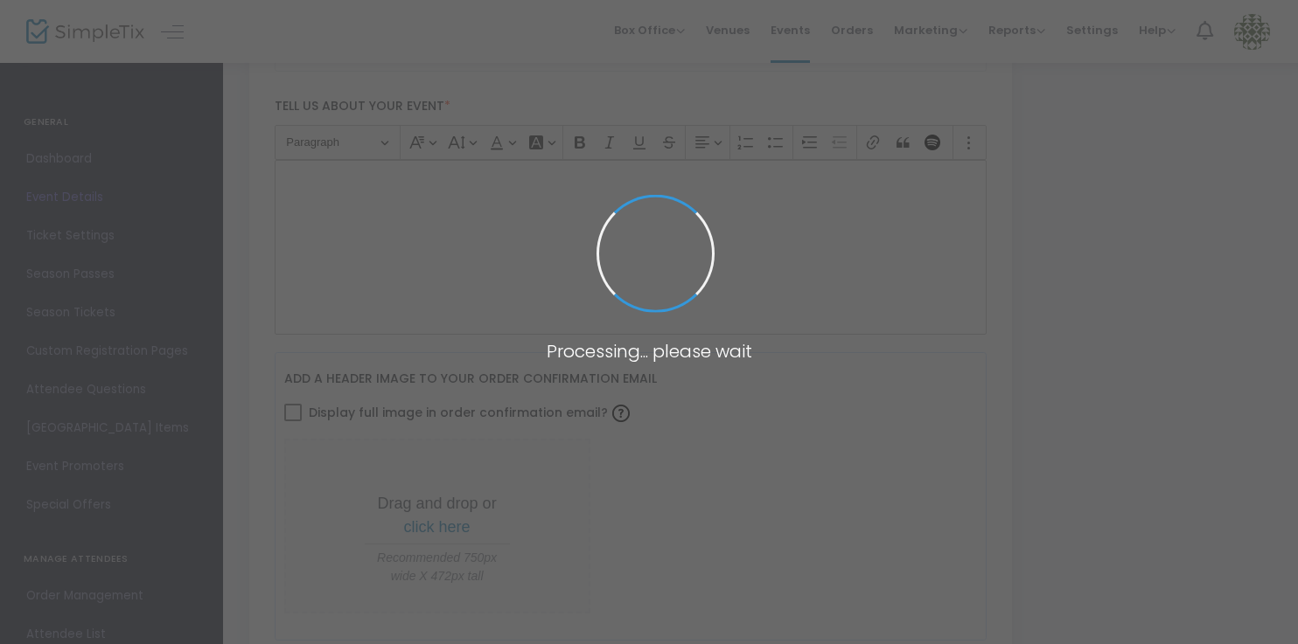
type input "Youth Services"
type textarea "text"
type input "Register"
type input "Temple Emanuel of Newton"
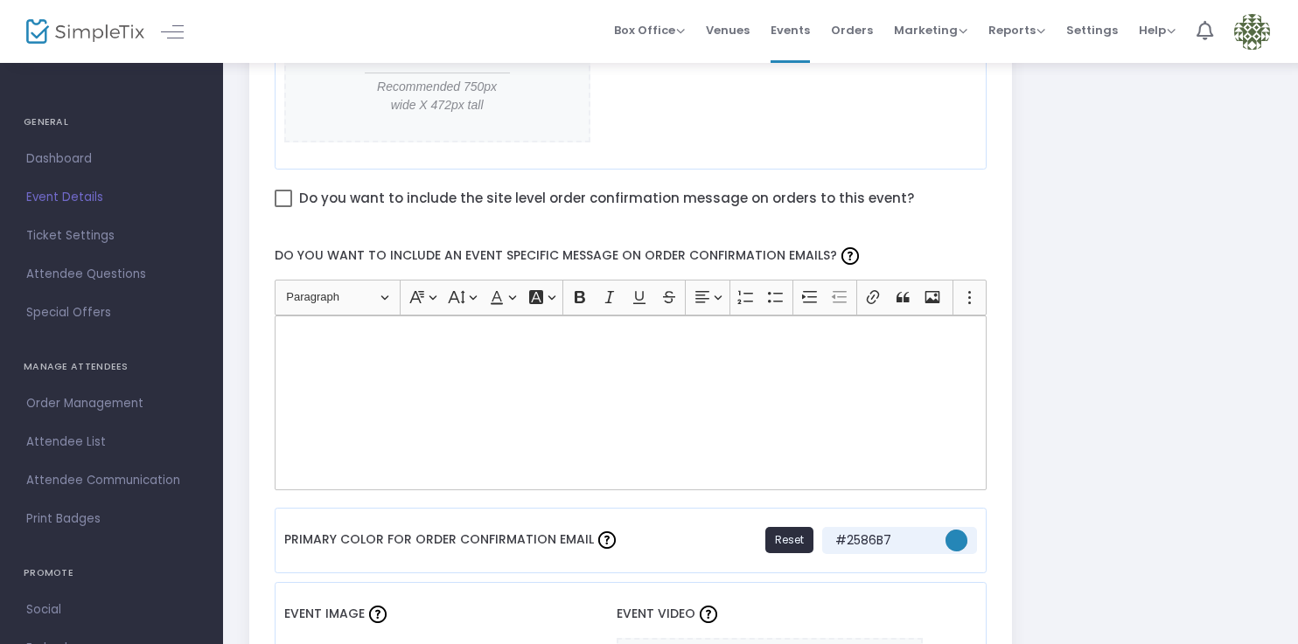
scroll to position [971, 0]
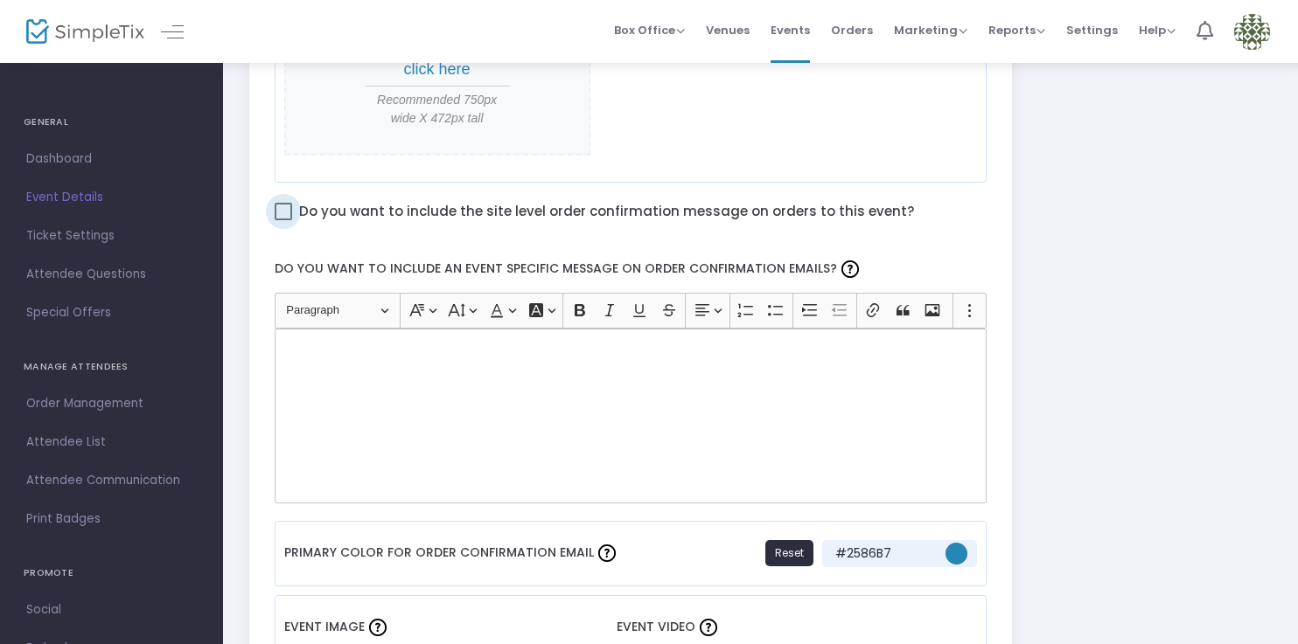
click at [284, 204] on span at bounding box center [283, 211] width 17 height 17
click at [283, 220] on input "Do you want to include the site level order confirmation message on orders to t…" at bounding box center [282, 220] width 1 height 1
checkbox input "true"
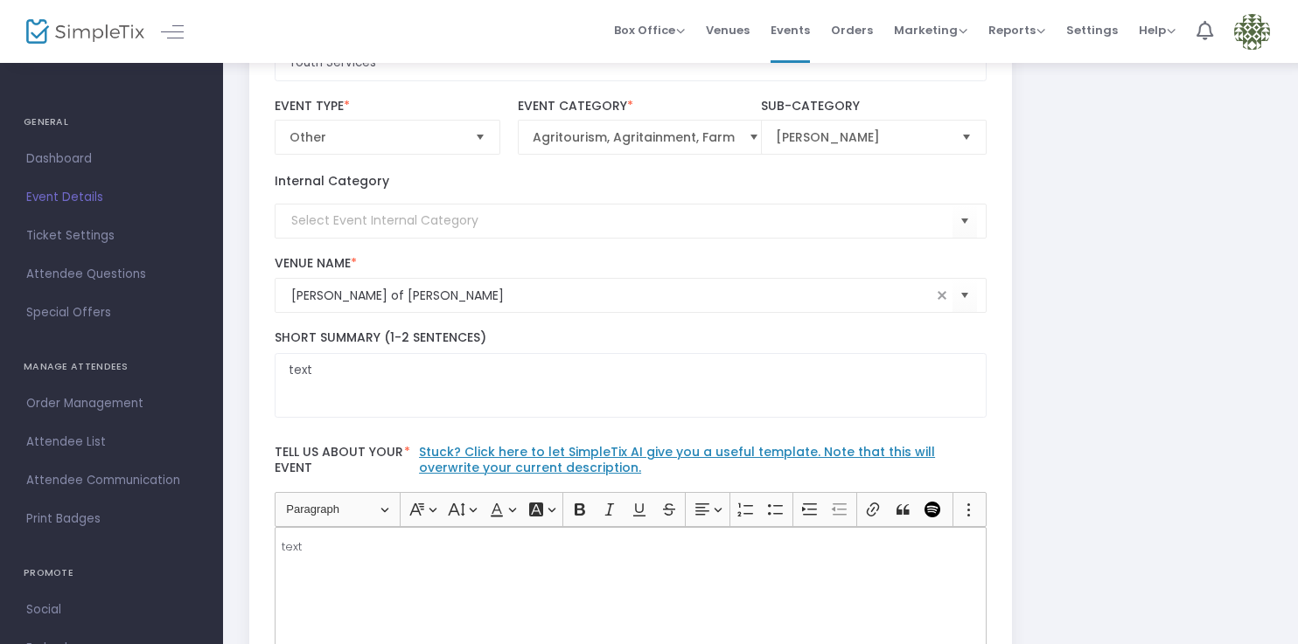
scroll to position [0, 0]
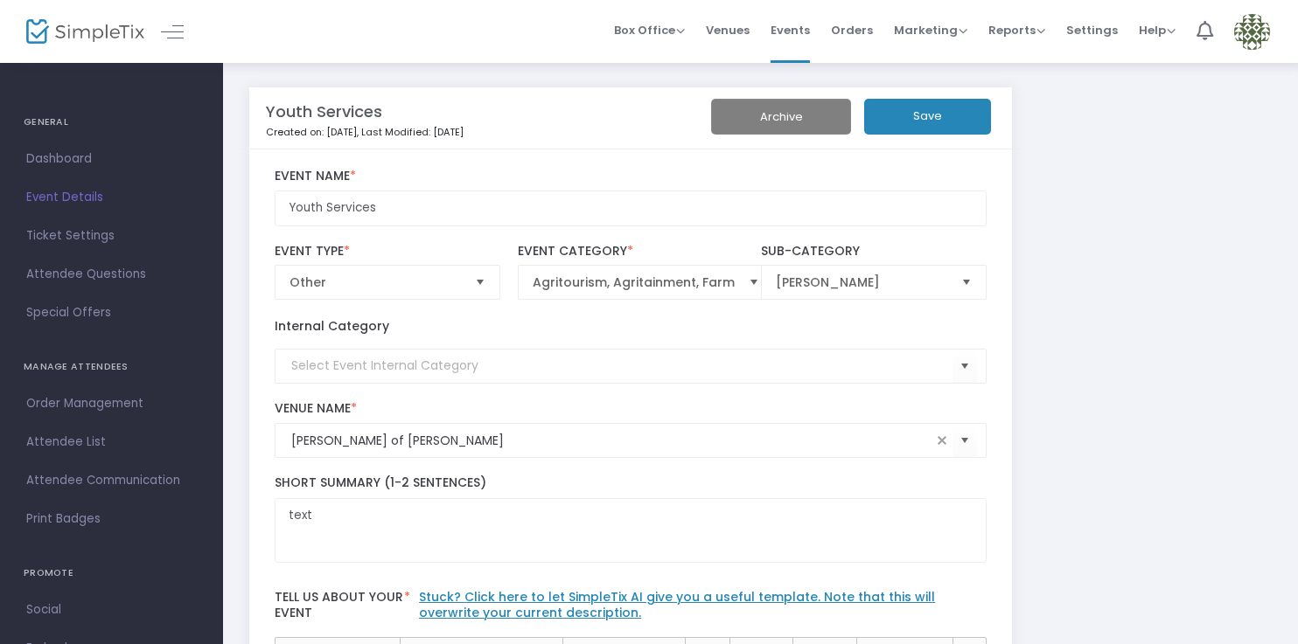
click at [944, 125] on button "Save" at bounding box center [927, 117] width 127 height 36
click at [801, 33] on span "Events" at bounding box center [789, 30] width 39 height 45
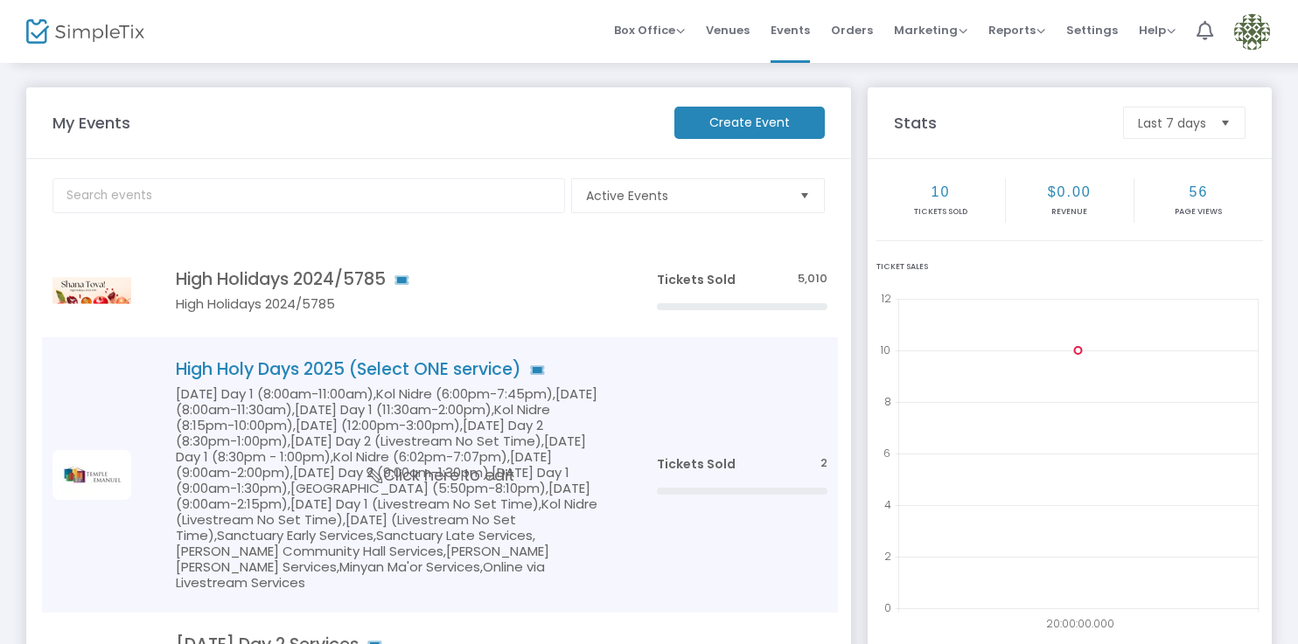
click at [624, 536] on div "Rosh Hashanah Day 1 (8:00am-11:00am),Kol Nidre (6:00pm-7:45pm),Yom Kippur (8:00…" at bounding box center [390, 488] width 490 height 205
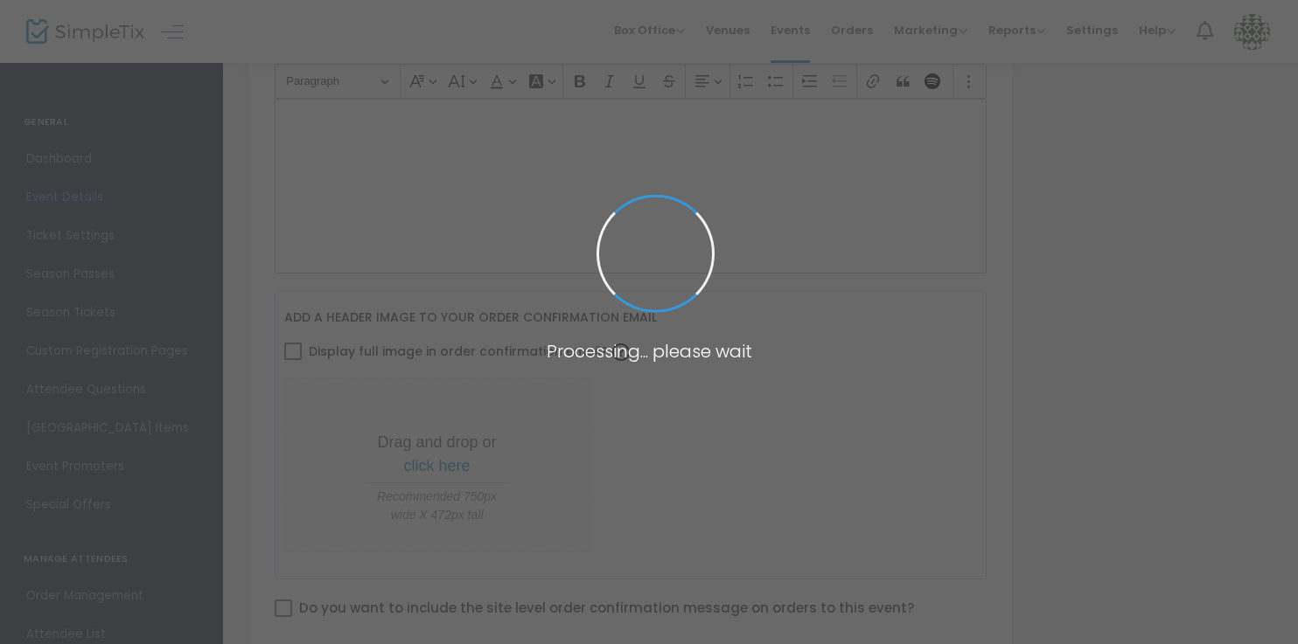
type input "High Holy Days 2025 (Select ONE service)"
type textarea "Shana Tova!High Holiday tickets are included for all Temple Emanuel members.Thi…"
checkbox input "true"
type input "Register"
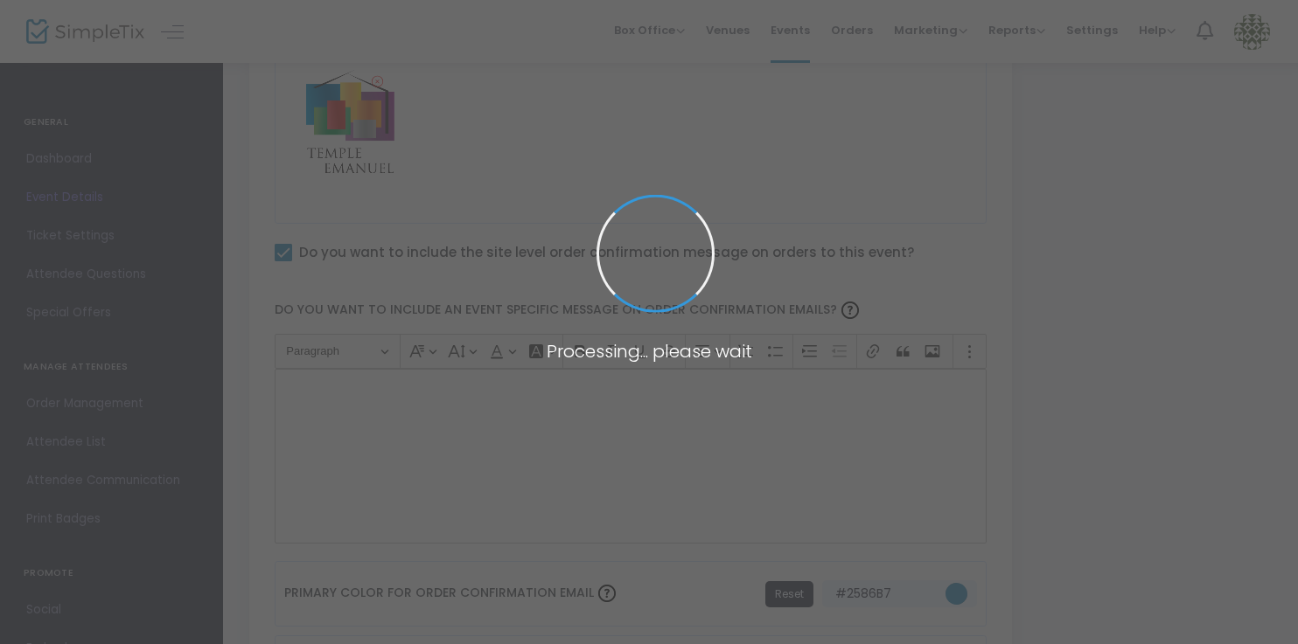
type input "Temple Emanuel of Newton"
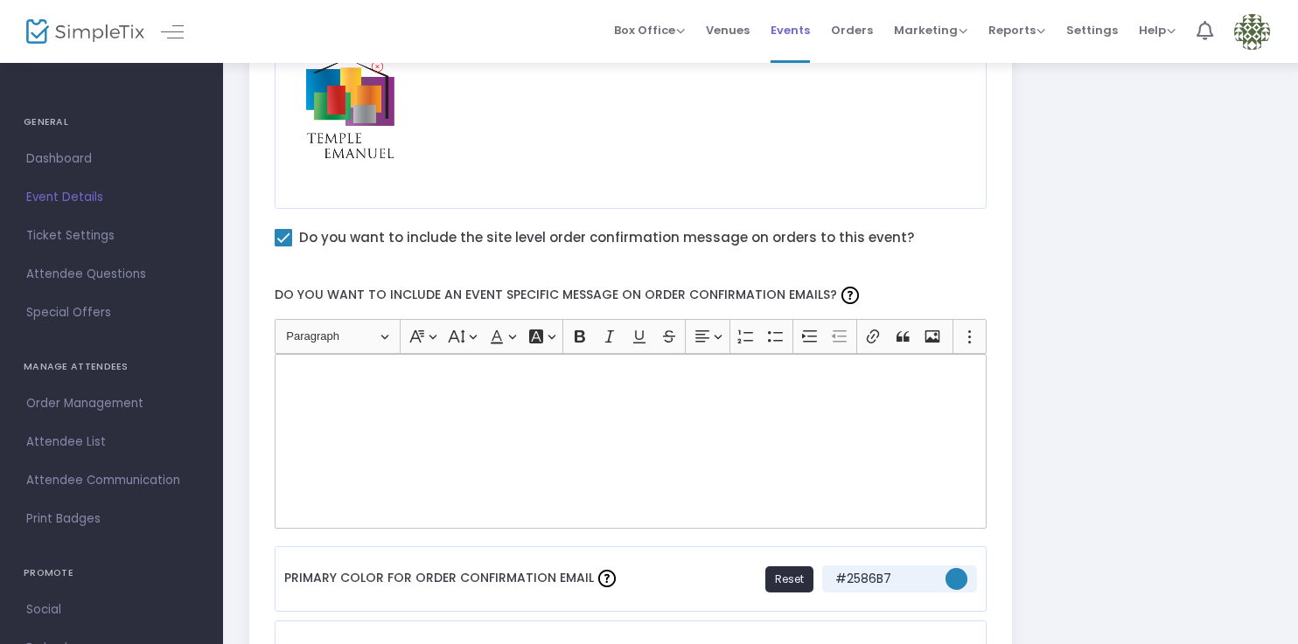
click at [797, 31] on span "Events" at bounding box center [789, 30] width 39 height 45
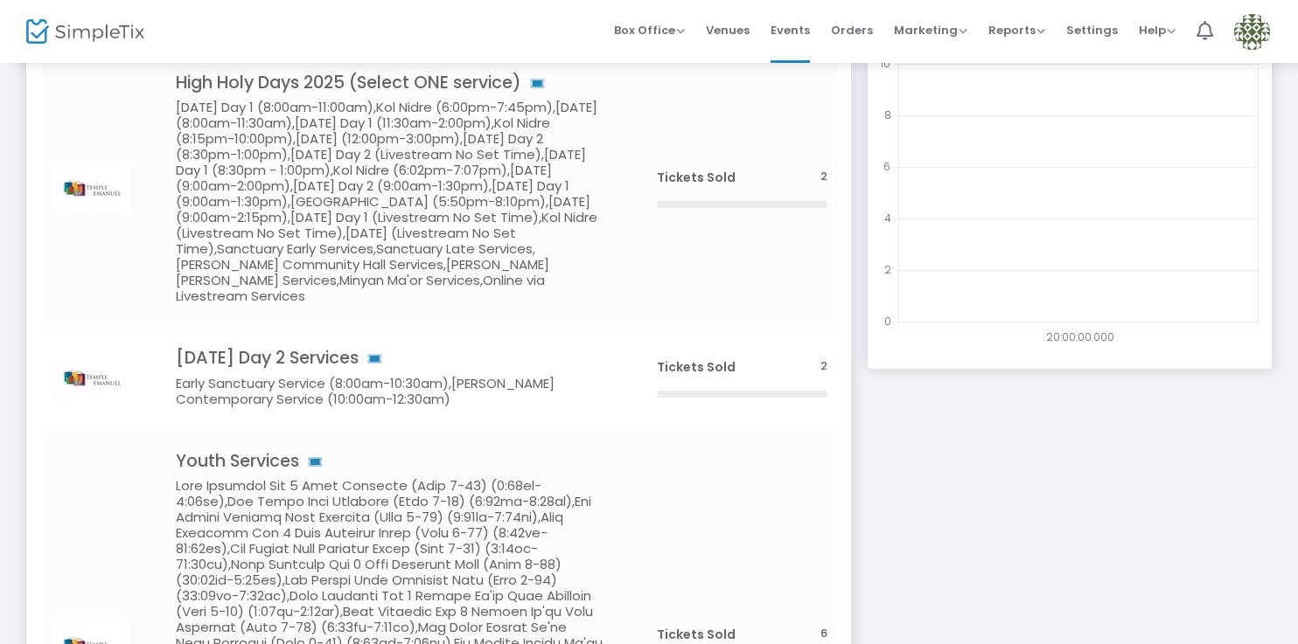
scroll to position [293, 0]
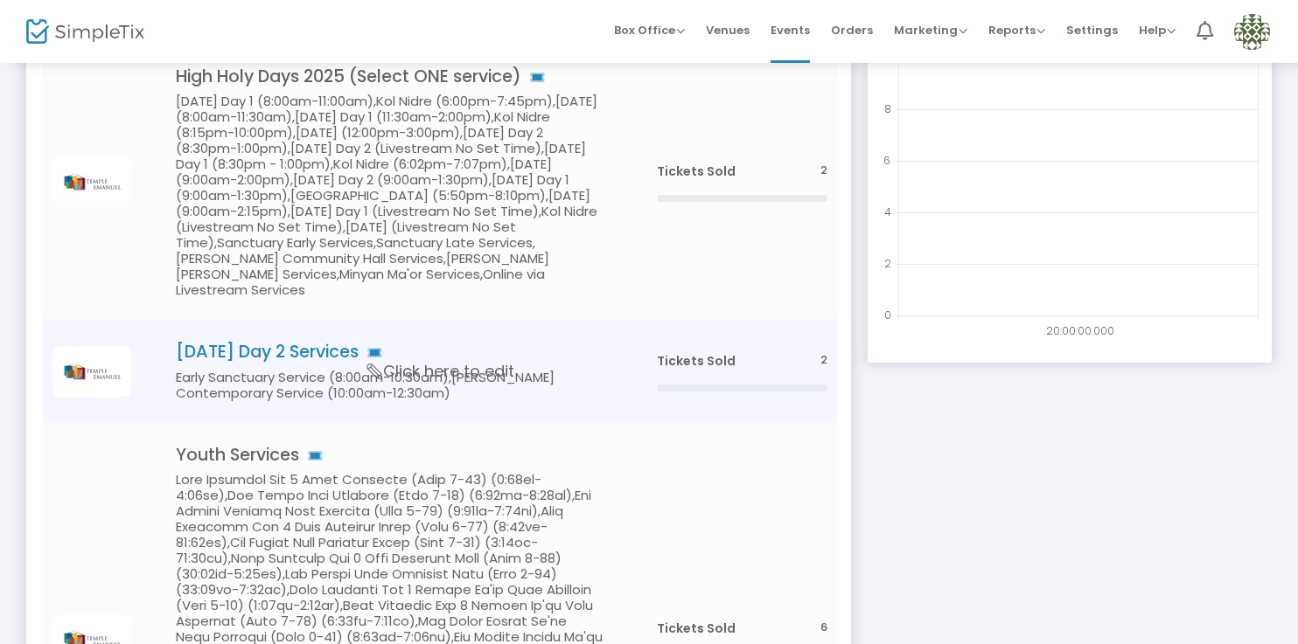
click at [647, 376] on td "Tickets Sold 2" at bounding box center [741, 371] width 192 height 102
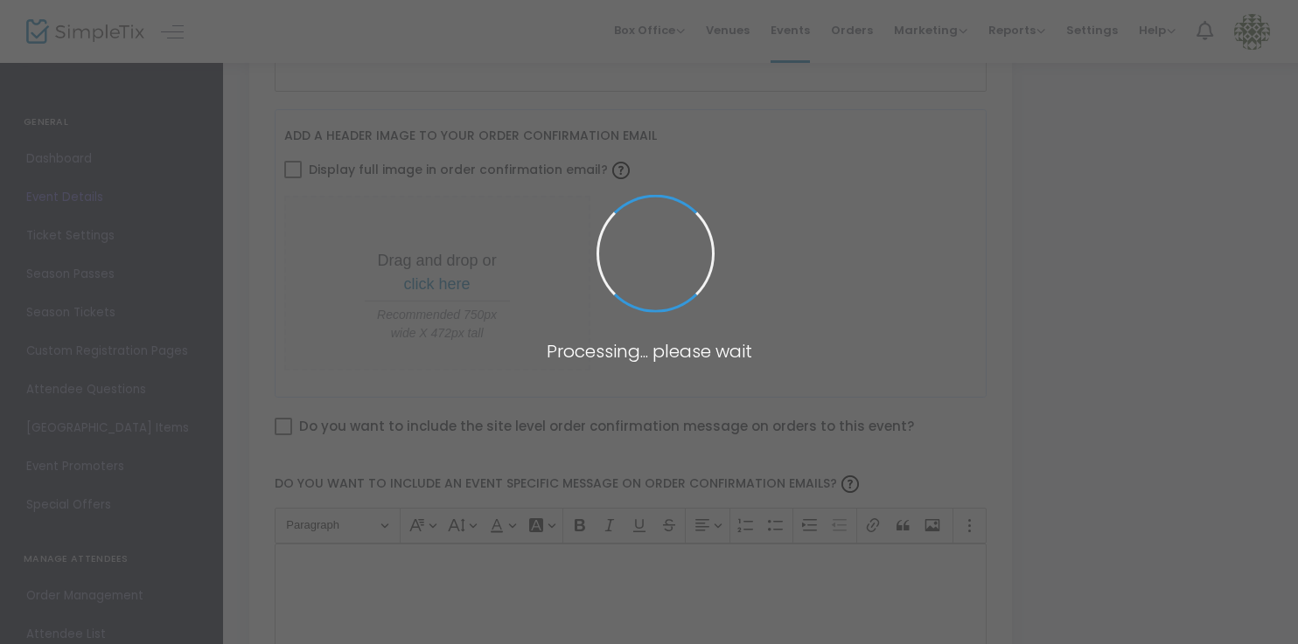
type input "Rosh Hashanah Day 2 Services"
type textarea "text"
checkbox input "true"
type input "Buy Tickets"
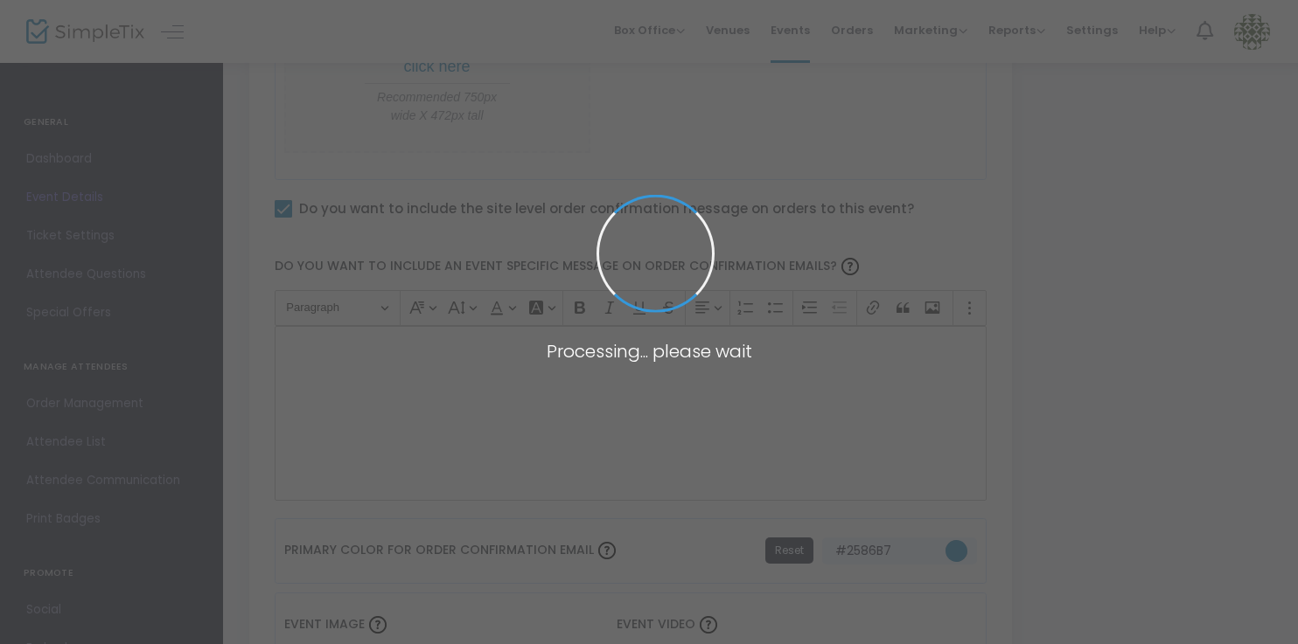
type input "Temple Emanuel of Newton"
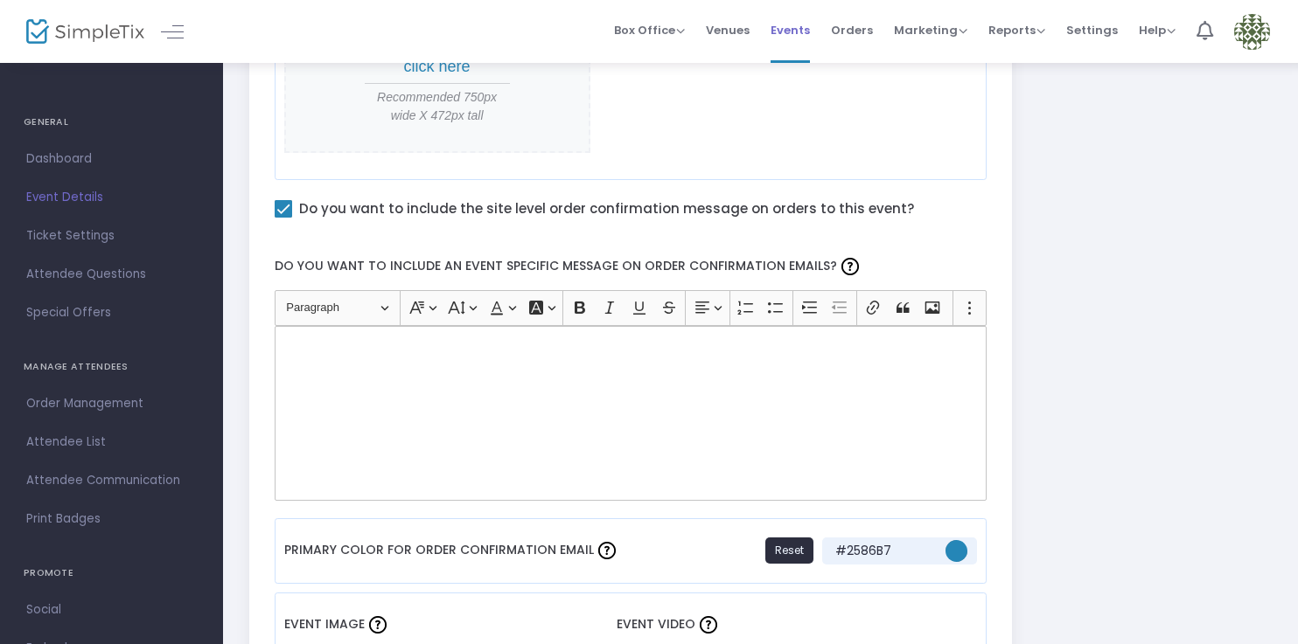
click at [798, 38] on span "Events" at bounding box center [789, 30] width 39 height 45
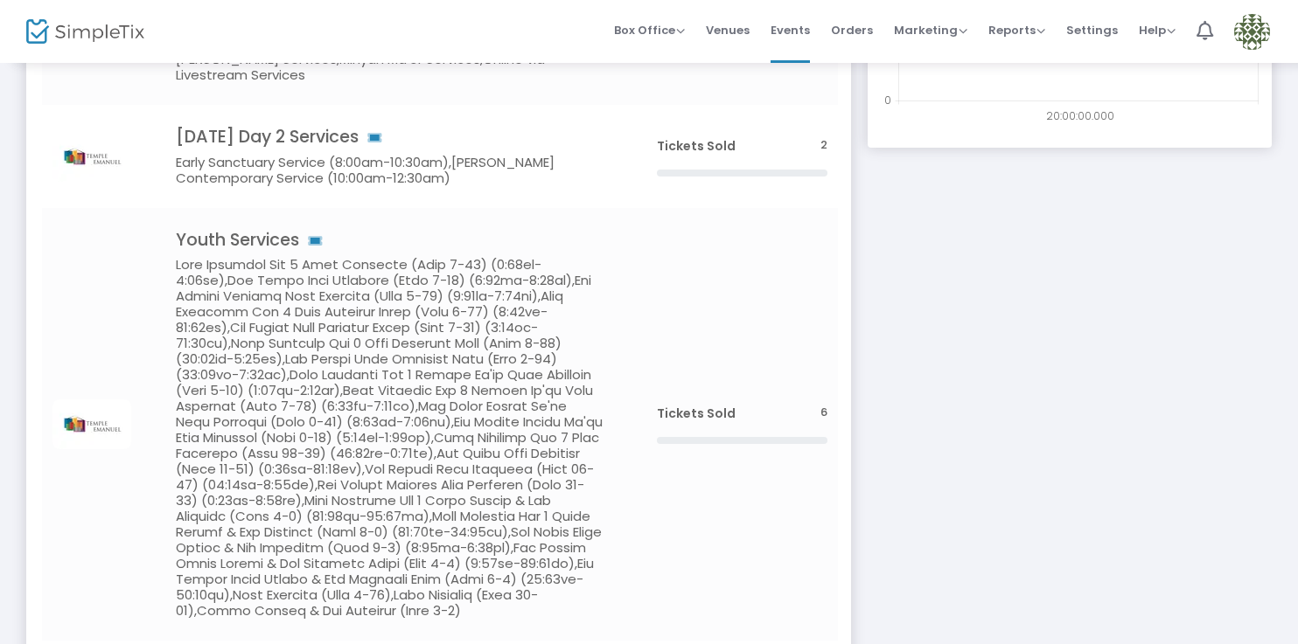
scroll to position [602, 0]
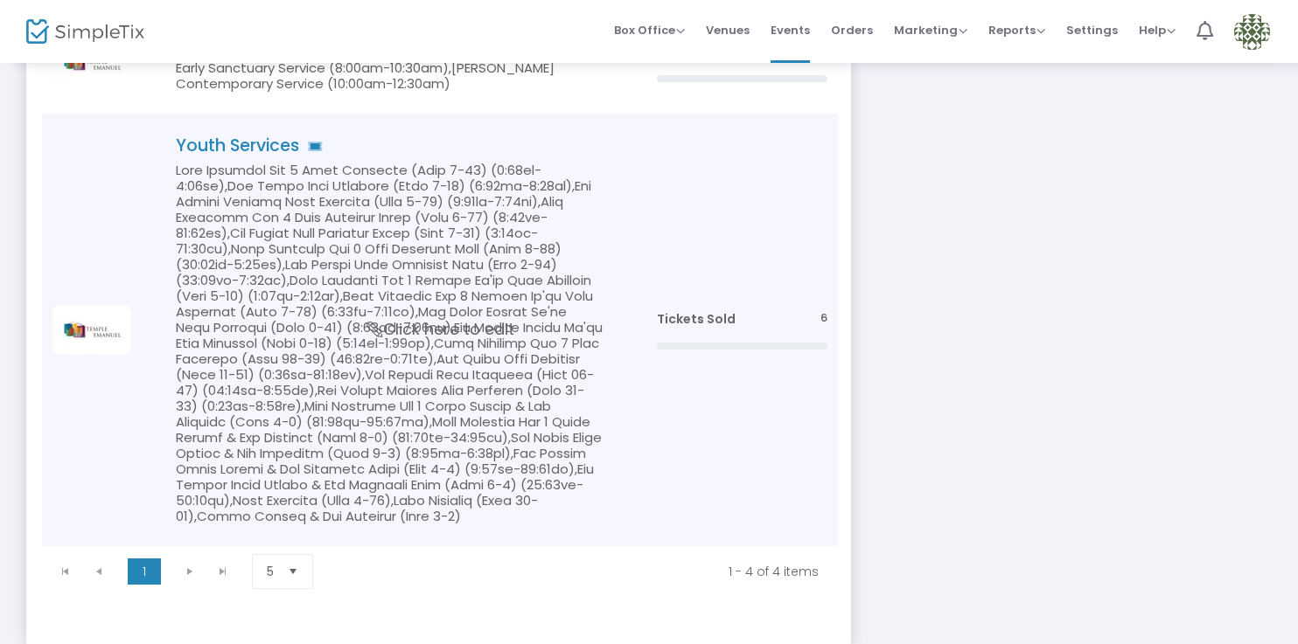
click at [386, 342] on span "Click here to edit" at bounding box center [440, 330] width 147 height 23
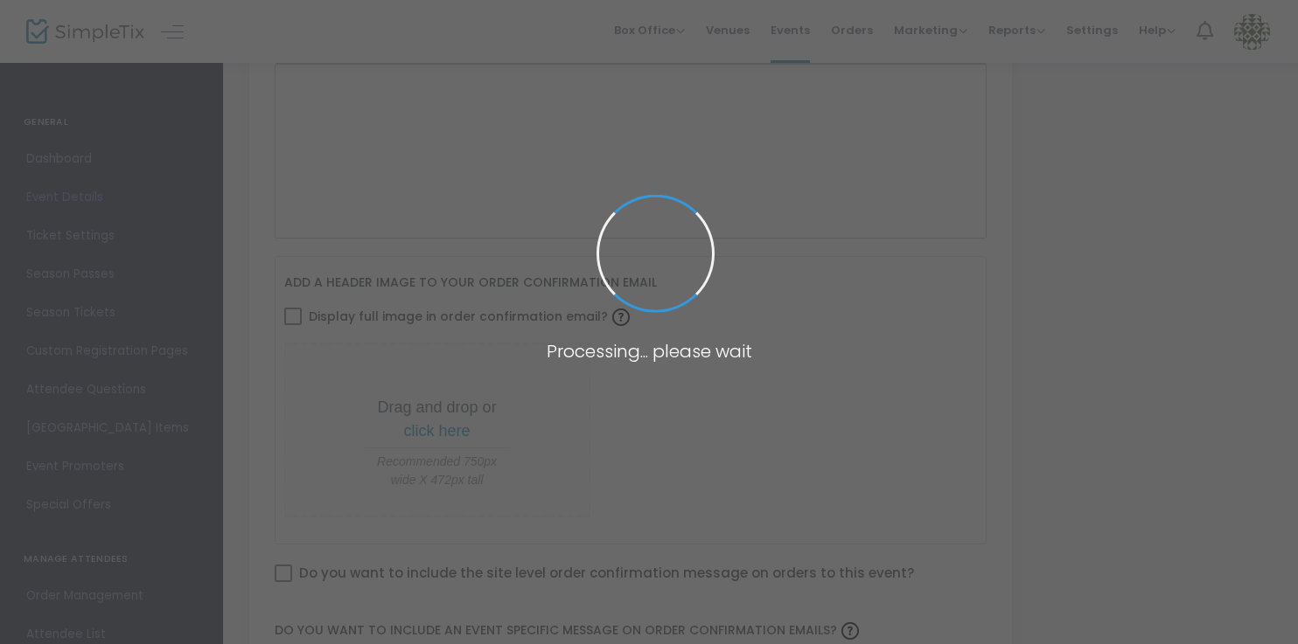
type input "Youth Services"
type textarea "text"
checkbox input "true"
type input "Register"
type input "Temple Emanuel of Newton"
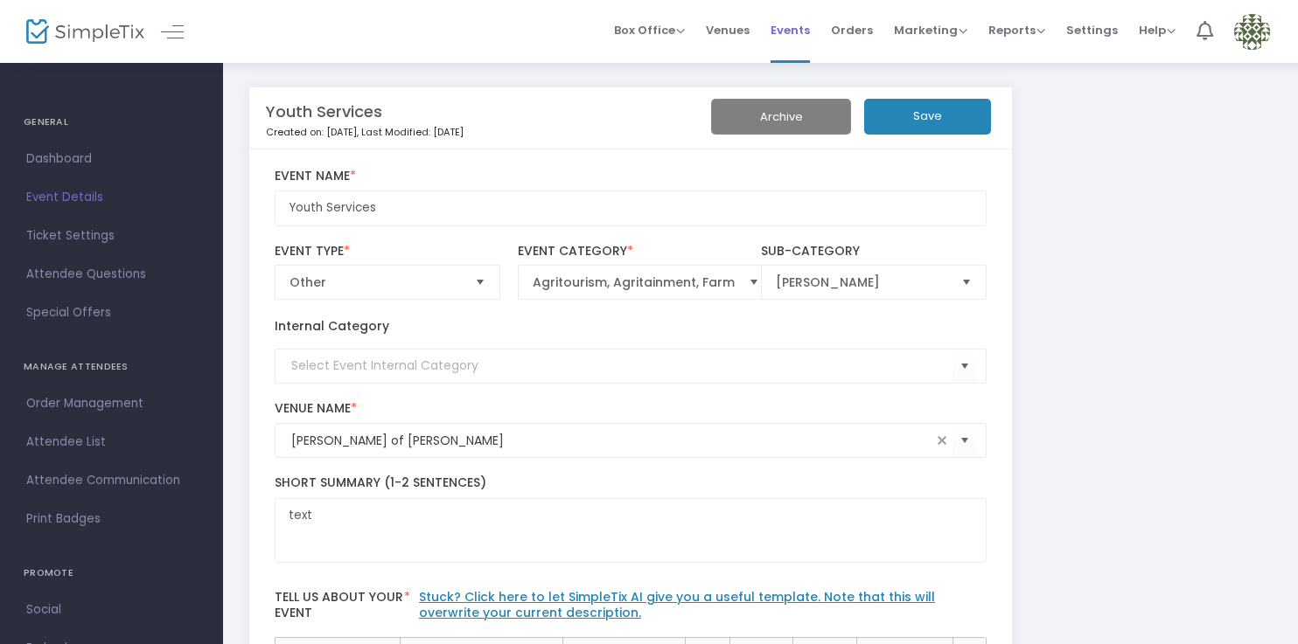
click at [804, 31] on span "Events" at bounding box center [789, 30] width 39 height 45
